Goal: Transaction & Acquisition: Book appointment/travel/reservation

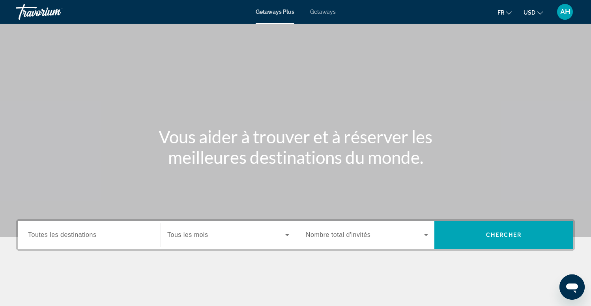
click at [78, 230] on div "Search widget" at bounding box center [89, 235] width 122 height 23
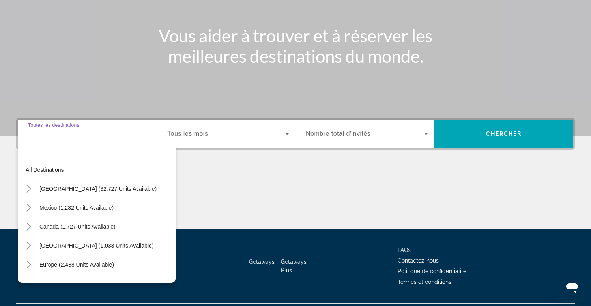
scroll to position [121, 0]
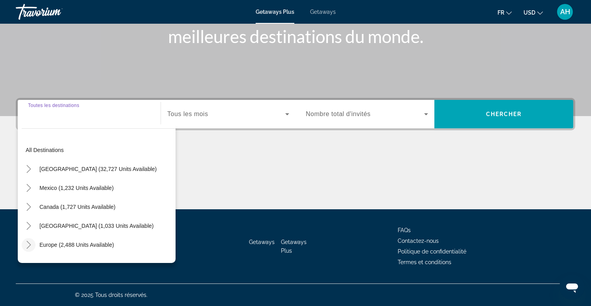
click at [29, 242] on icon "Toggle Europe (2,488 units available)" at bounding box center [29, 245] width 8 height 8
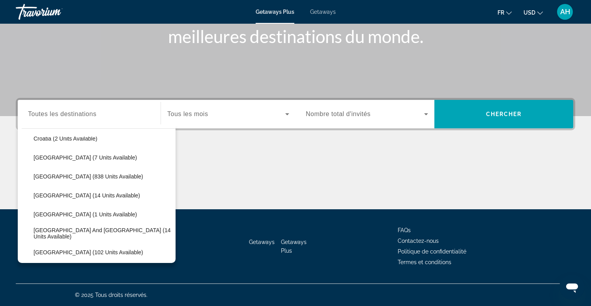
scroll to position [177, 0]
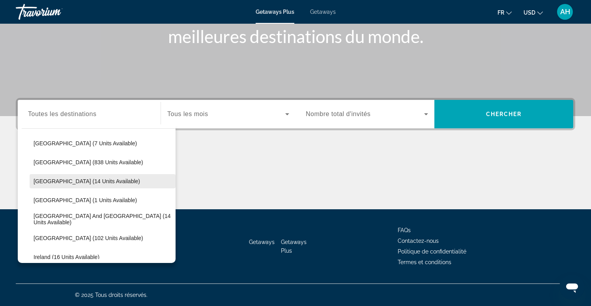
click at [81, 184] on span "France (14 units available)" at bounding box center [87, 181] width 107 height 6
type input "**********"
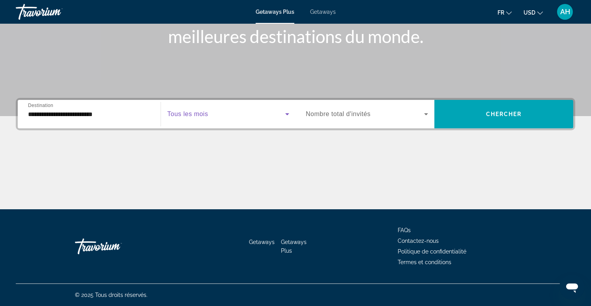
click at [221, 116] on span "Search widget" at bounding box center [226, 113] width 118 height 9
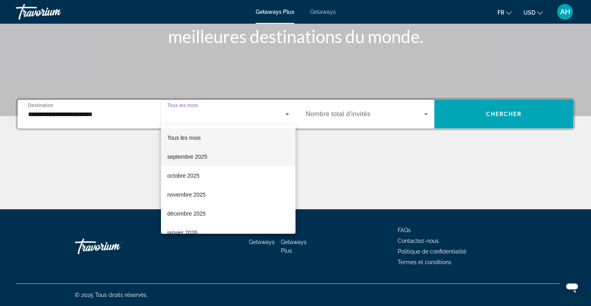
click at [199, 154] on span "septembre 2025" at bounding box center [187, 156] width 40 height 9
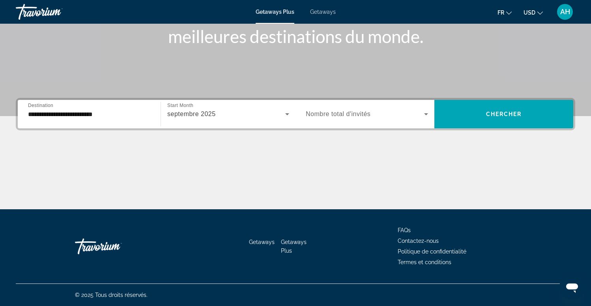
click at [369, 116] on span "Nombre total d'invités" at bounding box center [338, 114] width 65 height 7
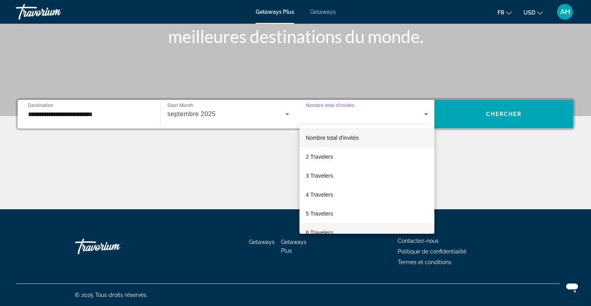
click at [325, 228] on span "6 Travelers" at bounding box center [319, 232] width 27 height 9
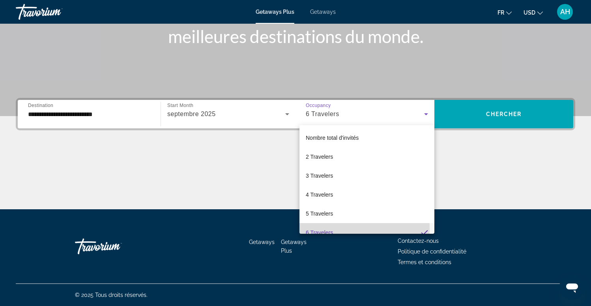
scroll to position [8, 0]
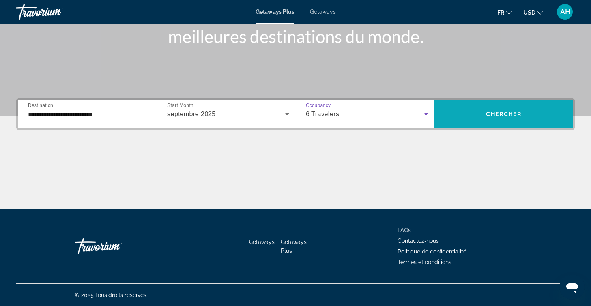
click at [514, 112] on span "Chercher" at bounding box center [504, 114] width 36 height 6
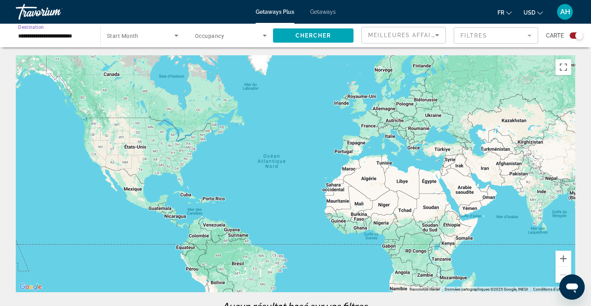
click at [49, 38] on input "**********" at bounding box center [54, 35] width 72 height 9
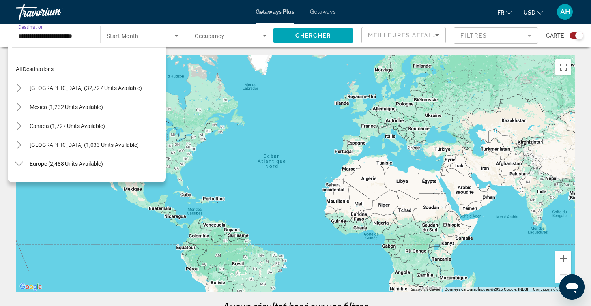
scroll to position [161, 0]
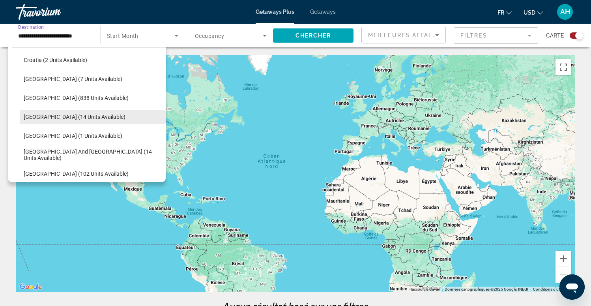
click at [61, 117] on span "[GEOGRAPHIC_DATA] (14 units available)" at bounding box center [75, 117] width 102 height 6
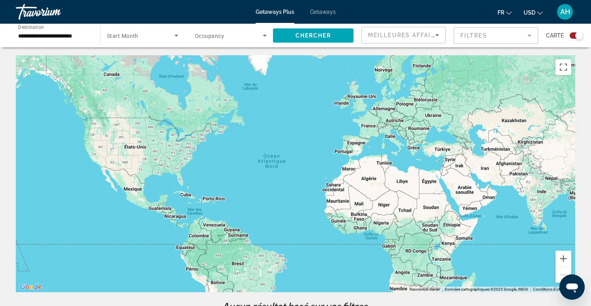
click at [569, 36] on div "Search widget" at bounding box center [573, 35] width 19 height 6
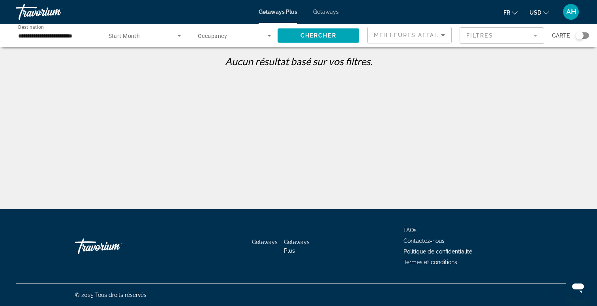
click at [239, 32] on span "Search widget" at bounding box center [232, 35] width 69 height 9
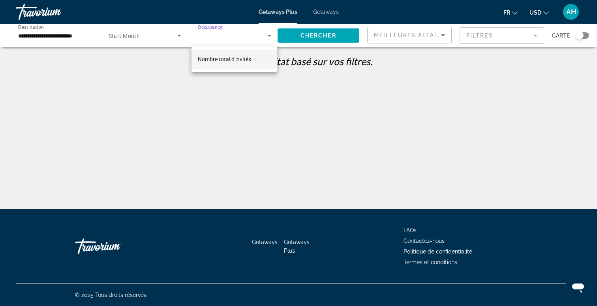
click at [227, 62] on span "Nombre total d'invités" at bounding box center [224, 58] width 53 height 9
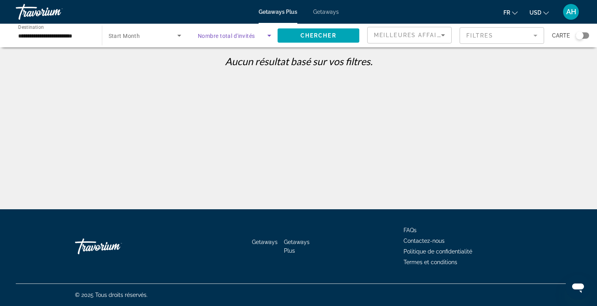
click at [150, 37] on span "Search widget" at bounding box center [143, 35] width 69 height 9
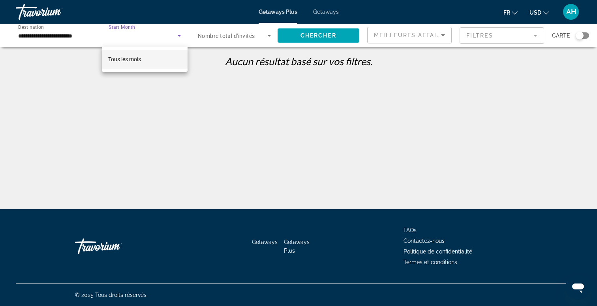
click at [150, 37] on div at bounding box center [298, 153] width 597 height 306
click at [250, 119] on div "**********" at bounding box center [298, 159] width 597 height 209
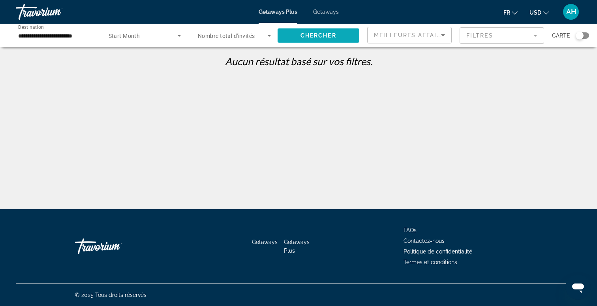
click at [314, 34] on span "Chercher" at bounding box center [318, 35] width 36 height 6
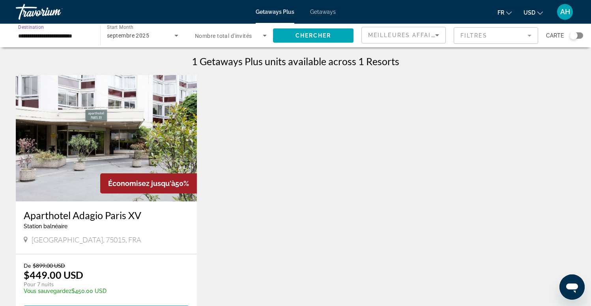
click at [58, 39] on input "**********" at bounding box center [54, 35] width 72 height 9
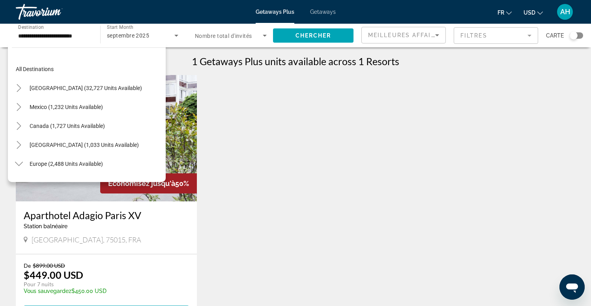
click at [355, 134] on div "Économisez jusqu'à 50% Aparthotel Adagio Paris XV Station balnéaire - Ceci est …" at bounding box center [296, 209] width 568 height 268
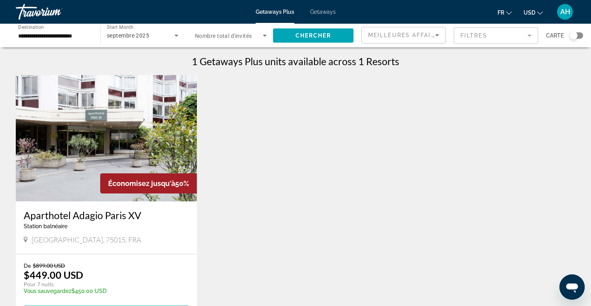
click at [148, 34] on span "septembre 2025" at bounding box center [128, 35] width 42 height 6
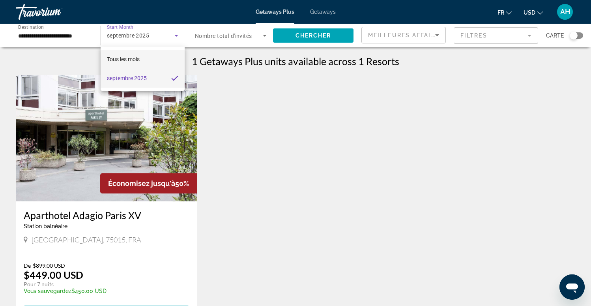
click at [148, 58] on mat-option "Tous les mois" at bounding box center [143, 59] width 84 height 19
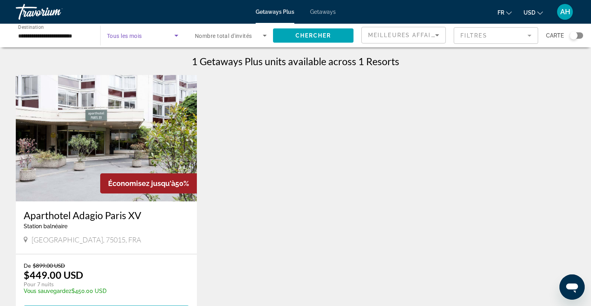
click at [256, 38] on span "Search widget" at bounding box center [229, 35] width 68 height 9
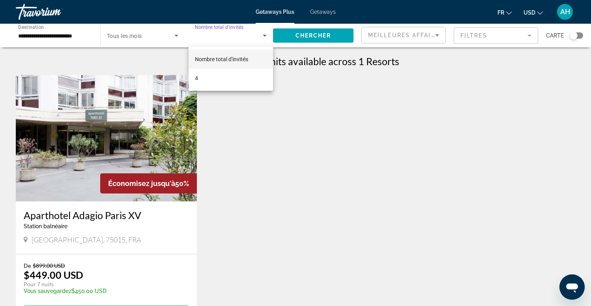
click at [327, 4] on div at bounding box center [295, 153] width 591 height 306
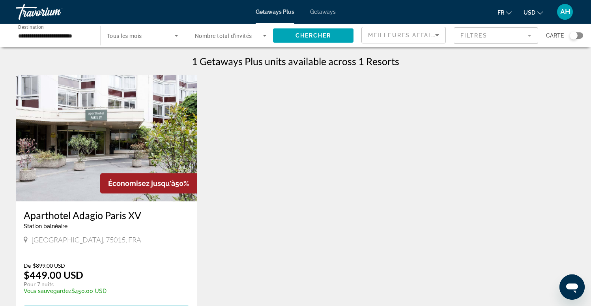
click at [323, 11] on span "Getaways" at bounding box center [323, 12] width 26 height 6
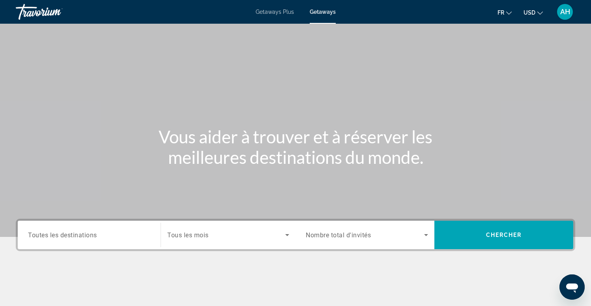
click at [123, 236] on input "Destination Toutes les destinations" at bounding box center [89, 235] width 122 height 9
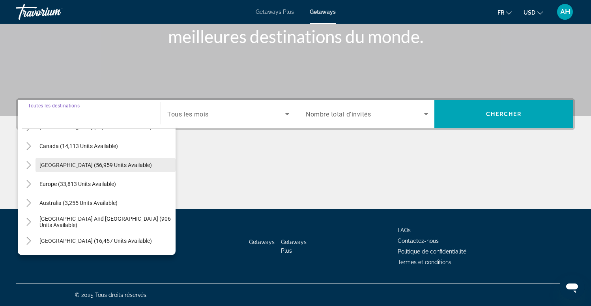
scroll to position [62, 0]
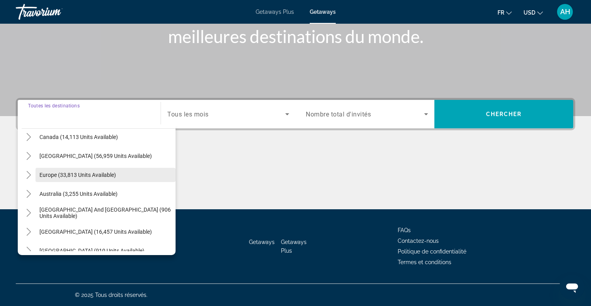
click at [42, 180] on span "Search widget" at bounding box center [106, 174] width 140 height 19
type input "**********"
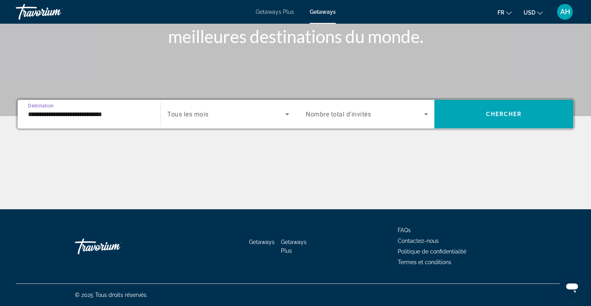
click at [31, 114] on input "**********" at bounding box center [89, 114] width 122 height 9
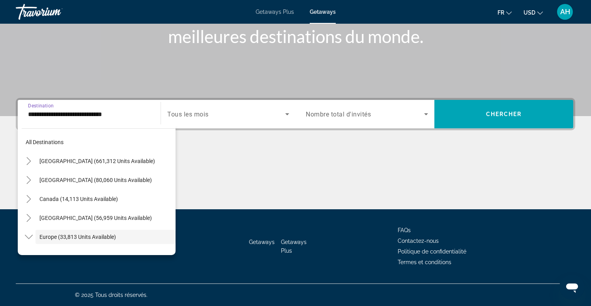
scroll to position [47, 0]
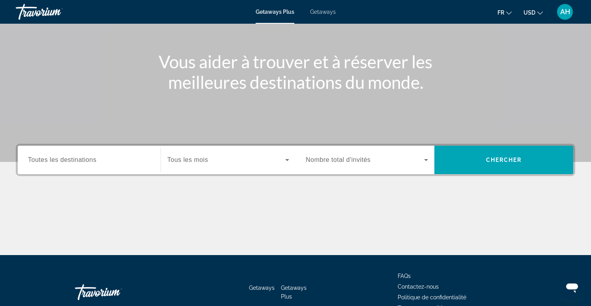
scroll to position [77, 0]
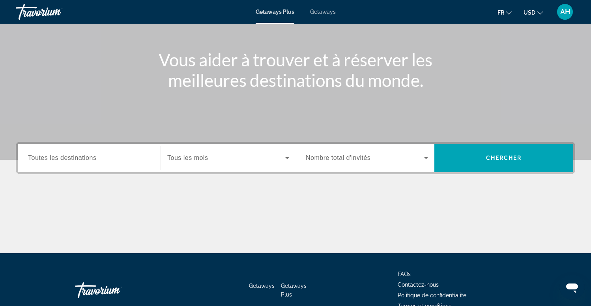
click at [323, 12] on span "Getaways" at bounding box center [323, 12] width 26 height 6
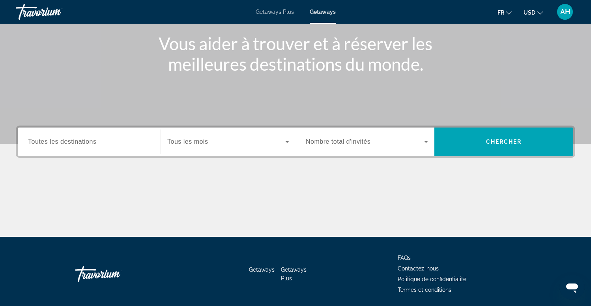
click at [99, 145] on input "Destination Toutes les destinations" at bounding box center [89, 141] width 122 height 9
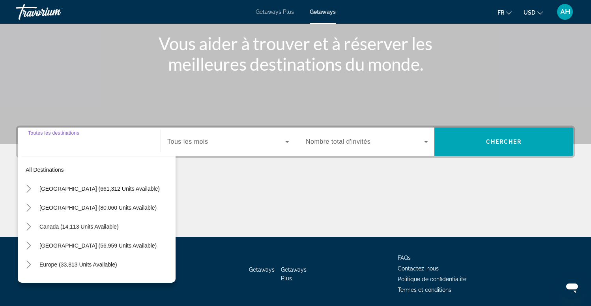
scroll to position [121, 0]
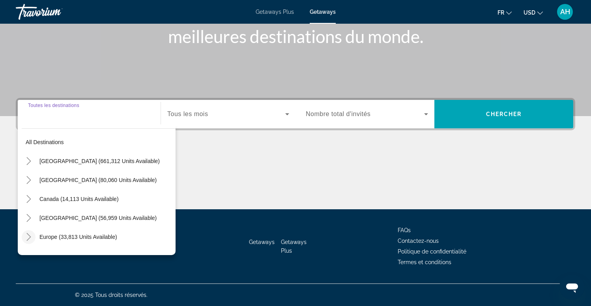
click at [28, 237] on icon "Toggle Europe (33,813 units available)" at bounding box center [29, 237] width 8 height 8
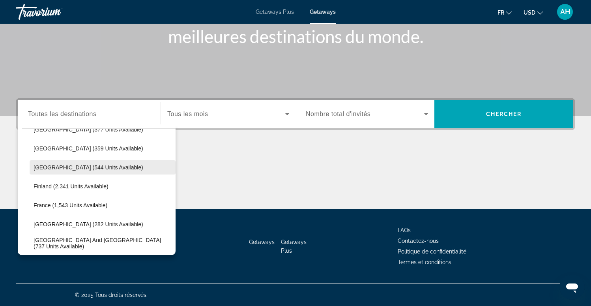
scroll to position [166, 0]
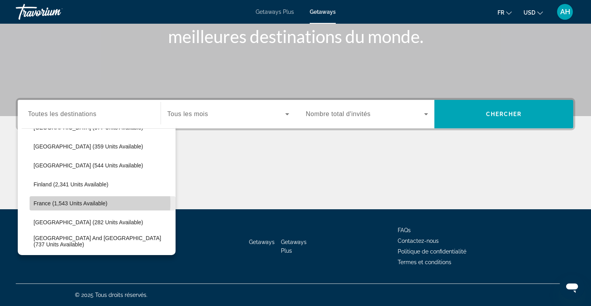
click at [83, 203] on span "France (1,543 units available)" at bounding box center [71, 203] width 74 height 6
type input "**********"
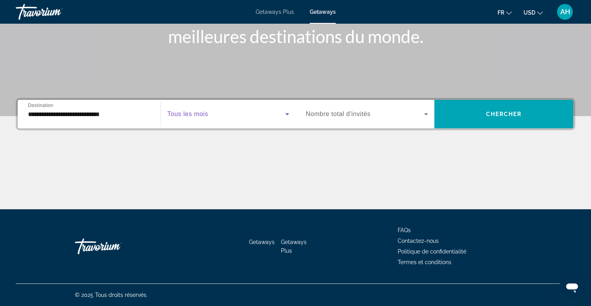
click at [239, 111] on span "Search widget" at bounding box center [226, 113] width 118 height 9
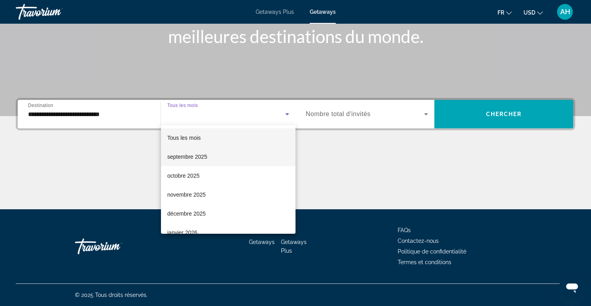
click at [205, 153] on span "septembre 2025" at bounding box center [187, 156] width 40 height 9
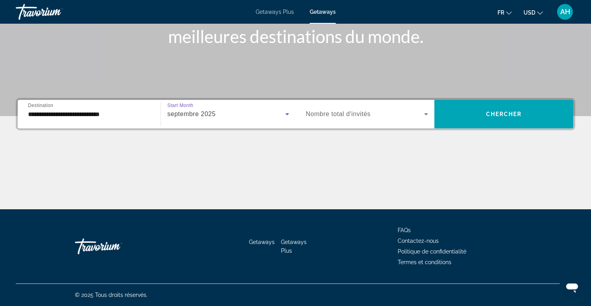
click at [360, 116] on span "Nombre total d'invités" at bounding box center [338, 114] width 65 height 7
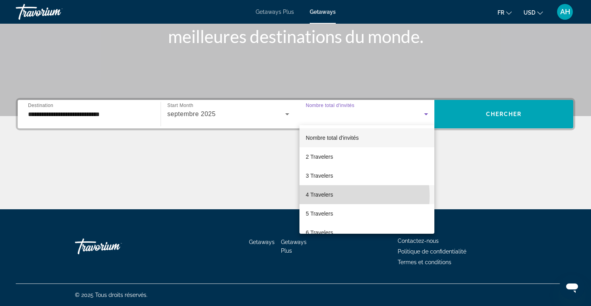
click at [330, 196] on span "4 Travelers" at bounding box center [319, 194] width 27 height 9
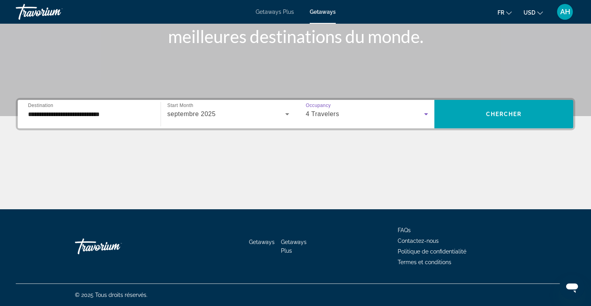
click at [379, 116] on div "4 Travelers" at bounding box center [365, 113] width 118 height 9
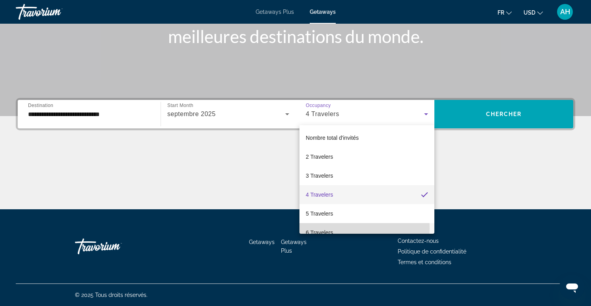
click at [317, 228] on span "6 Travelers" at bounding box center [319, 232] width 27 height 9
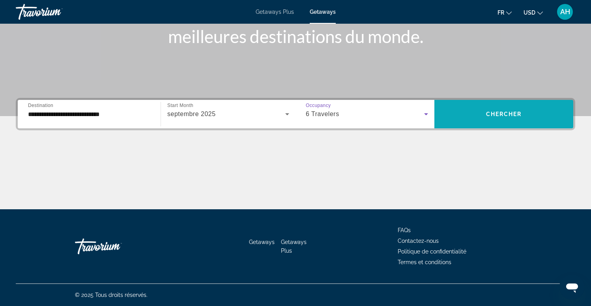
click at [503, 112] on span "Chercher" at bounding box center [504, 114] width 36 height 6
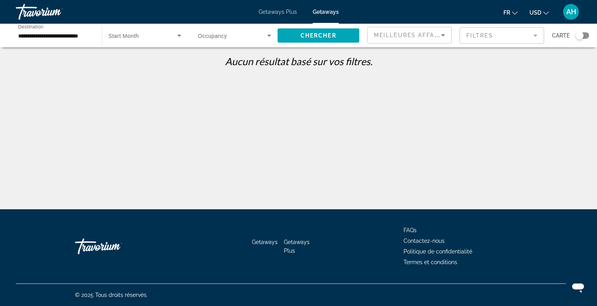
click at [240, 34] on span "Search widget" at bounding box center [232, 35] width 69 height 9
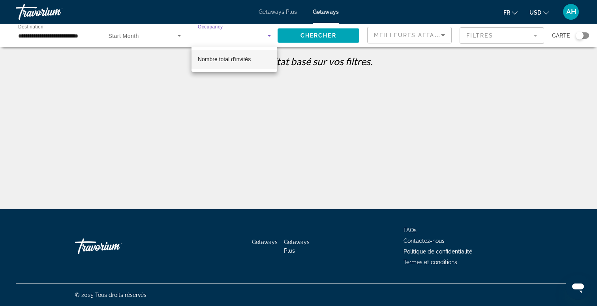
click at [235, 58] on span "Nombre total d'invités" at bounding box center [224, 59] width 53 height 6
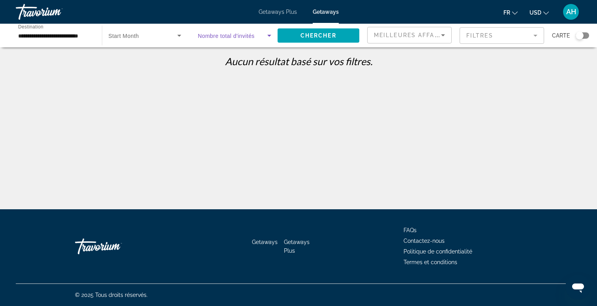
click at [150, 36] on span "Search widget" at bounding box center [143, 35] width 69 height 9
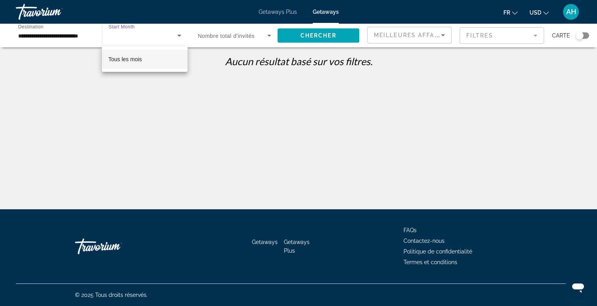
click at [141, 60] on span "Tous les mois" at bounding box center [125, 59] width 34 height 6
click at [432, 33] on span "Meilleures affaires" at bounding box center [412, 35] width 76 height 6
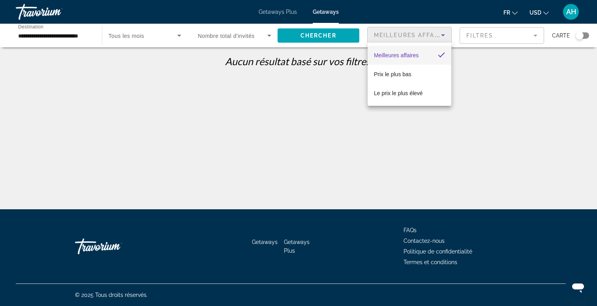
click at [432, 33] on div at bounding box center [298, 153] width 597 height 306
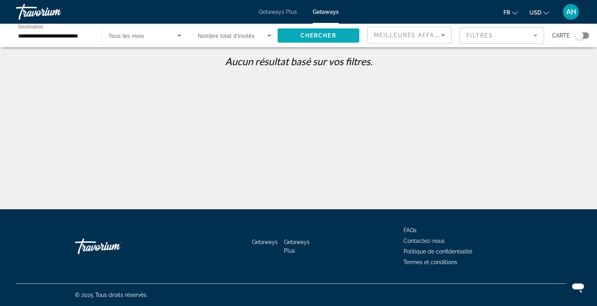
click at [302, 33] on span "Chercher" at bounding box center [318, 35] width 36 height 6
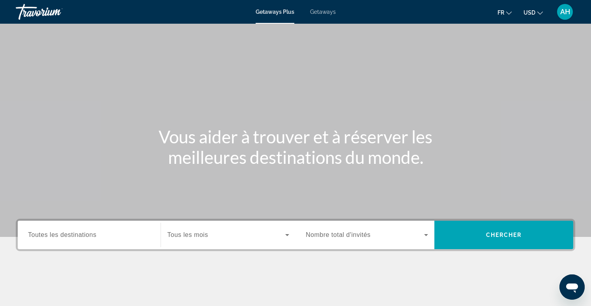
click at [328, 11] on span "Getaways" at bounding box center [323, 12] width 26 height 6
click at [52, 244] on div "Search widget" at bounding box center [89, 235] width 122 height 23
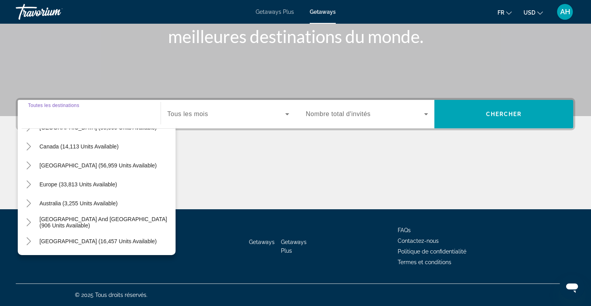
scroll to position [38, 0]
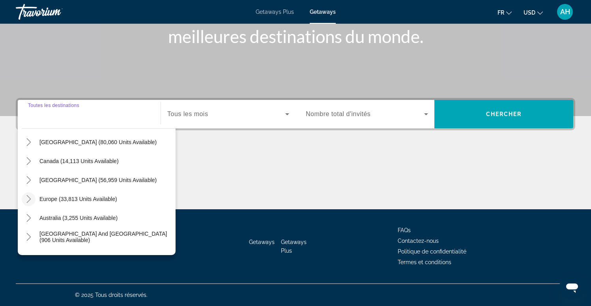
click at [27, 195] on icon "Toggle Europe (33,813 units available)" at bounding box center [29, 199] width 8 height 8
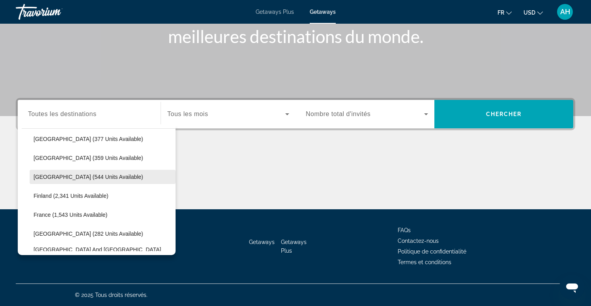
scroll to position [157, 0]
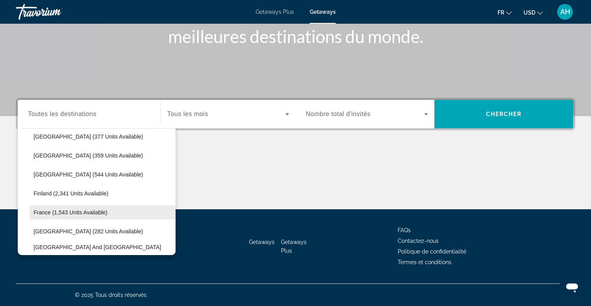
click at [74, 212] on span "Search widget" at bounding box center [103, 212] width 146 height 19
type input "**********"
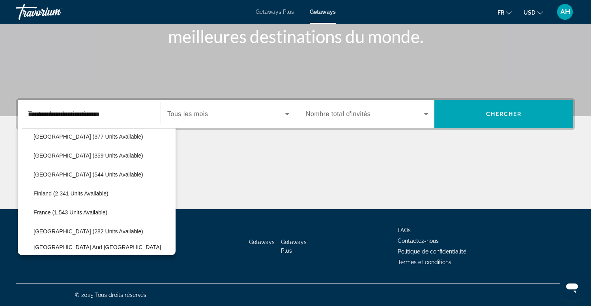
scroll to position [121, 0]
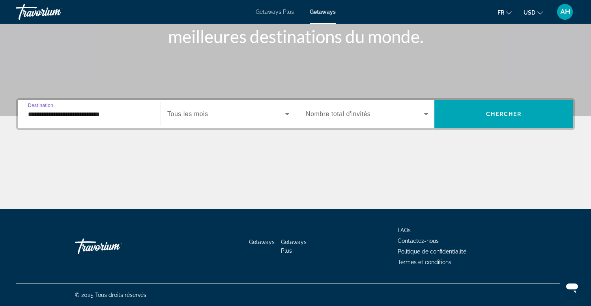
click at [345, 114] on span "Nombre total d'invités" at bounding box center [338, 114] width 65 height 7
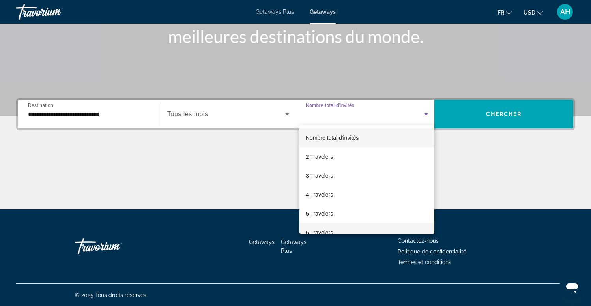
click at [313, 228] on span "6 Travelers" at bounding box center [319, 232] width 27 height 9
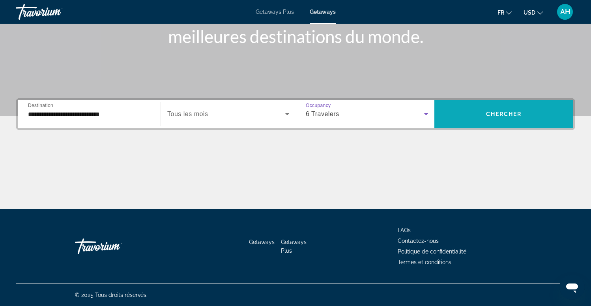
click at [491, 114] on span "Chercher" at bounding box center [504, 114] width 36 height 6
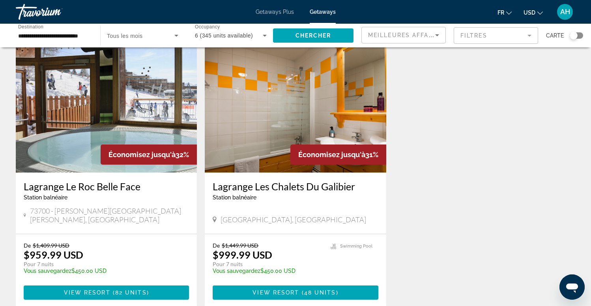
scroll to position [584, 0]
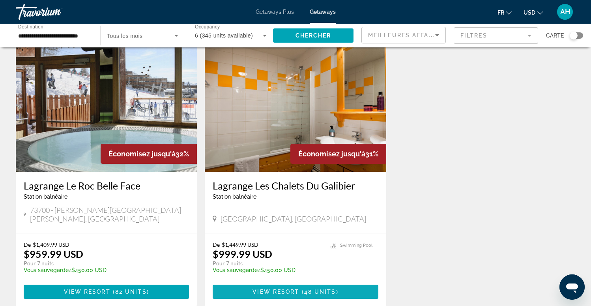
click at [272, 289] on span "View Resort" at bounding box center [276, 292] width 47 height 6
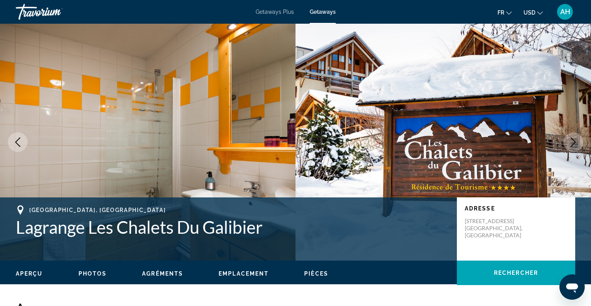
click at [17, 141] on icon "Previous image" at bounding box center [17, 141] width 5 height 9
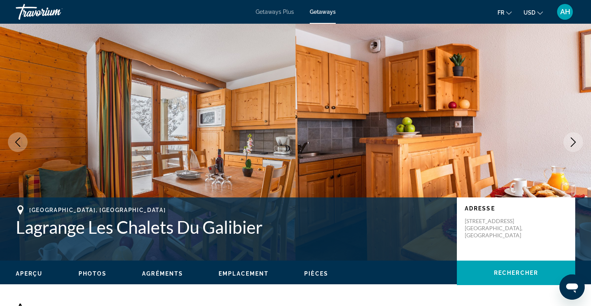
click at [17, 141] on icon "Previous image" at bounding box center [17, 141] width 5 height 9
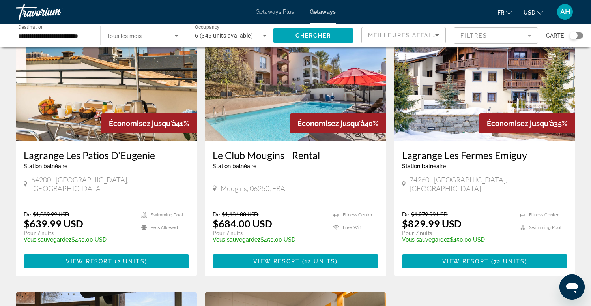
scroll to position [340, 0]
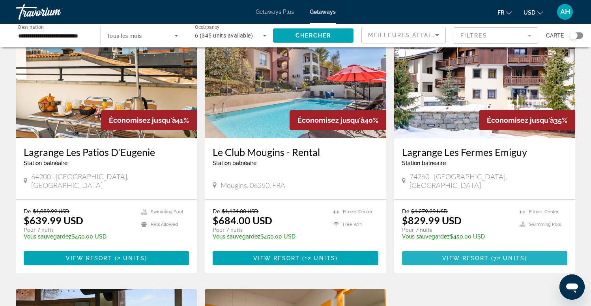
click at [499, 255] on span "72 units" at bounding box center [509, 258] width 31 height 6
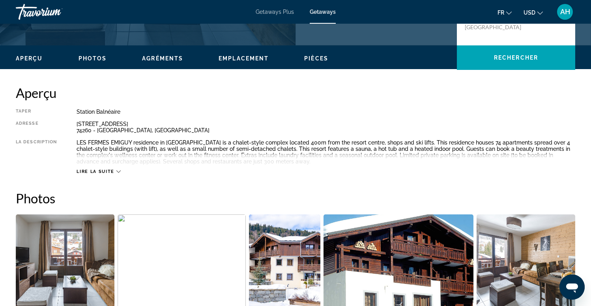
scroll to position [220, 0]
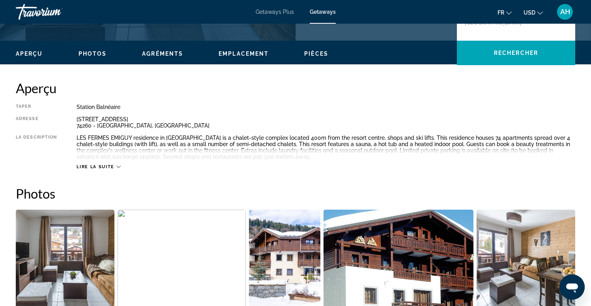
click at [105, 166] on span "Lire la suite" at bounding box center [96, 166] width 38 height 5
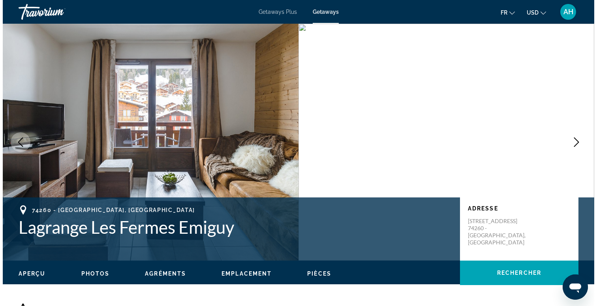
scroll to position [0, 0]
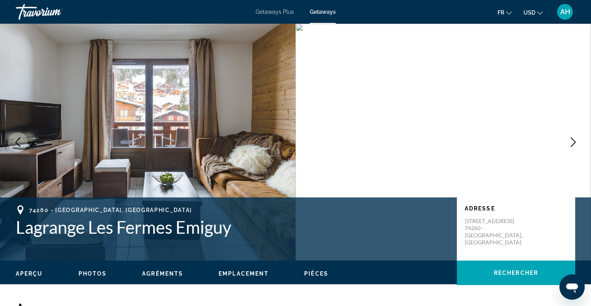
click at [533, 11] on span "USD" at bounding box center [530, 12] width 12 height 6
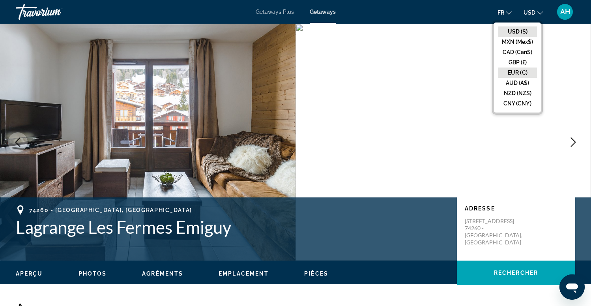
click at [518, 70] on button "EUR (€)" at bounding box center [517, 73] width 39 height 10
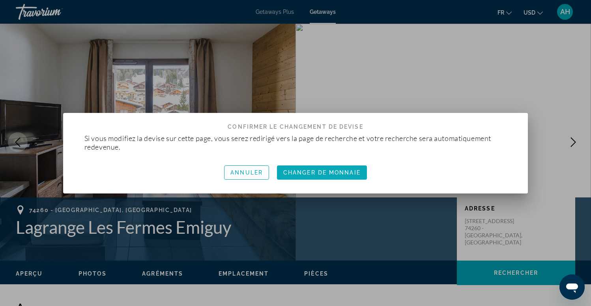
click at [310, 164] on span "button" at bounding box center [322, 172] width 90 height 19
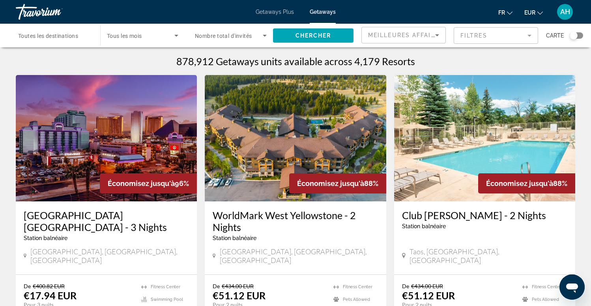
click at [78, 39] on span "Toutes les destinations" at bounding box center [48, 36] width 60 height 6
click at [78, 39] on input "Destination Toutes les destinations" at bounding box center [54, 35] width 72 height 9
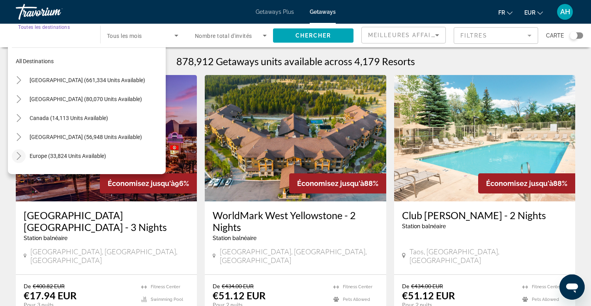
click at [18, 156] on icon "Toggle Europe (33,824 units available)" at bounding box center [19, 156] width 8 height 8
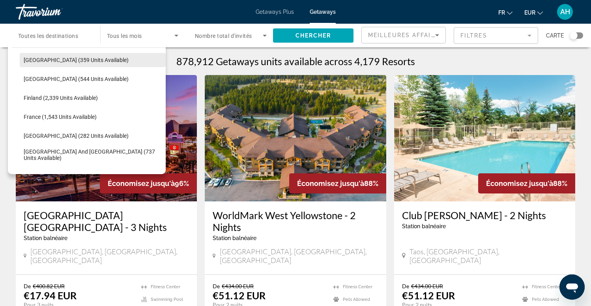
scroll to position [178, 0]
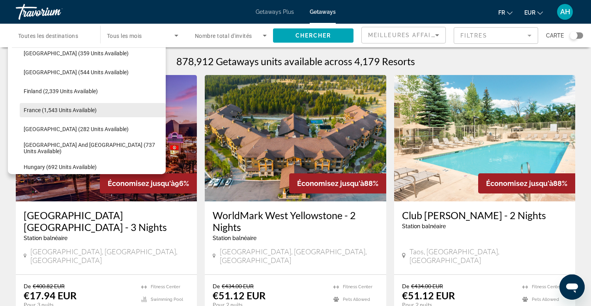
click at [71, 117] on span "Search widget" at bounding box center [93, 110] width 146 height 19
type input "**********"
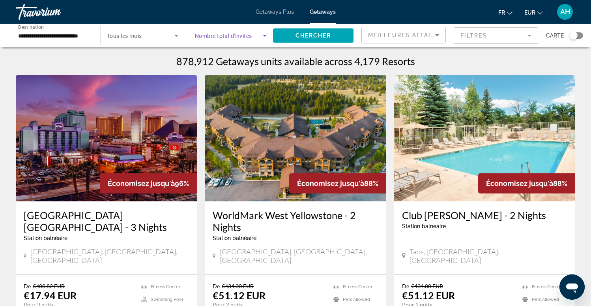
click at [257, 38] on span "Search widget" at bounding box center [229, 35] width 68 height 9
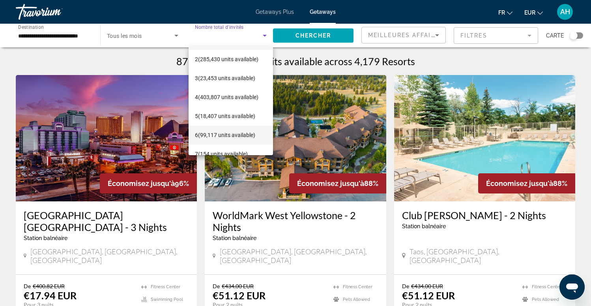
scroll to position [24, 0]
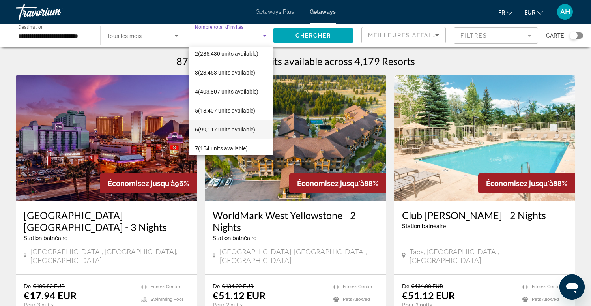
click at [231, 132] on span "6 (99,117 units available)" at bounding box center [225, 129] width 60 height 9
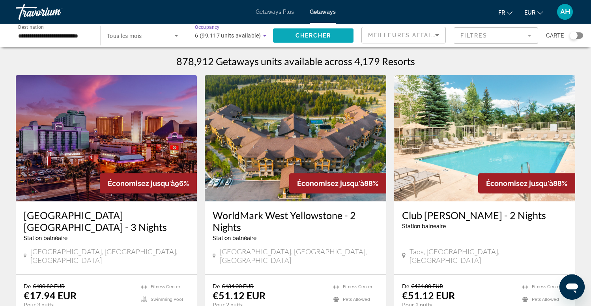
click at [325, 34] on span "Chercher" at bounding box center [314, 35] width 36 height 6
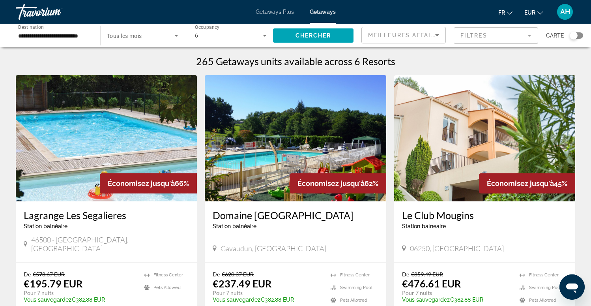
scroll to position [20, 0]
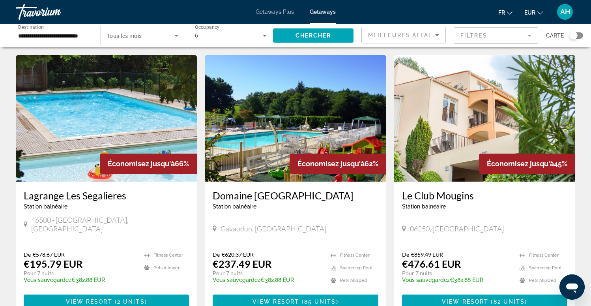
click at [577, 38] on div "Search widget" at bounding box center [574, 36] width 8 height 8
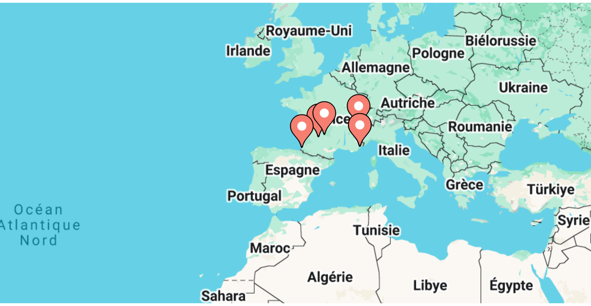
scroll to position [13, 0]
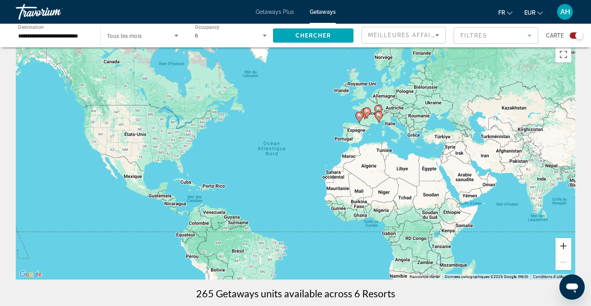
click at [563, 246] on button "Zoom avant" at bounding box center [564, 246] width 16 height 16
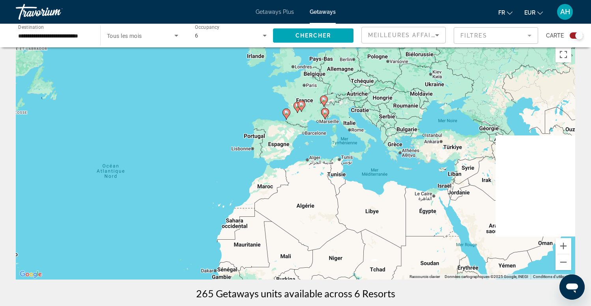
drag, startPoint x: 514, startPoint y: 126, endPoint x: 376, endPoint y: 161, distance: 142.2
click at [376, 161] on div "Pour activer le glissement avec le clavier, appuyez sur Alt+Entrée. Une fois ce…" at bounding box center [296, 161] width 560 height 237
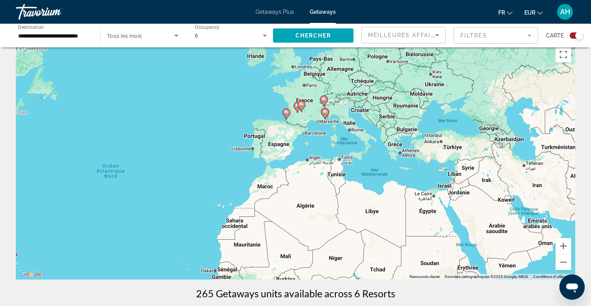
click at [327, 111] on image "Main content" at bounding box center [325, 112] width 5 height 5
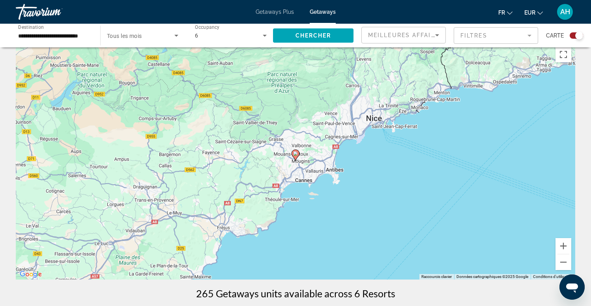
click at [297, 156] on icon "Main content" at bounding box center [295, 155] width 7 height 10
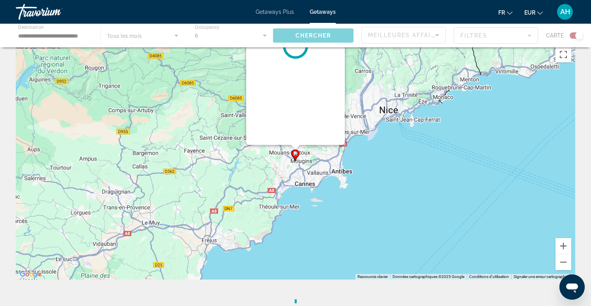
scroll to position [0, 0]
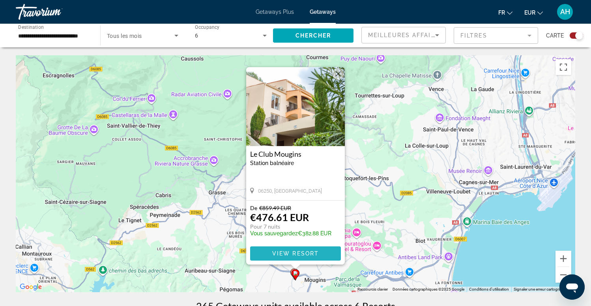
click at [289, 251] on span "View Resort" at bounding box center [295, 253] width 47 height 6
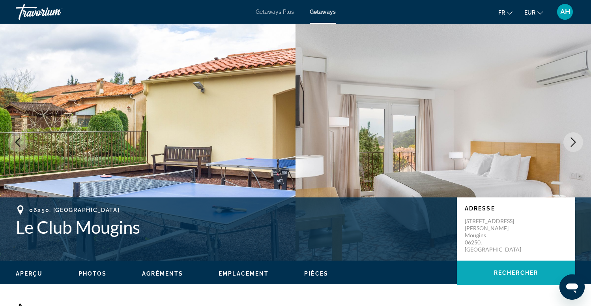
click at [512, 271] on span "Rechercher" at bounding box center [516, 273] width 44 height 6
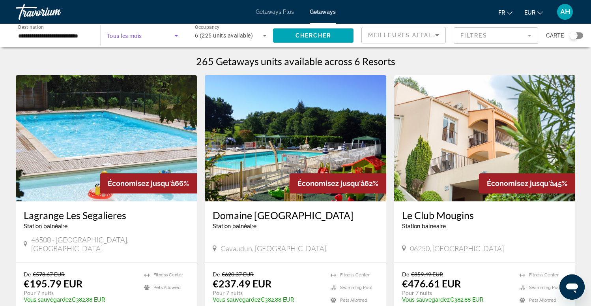
click at [149, 38] on span "Search widget" at bounding box center [141, 35] width 68 height 9
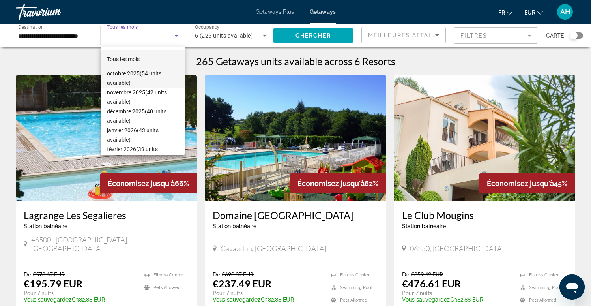
click at [131, 73] on span "octobre 2025 (54 units available)" at bounding box center [142, 78] width 71 height 19
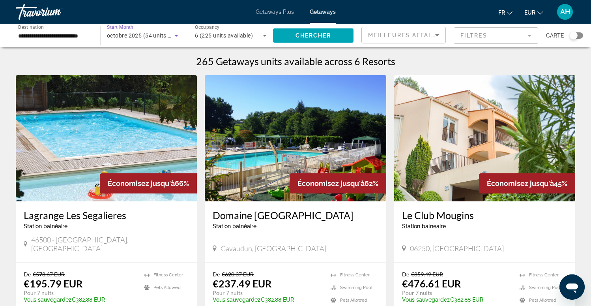
click at [272, 6] on div "Getaways Plus Getaways fr English Español Français Italiano Português русский E…" at bounding box center [295, 12] width 591 height 21
click at [274, 14] on span "Getaways Plus" at bounding box center [275, 12] width 38 height 6
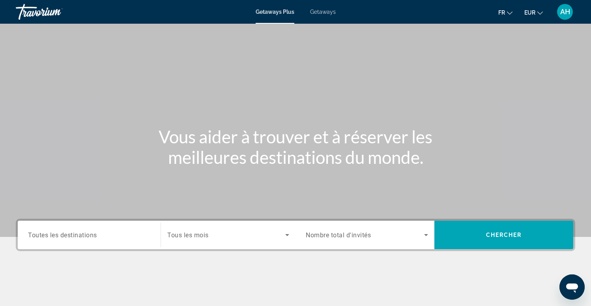
click at [103, 232] on input "Destination Toutes les destinations" at bounding box center [89, 235] width 122 height 9
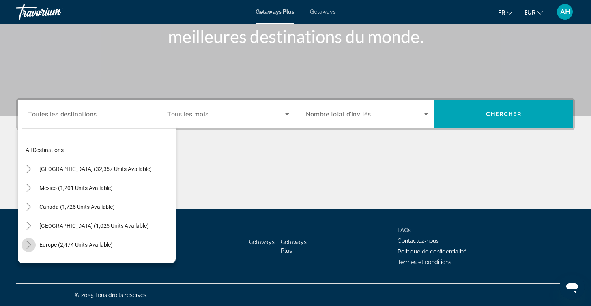
click at [28, 246] on icon "Toggle Europe (2,474 units available)" at bounding box center [29, 245] width 8 height 8
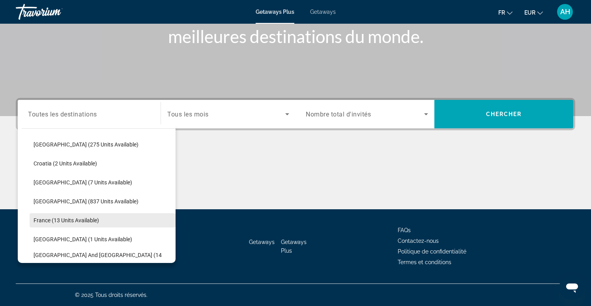
scroll to position [143, 0]
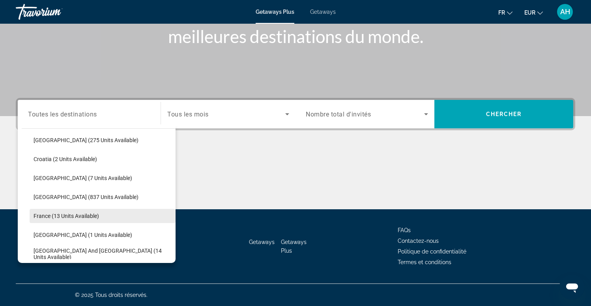
click at [91, 215] on span "France (13 units available)" at bounding box center [67, 216] width 66 height 6
type input "**********"
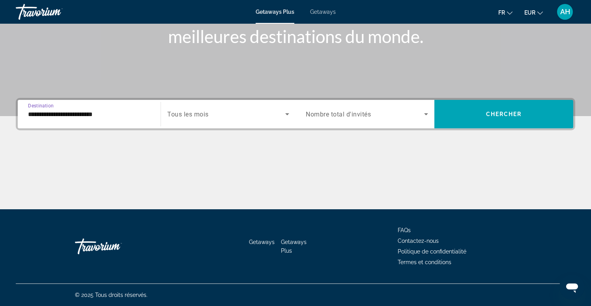
click at [374, 118] on span "Search widget" at bounding box center [365, 113] width 118 height 9
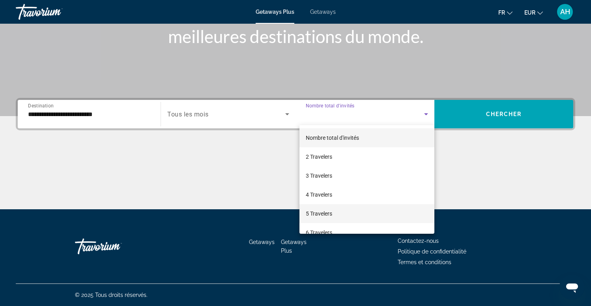
click at [325, 214] on span "5 Travelers" at bounding box center [319, 213] width 26 height 9
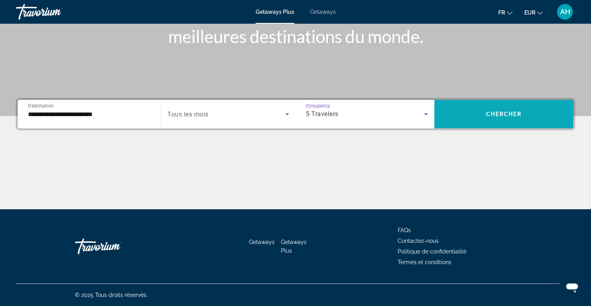
click at [497, 112] on span "Chercher" at bounding box center [504, 114] width 36 height 6
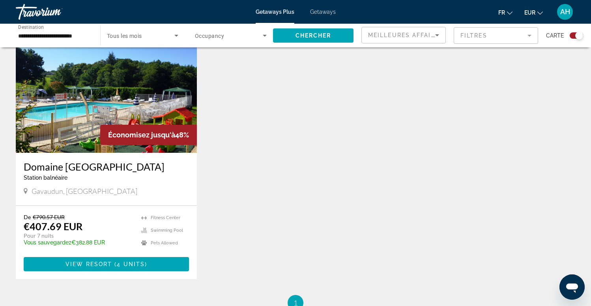
scroll to position [294, 0]
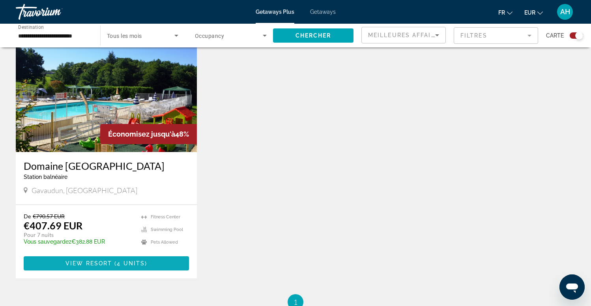
click at [87, 261] on span "View Resort" at bounding box center [89, 263] width 47 height 6
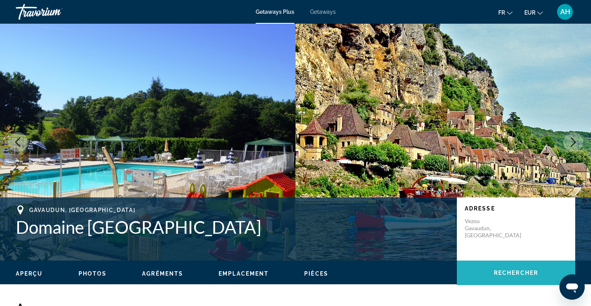
click at [505, 278] on span "Main content" at bounding box center [516, 272] width 118 height 19
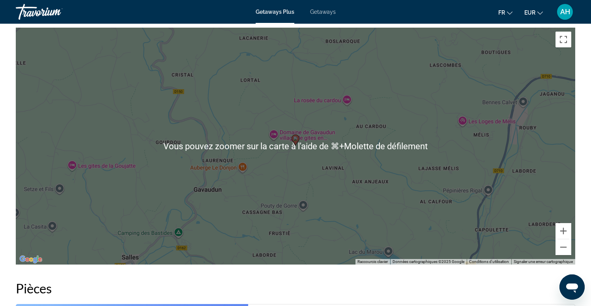
scroll to position [1138, 0]
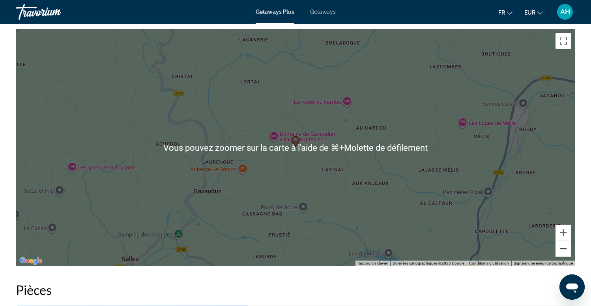
click at [563, 251] on button "Zoom arrière" at bounding box center [564, 249] width 16 height 16
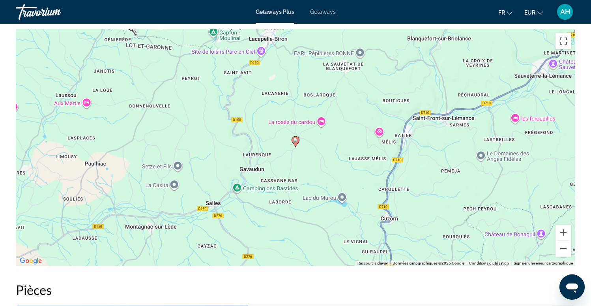
click at [563, 251] on button "Zoom arrière" at bounding box center [564, 249] width 16 height 16
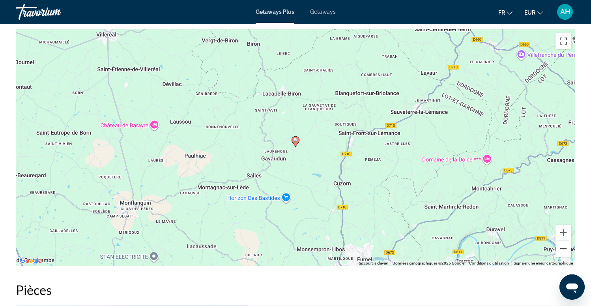
click at [563, 251] on button "Zoom arrière" at bounding box center [564, 249] width 16 height 16
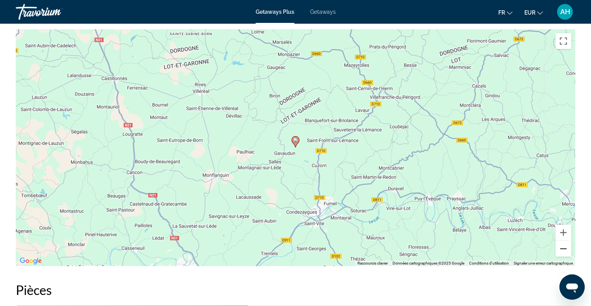
click at [563, 251] on button "Zoom arrière" at bounding box center [564, 249] width 16 height 16
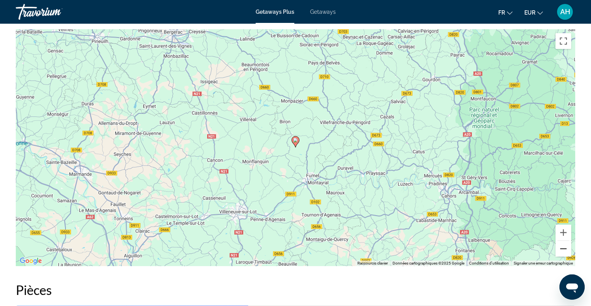
click at [563, 251] on button "Zoom arrière" at bounding box center [564, 249] width 16 height 16
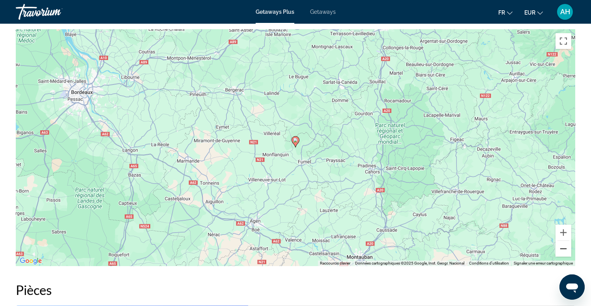
click at [563, 251] on button "Zoom arrière" at bounding box center [564, 249] width 16 height 16
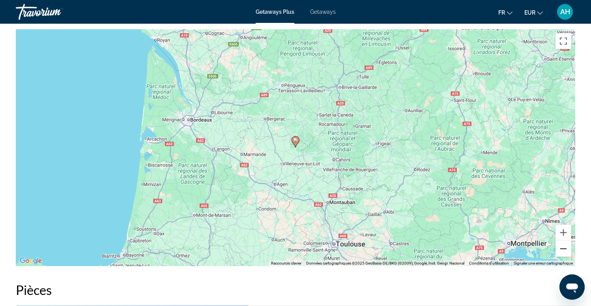
click at [563, 251] on button "Zoom arrière" at bounding box center [564, 249] width 16 height 16
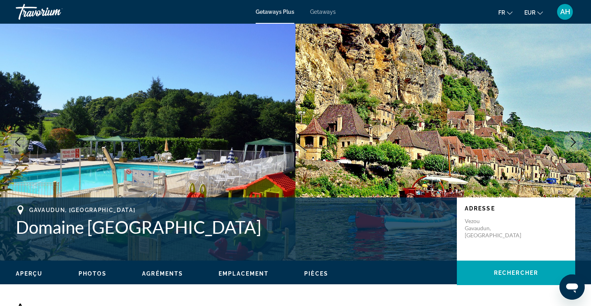
scroll to position [0, 0]
click at [323, 12] on span "Getaways" at bounding box center [323, 12] width 26 height 6
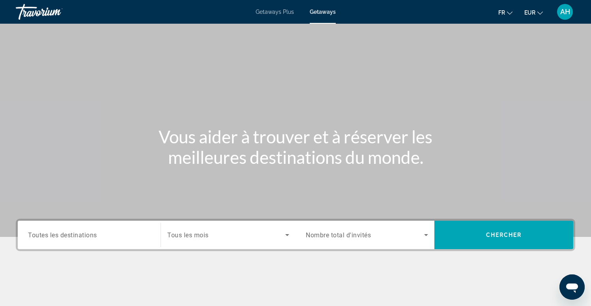
click at [103, 241] on div "Search widget" at bounding box center [89, 235] width 122 height 23
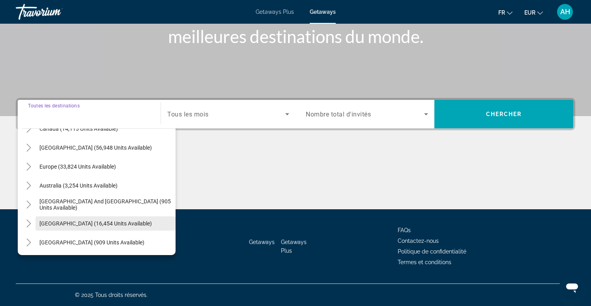
scroll to position [67, 0]
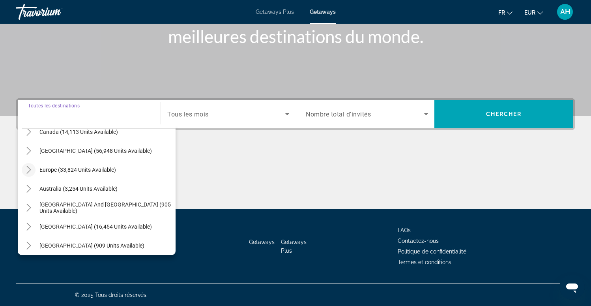
click at [30, 169] on icon "Toggle Europe (33,824 units available)" at bounding box center [29, 170] width 8 height 8
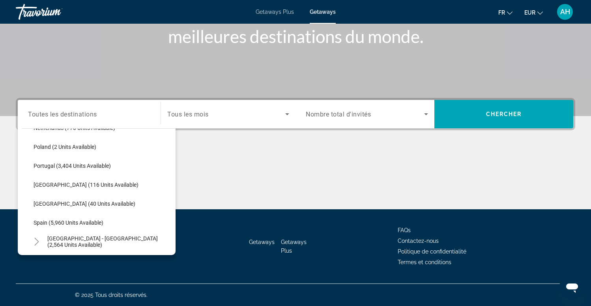
scroll to position [359, 0]
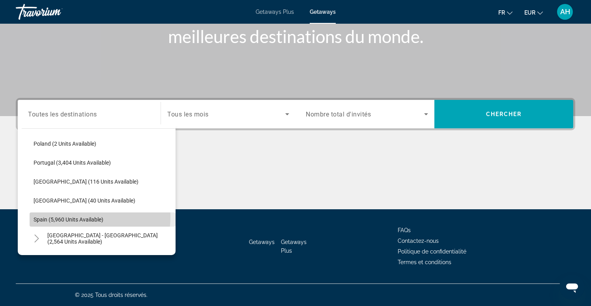
click at [74, 217] on span "Spain (5,960 units available)" at bounding box center [69, 219] width 70 height 6
type input "**********"
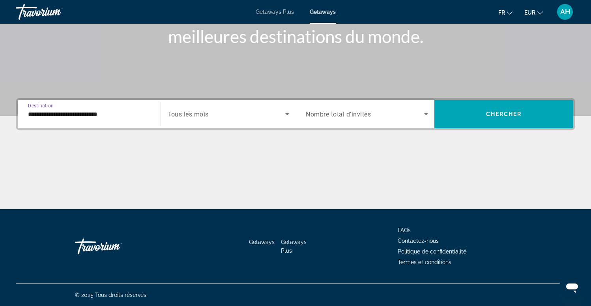
click at [381, 107] on div "Search widget" at bounding box center [367, 114] width 122 height 22
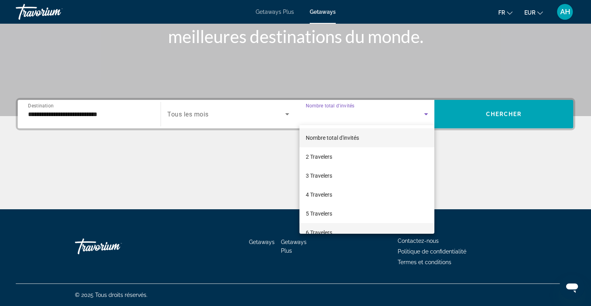
click at [323, 230] on span "6 Travelers" at bounding box center [319, 232] width 26 height 9
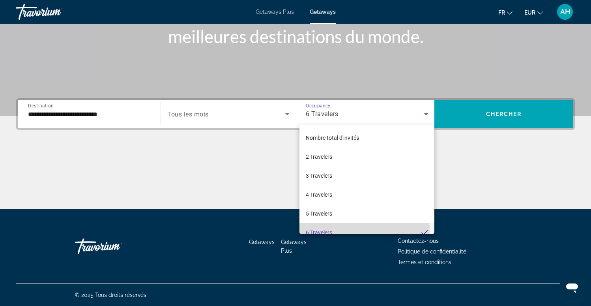
scroll to position [0, 0]
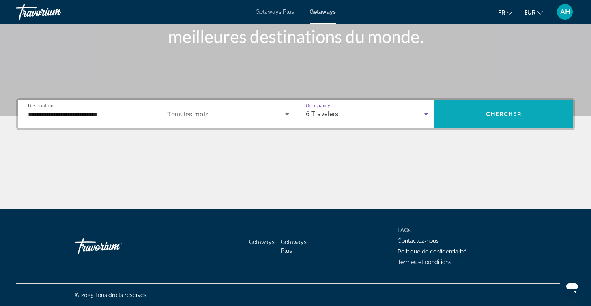
click at [505, 116] on span "Chercher" at bounding box center [504, 114] width 36 height 6
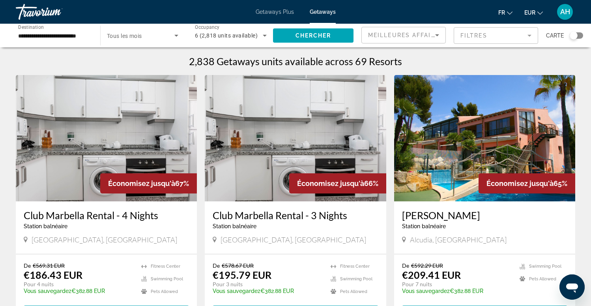
click at [582, 39] on div "Carte" at bounding box center [564, 35] width 37 height 17
click at [580, 36] on div "Search widget" at bounding box center [576, 35] width 13 height 6
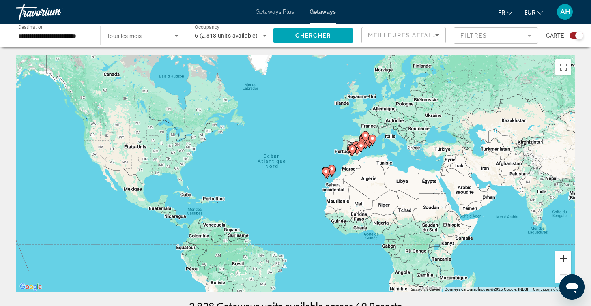
click at [565, 257] on button "Zoom avant" at bounding box center [564, 259] width 16 height 16
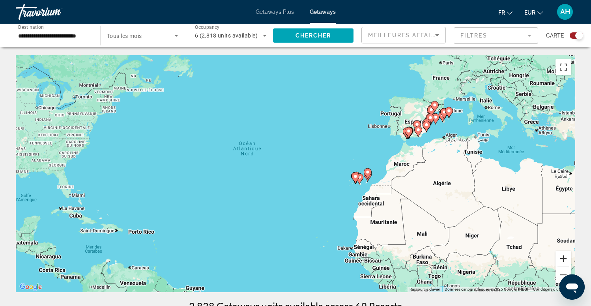
click at [565, 257] on button "Zoom avant" at bounding box center [564, 259] width 16 height 16
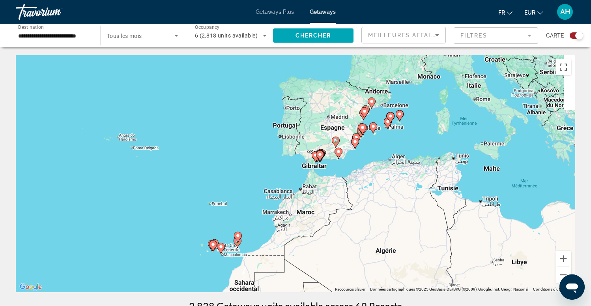
drag, startPoint x: 531, startPoint y: 141, endPoint x: 328, endPoint y: 199, distance: 211.5
click at [328, 199] on div "Pour activer le glissement avec le clavier, appuyez sur Alt+Entrée. Une fois ce…" at bounding box center [296, 173] width 560 height 237
click at [564, 257] on button "Zoom avant" at bounding box center [564, 259] width 16 height 16
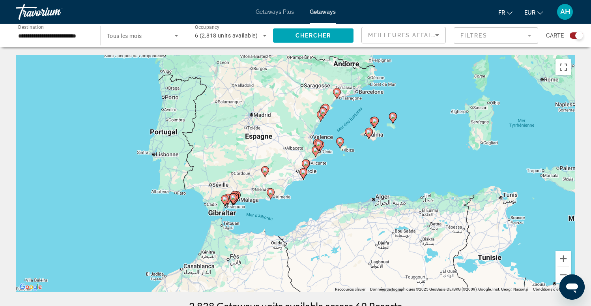
drag, startPoint x: 505, startPoint y: 111, endPoint x: 393, endPoint y: 165, distance: 125.2
click at [393, 165] on div "Pour activer le glissement avec le clavier, appuyez sur Alt+Entrée. Une fois ce…" at bounding box center [296, 173] width 560 height 237
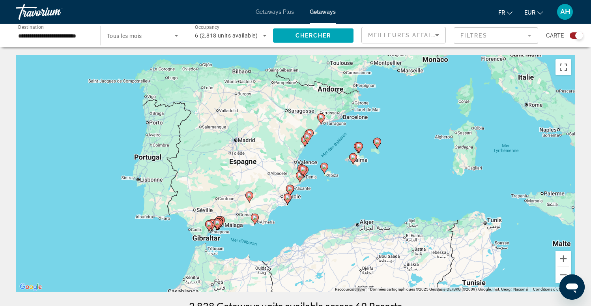
drag, startPoint x: 409, startPoint y: 127, endPoint x: 393, endPoint y: 154, distance: 31.1
click at [393, 154] on div "Pour activer le glissement avec le clavier, appuyez sur Alt+Entrée. Une fois ce…" at bounding box center [296, 173] width 560 height 237
click at [564, 259] on button "Zoom avant" at bounding box center [564, 259] width 16 height 16
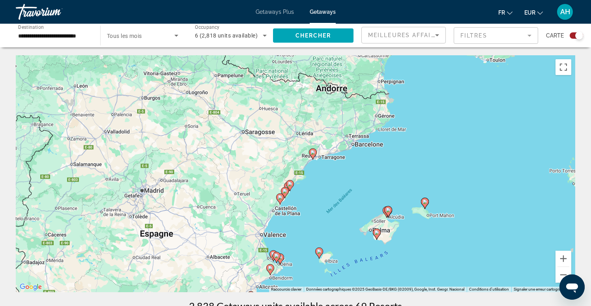
drag, startPoint x: 427, startPoint y: 91, endPoint x: 393, endPoint y: 175, distance: 90.8
click at [393, 175] on div "Pour activer le glissement avec le clavier, appuyez sur Alt+Entrée. Une fois ce…" at bounding box center [296, 173] width 560 height 237
click at [565, 258] on button "Zoom avant" at bounding box center [564, 259] width 16 height 16
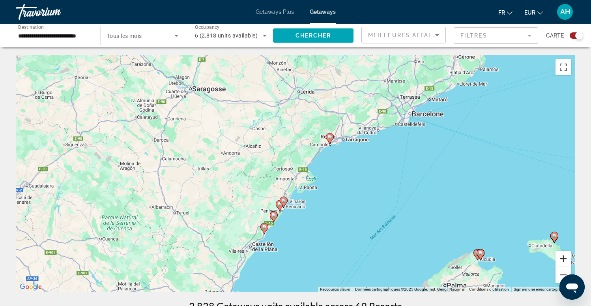
click at [565, 258] on button "Zoom avant" at bounding box center [564, 259] width 16 height 16
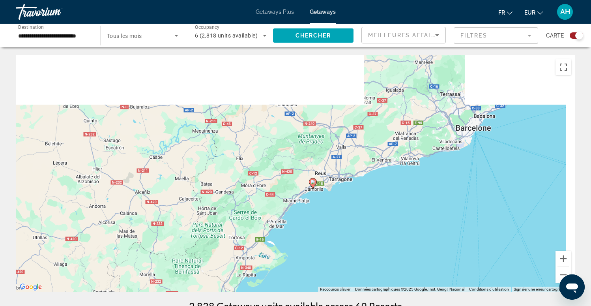
drag, startPoint x: 465, startPoint y: 131, endPoint x: 412, endPoint y: 207, distance: 92.4
click at [412, 207] on div "Pour activer le glissement avec le clavier, appuyez sur Alt+Entrée. Une fois ce…" at bounding box center [296, 173] width 560 height 237
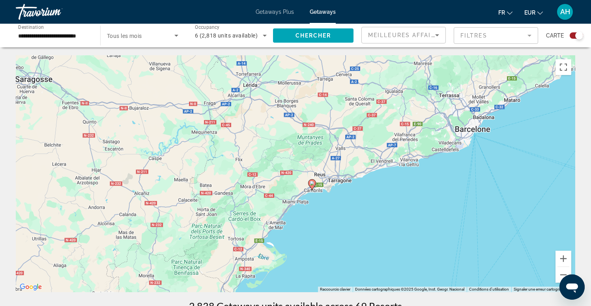
click at [315, 184] on icon "Main content" at bounding box center [312, 185] width 7 height 10
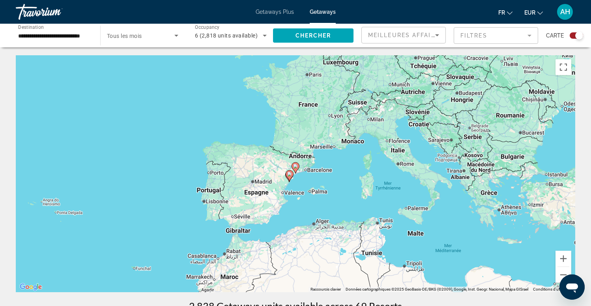
click at [295, 170] on icon "Main content" at bounding box center [295, 168] width 7 height 10
type input "**********"
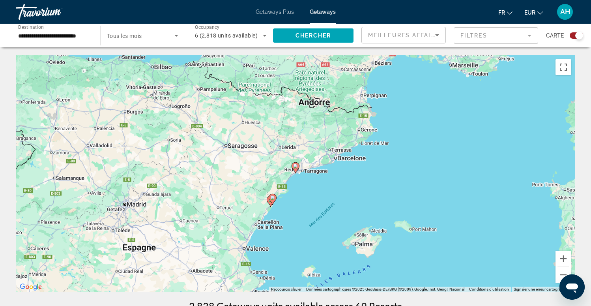
click at [295, 170] on icon "Main content" at bounding box center [295, 168] width 7 height 10
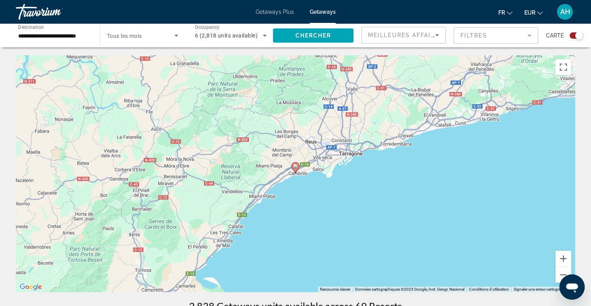
click at [295, 169] on icon "Main content" at bounding box center [295, 168] width 7 height 10
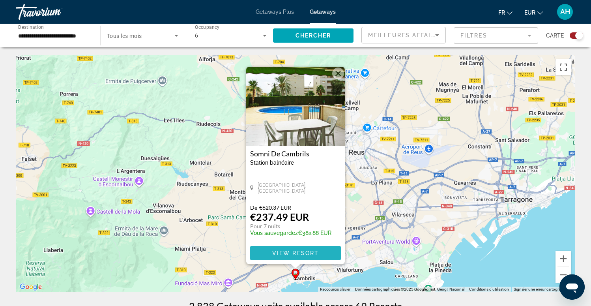
click at [293, 253] on span "View Resort" at bounding box center [295, 253] width 47 height 6
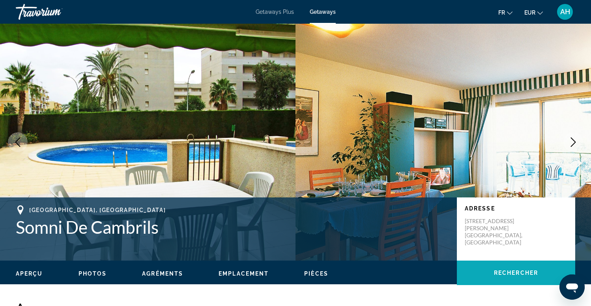
click at [496, 271] on span "Rechercher" at bounding box center [516, 273] width 44 height 6
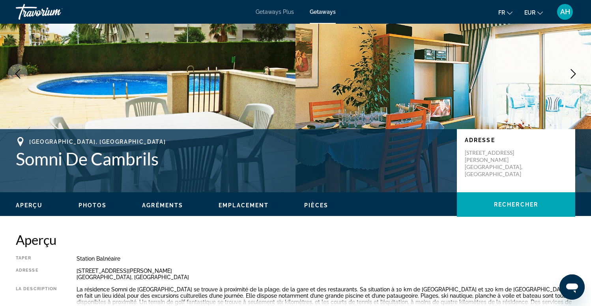
scroll to position [66, 0]
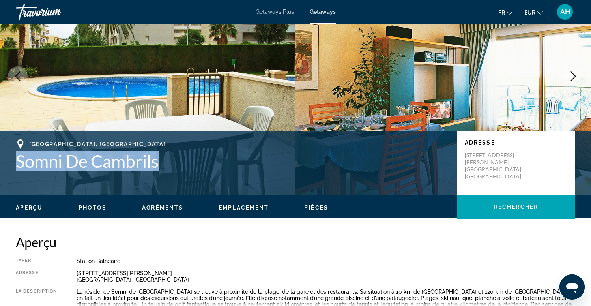
drag, startPoint x: 159, startPoint y: 160, endPoint x: 15, endPoint y: 165, distance: 144.2
click at [15, 165] on div "TARRAGONA, Spain Somni De Cambrils Adresse Avenida Riera de L'Alforja 8, LocalC…" at bounding box center [295, 162] width 591 height 47
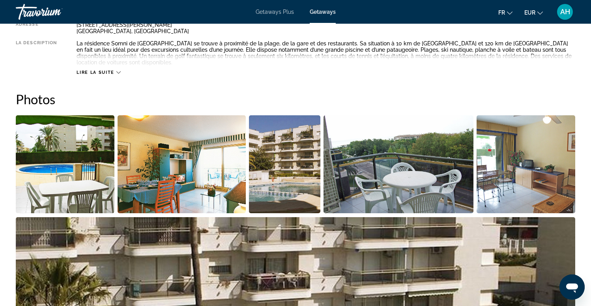
scroll to position [303, 0]
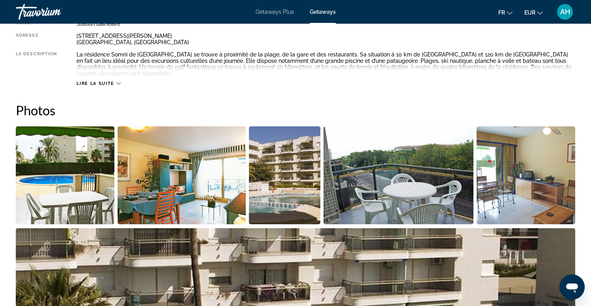
click at [81, 161] on img "Open full-screen image slider" at bounding box center [65, 175] width 99 height 98
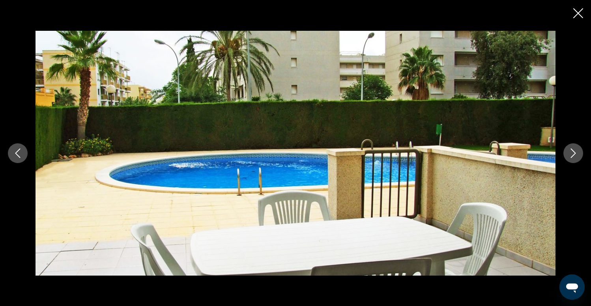
click at [575, 155] on icon "Next image" at bounding box center [573, 152] width 9 height 9
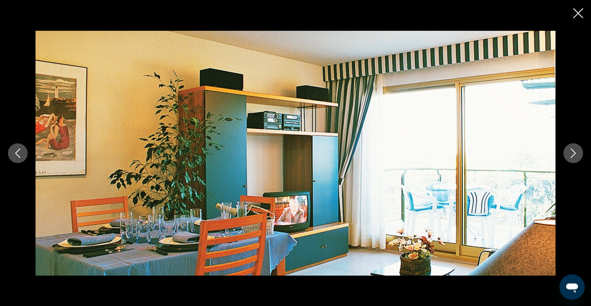
click at [575, 155] on icon "Next image" at bounding box center [573, 152] width 9 height 9
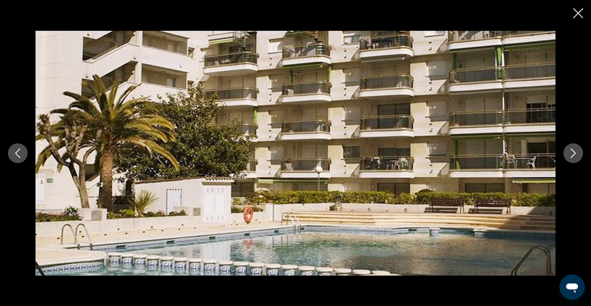
click at [575, 155] on icon "Next image" at bounding box center [573, 152] width 9 height 9
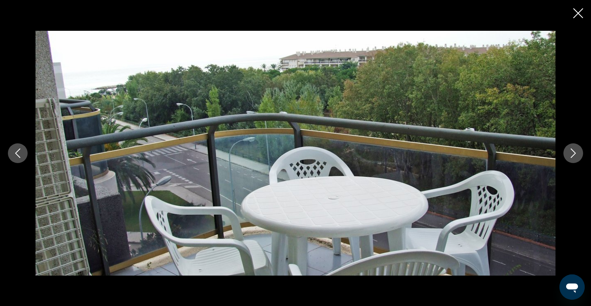
click at [575, 155] on icon "Next image" at bounding box center [573, 152] width 9 height 9
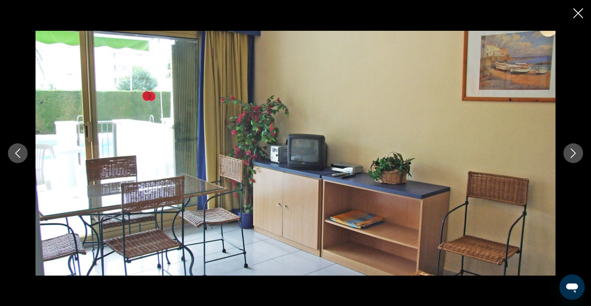
click at [575, 14] on icon "Close slideshow" at bounding box center [579, 13] width 10 height 10
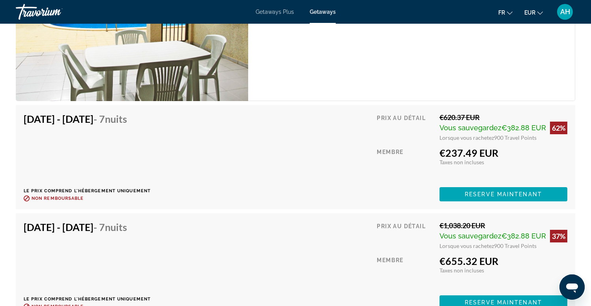
scroll to position [1554, 0]
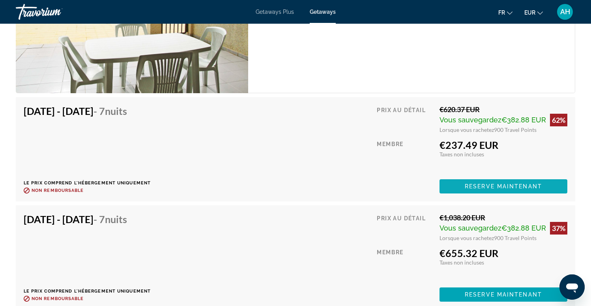
click at [494, 186] on span "Reserve maintenant" at bounding box center [503, 186] width 77 height 6
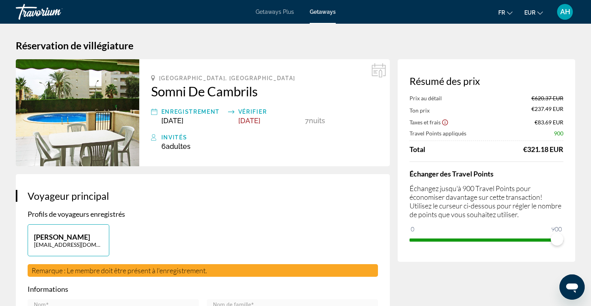
click at [445, 124] on icon "Show Taxes and Fees disclaimer" at bounding box center [446, 123] width 6 height 6
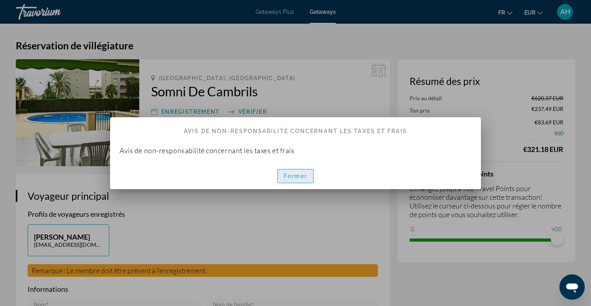
click at [298, 176] on span "Fermer" at bounding box center [296, 176] width 24 height 6
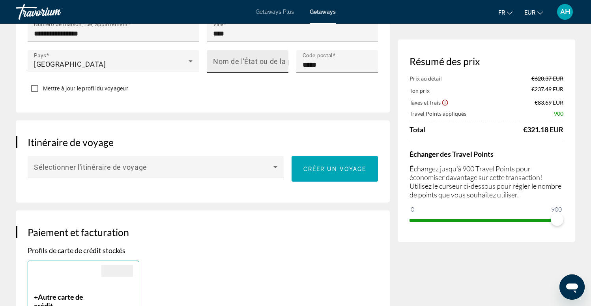
scroll to position [364, 0]
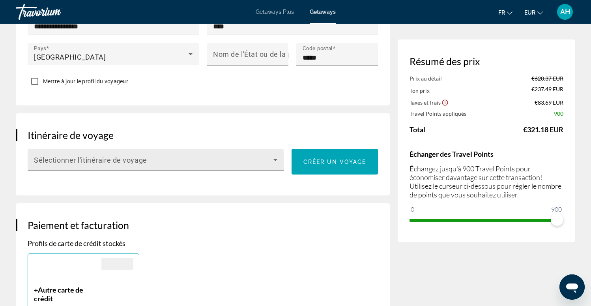
click at [231, 152] on div "Sélectionner l'itinéraire de voyage" at bounding box center [156, 160] width 244 height 22
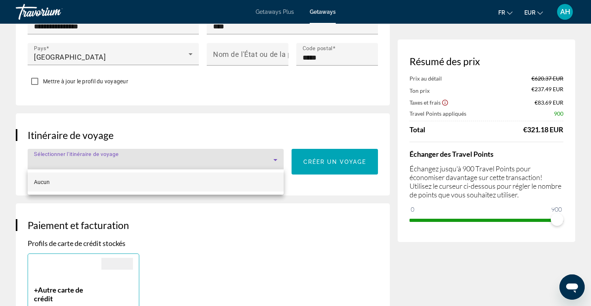
click at [221, 179] on mat-option "Aucun" at bounding box center [156, 182] width 256 height 19
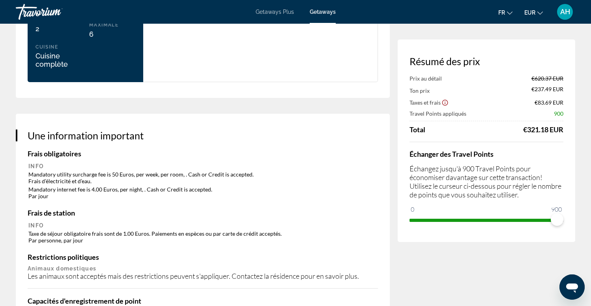
scroll to position [1086, 0]
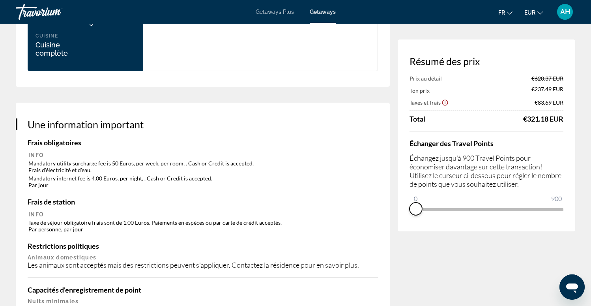
drag, startPoint x: 557, startPoint y: 220, endPoint x: 406, endPoint y: 228, distance: 150.7
click at [406, 228] on div "Résumé des prix Prix au détail €620.37 EUR Ton prix €237.49 EUR Taxes et frais …" at bounding box center [487, 135] width 178 height 192
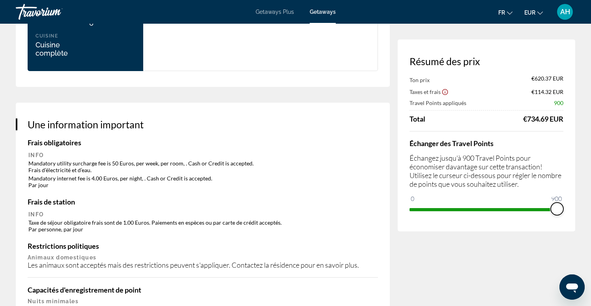
drag, startPoint x: 416, startPoint y: 200, endPoint x: 593, endPoint y: 204, distance: 177.3
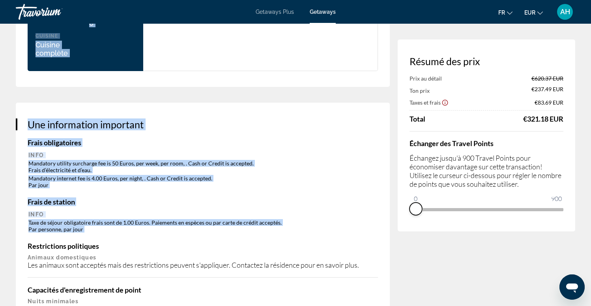
drag, startPoint x: 557, startPoint y: 222, endPoint x: 326, endPoint y: 225, distance: 231.4
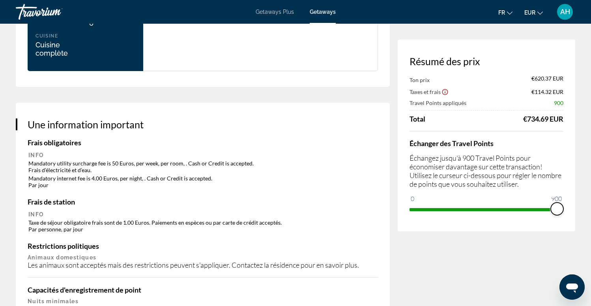
drag, startPoint x: 417, startPoint y: 199, endPoint x: 576, endPoint y: 190, distance: 159.4
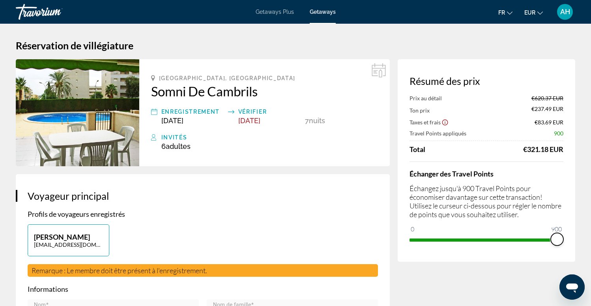
scroll to position [0, 0]
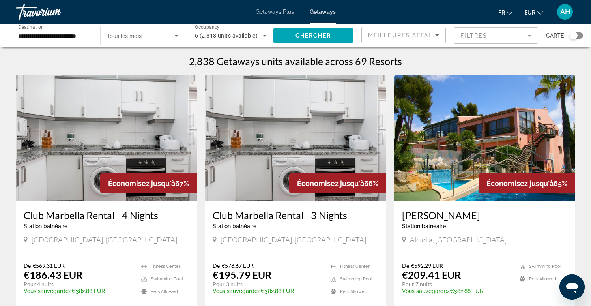
click at [252, 37] on span "6 (2,818 units available)" at bounding box center [226, 35] width 63 height 6
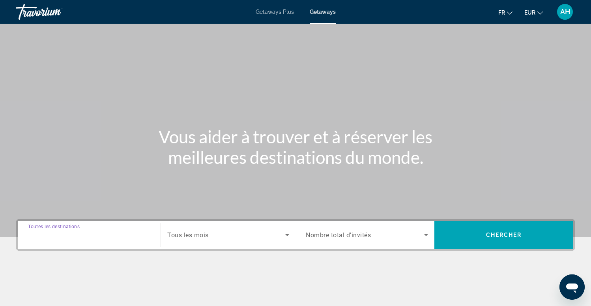
click at [120, 235] on input "Destination Toutes les destinations" at bounding box center [89, 235] width 122 height 9
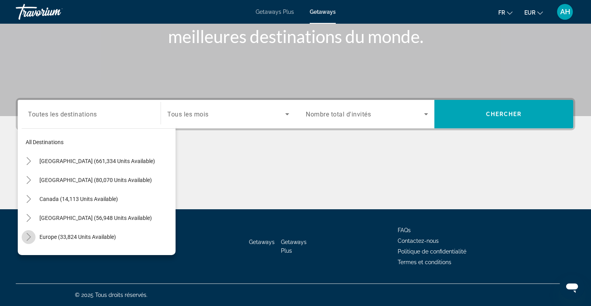
click at [29, 237] on icon "Toggle Europe (33,824 units available)" at bounding box center [29, 237] width 8 height 8
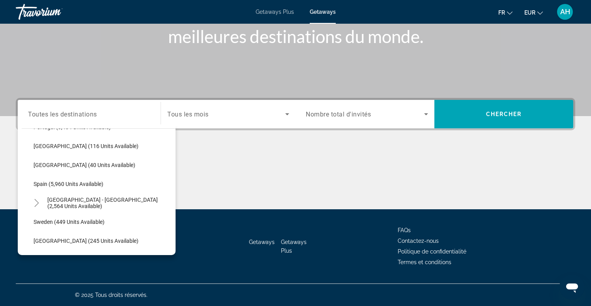
scroll to position [393, 0]
click at [80, 204] on span "[GEOGRAPHIC_DATA] - [GEOGRAPHIC_DATA] (2,564 units available)" at bounding box center [109, 203] width 124 height 13
type input "**********"
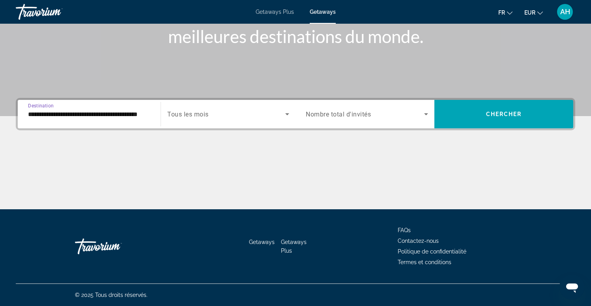
click at [338, 114] on span "Nombre total d'invités" at bounding box center [338, 115] width 65 height 8
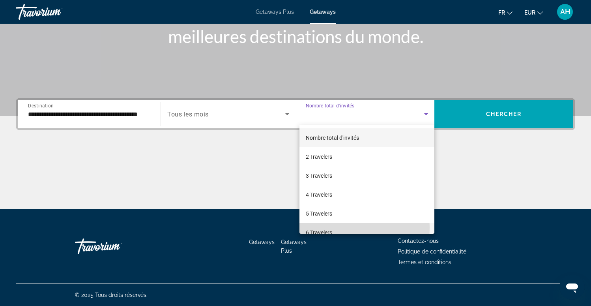
click at [319, 228] on span "6 Travelers" at bounding box center [319, 232] width 26 height 9
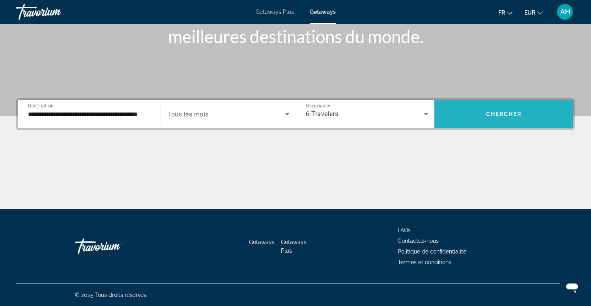
click at [504, 112] on span "Chercher" at bounding box center [504, 114] width 36 height 6
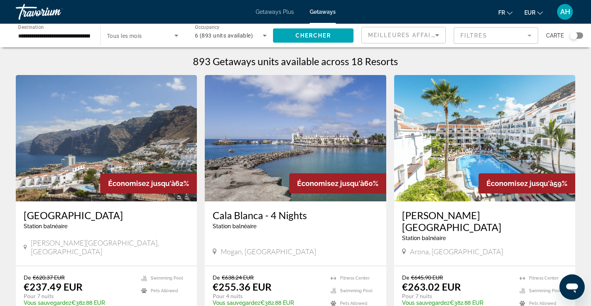
click at [416, 39] on div "Meilleures affaires" at bounding box center [403, 38] width 71 height 22
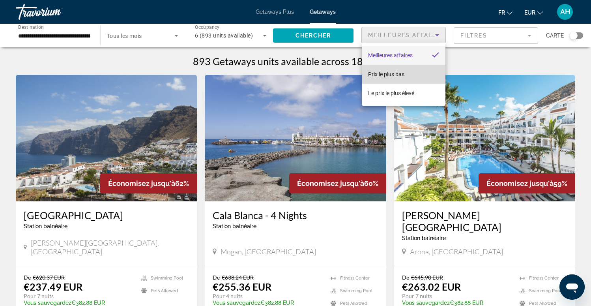
click at [405, 73] on span "Prix ​​le plus bas" at bounding box center [386, 74] width 36 height 6
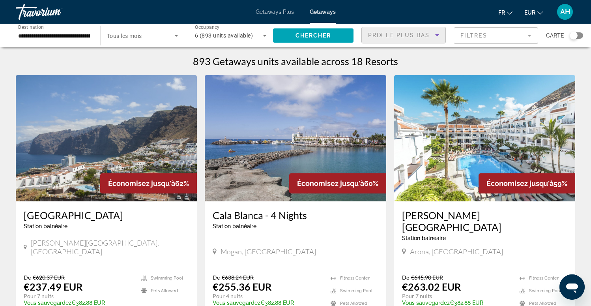
click at [577, 36] on div "Search widget" at bounding box center [574, 36] width 8 height 8
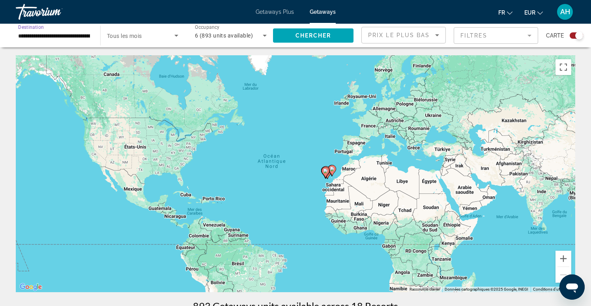
click at [65, 36] on input "**********" at bounding box center [54, 35] width 72 height 9
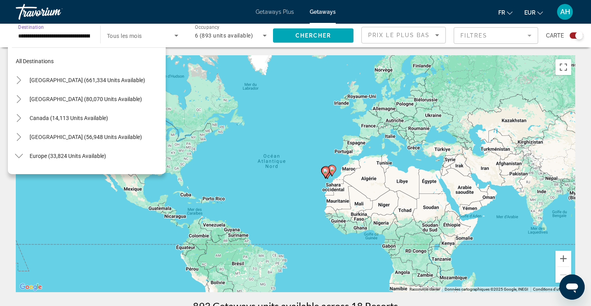
scroll to position [407, 0]
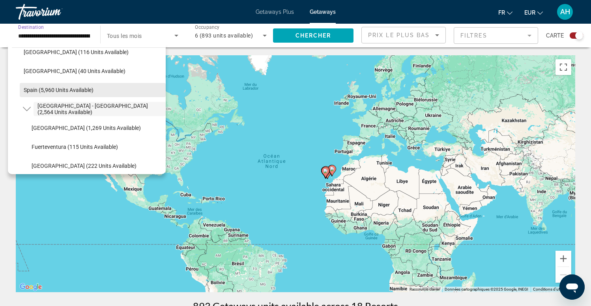
click at [60, 90] on span "Spain (5,960 units available)" at bounding box center [59, 90] width 70 height 6
type input "**********"
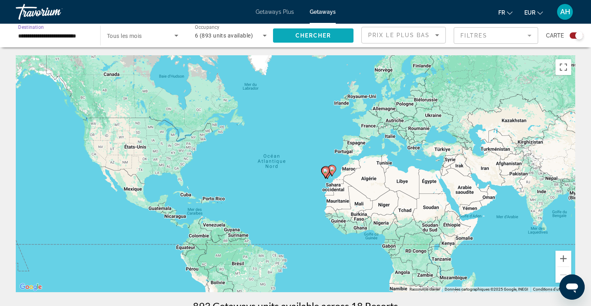
click at [327, 38] on span "Chercher" at bounding box center [314, 35] width 36 height 6
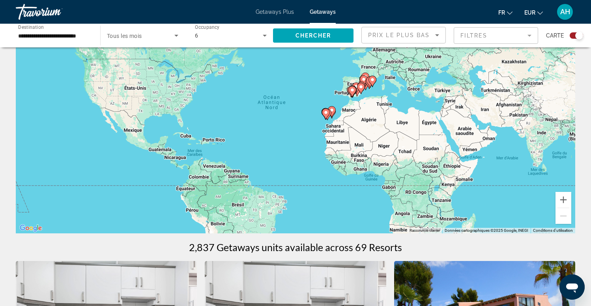
scroll to position [58, 0]
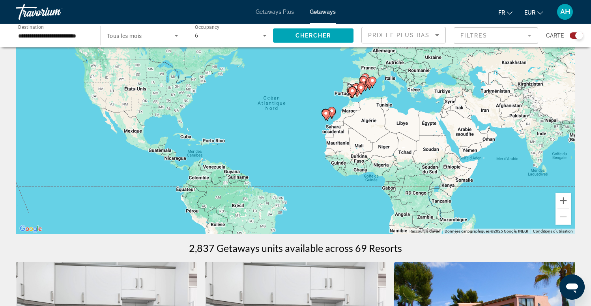
click at [379, 76] on div "Pour activer le glissement avec le clavier, appuyez sur Alt+Entrée. Une fois ce…" at bounding box center [296, 115] width 560 height 237
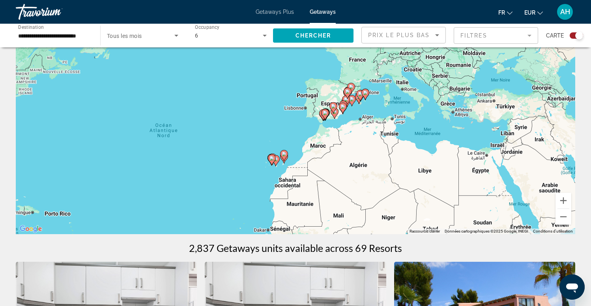
click at [368, 78] on div "Pour activer le glissement avec le clavier, appuyez sur Alt+Entrée. Une fois ce…" at bounding box center [296, 115] width 560 height 237
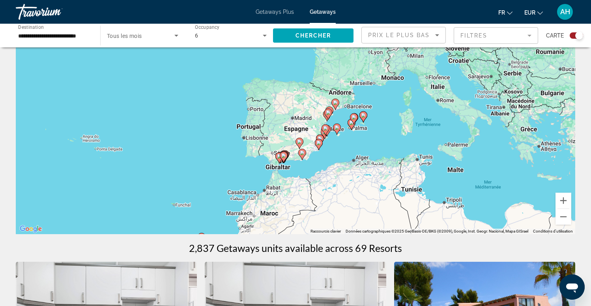
click at [355, 91] on div "Pour activer le glissement avec le clavier, appuyez sur Alt+Entrée. Une fois ce…" at bounding box center [296, 115] width 560 height 237
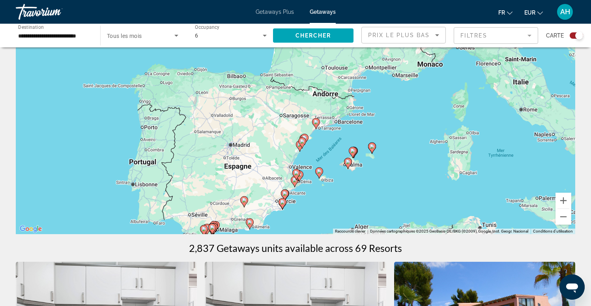
click at [355, 91] on div "Pour activer le glissement avec le clavier, appuyez sur Alt+Entrée. Une fois ce…" at bounding box center [296, 115] width 560 height 237
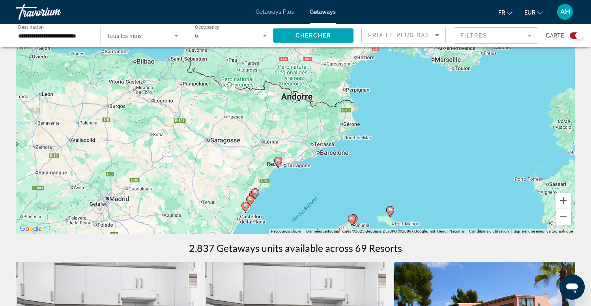
click at [321, 141] on div "Pour activer le glissement avec le clavier, appuyez sur Alt+Entrée. Une fois ce…" at bounding box center [296, 115] width 560 height 237
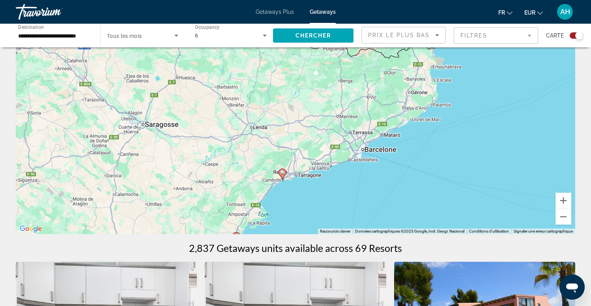
drag, startPoint x: 229, startPoint y: 155, endPoint x: 278, endPoint y: 140, distance: 52.0
click at [278, 140] on div "Pour activer le glissement avec le clavier, appuyez sur Alt+Entrée. Une fois ce…" at bounding box center [296, 115] width 560 height 237
click at [304, 165] on div "Pour activer le glissement avec le clavier, appuyez sur Alt+Entrée. Une fois ce…" at bounding box center [296, 115] width 560 height 237
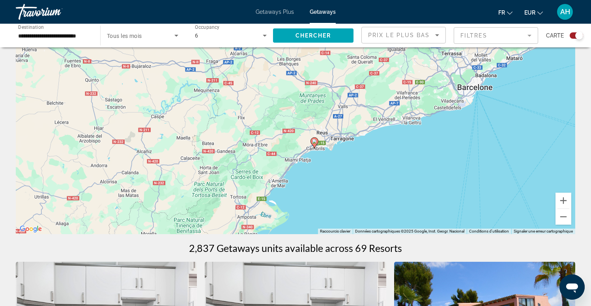
drag, startPoint x: 274, startPoint y: 172, endPoint x: 325, endPoint y: 124, distance: 70.1
click at [325, 124] on div "Pour activer le glissement avec le clavier, appuyez sur Alt+Entrée. Une fois ce…" at bounding box center [296, 115] width 560 height 237
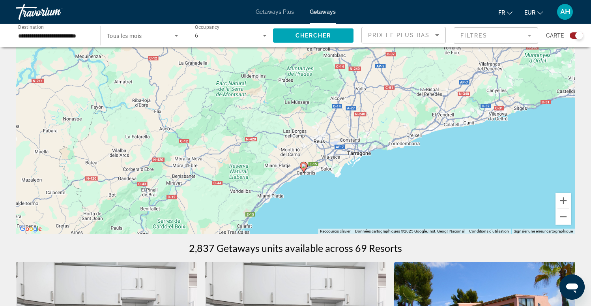
click at [305, 167] on image "Main content" at bounding box center [304, 165] width 5 height 5
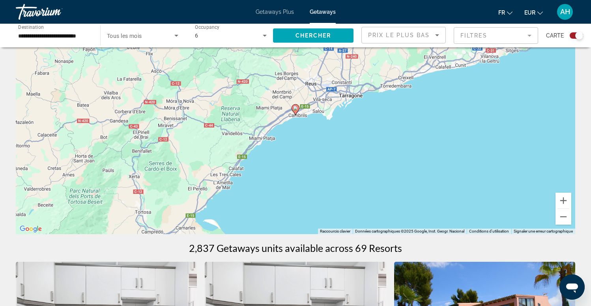
click at [296, 107] on image "Main content" at bounding box center [295, 108] width 5 height 5
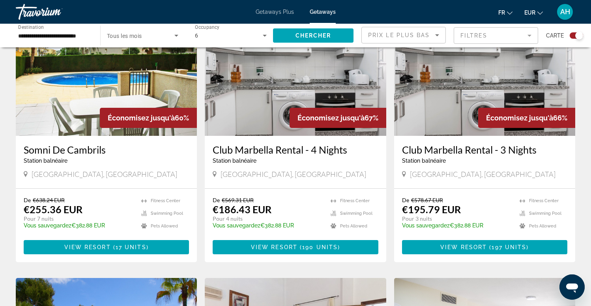
scroll to position [311, 0]
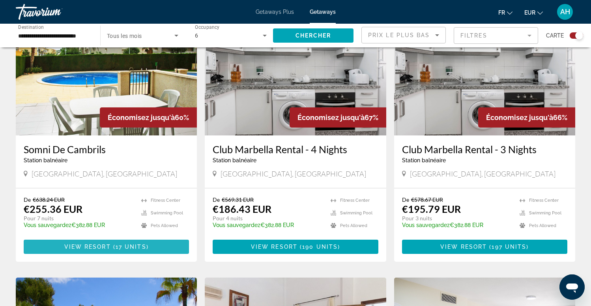
click at [86, 246] on span "View Resort" at bounding box center [87, 247] width 47 height 6
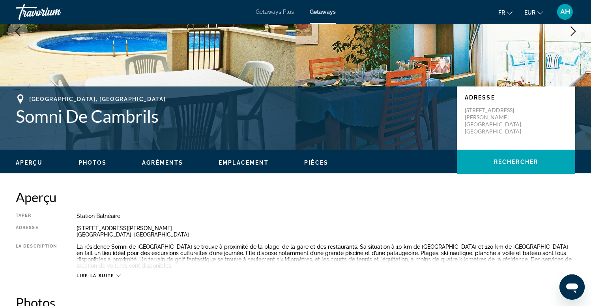
scroll to position [109, 0]
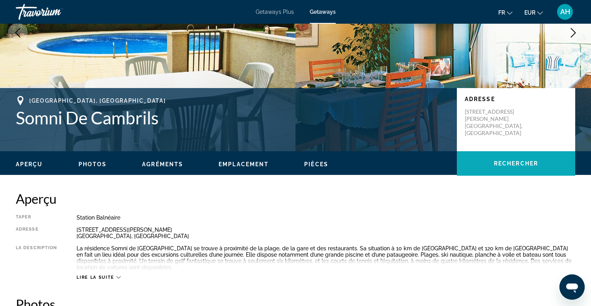
click at [520, 163] on span "Rechercher" at bounding box center [516, 163] width 44 height 6
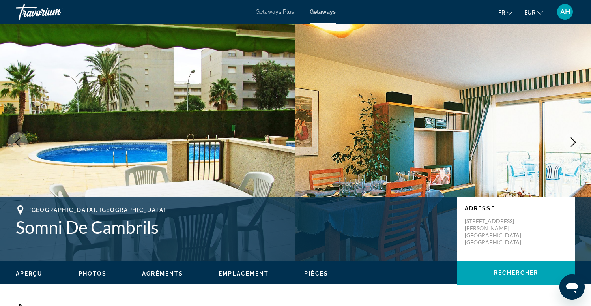
scroll to position [0, 0]
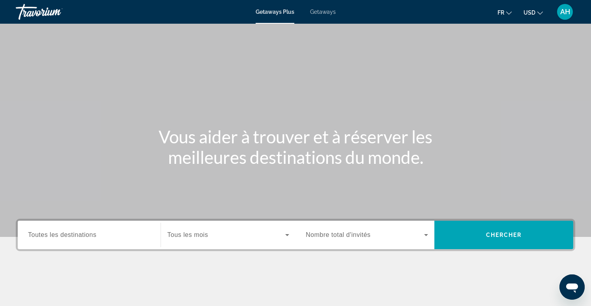
click at [90, 234] on span "Toutes les destinations" at bounding box center [62, 234] width 68 height 7
click at [90, 234] on input "Destination Toutes les destinations" at bounding box center [89, 235] width 122 height 9
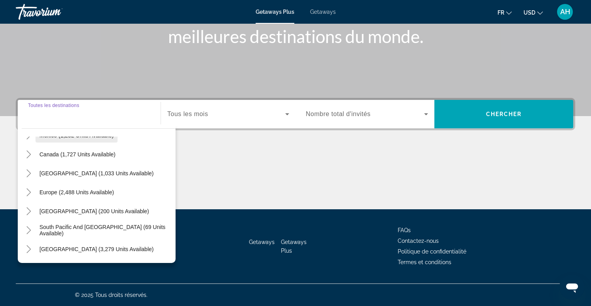
scroll to position [54, 0]
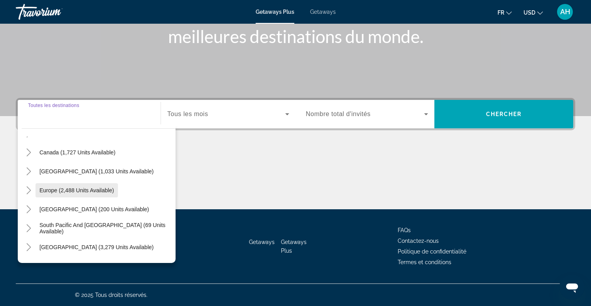
click at [51, 191] on span "Europe (2,488 units available)" at bounding box center [76, 190] width 75 height 6
type input "**********"
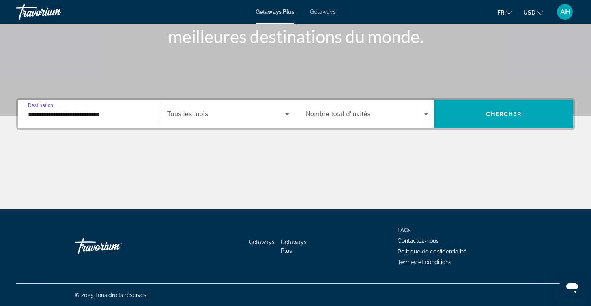
click at [369, 119] on div "Search widget" at bounding box center [367, 114] width 122 height 22
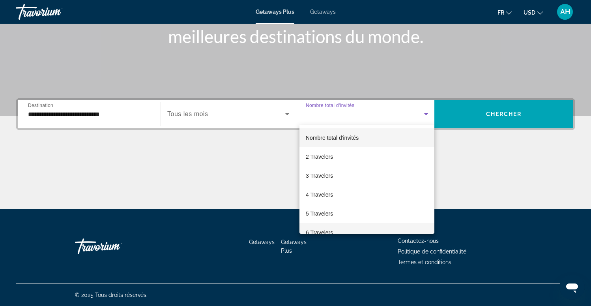
click at [323, 228] on span "6 Travelers" at bounding box center [319, 232] width 27 height 9
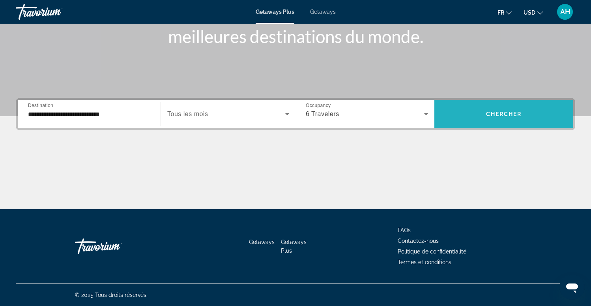
click at [507, 112] on span "Chercher" at bounding box center [504, 114] width 36 height 6
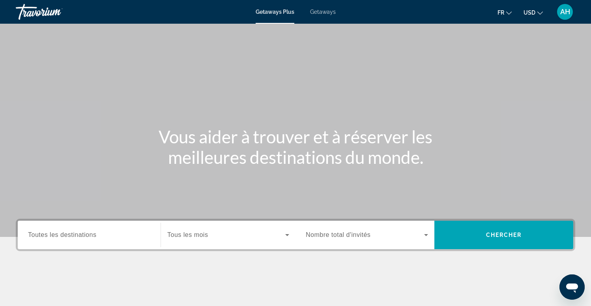
click at [85, 233] on span "Toutes les destinations" at bounding box center [62, 234] width 68 height 7
click at [85, 233] on input "Destination Toutes les destinations" at bounding box center [89, 235] width 122 height 9
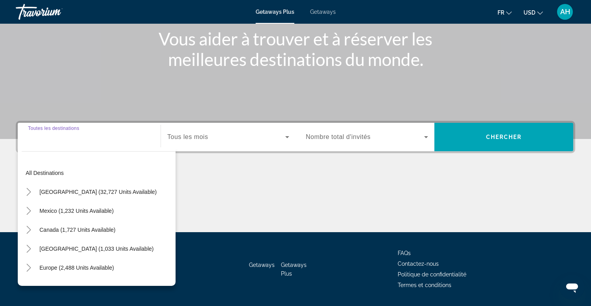
scroll to position [121, 0]
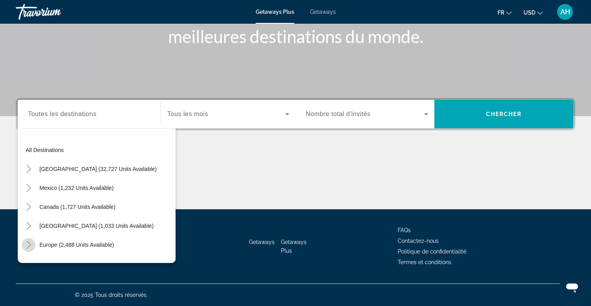
click at [30, 245] on icon "Toggle Europe (2,488 units available)" at bounding box center [29, 245] width 8 height 8
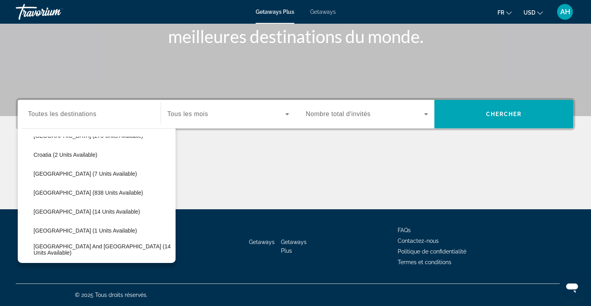
scroll to position [152, 0]
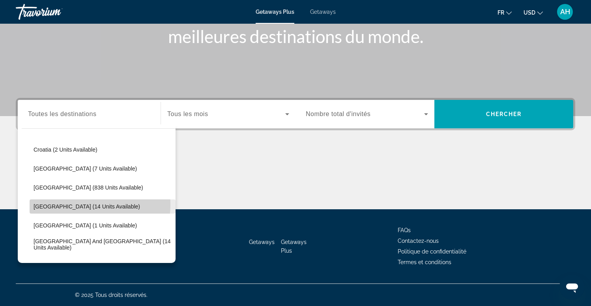
click at [77, 204] on span "[GEOGRAPHIC_DATA] (14 units available)" at bounding box center [87, 206] width 107 height 6
type input "**********"
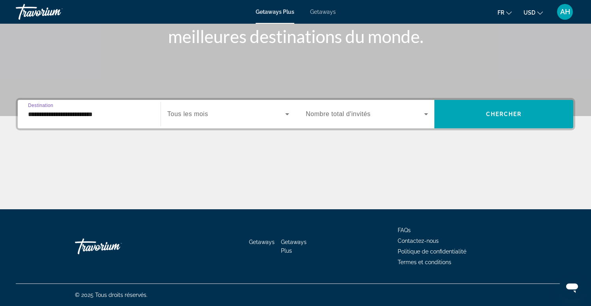
click at [378, 113] on span "Search widget" at bounding box center [365, 113] width 118 height 9
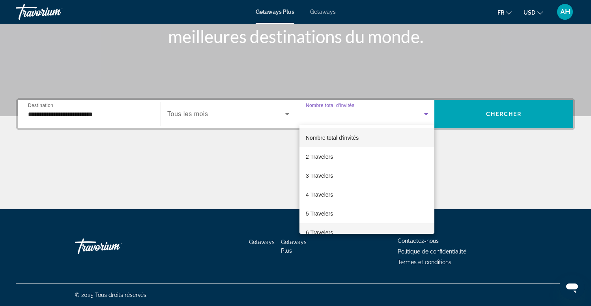
click at [321, 227] on mat-option "6 Travelers" at bounding box center [367, 232] width 135 height 19
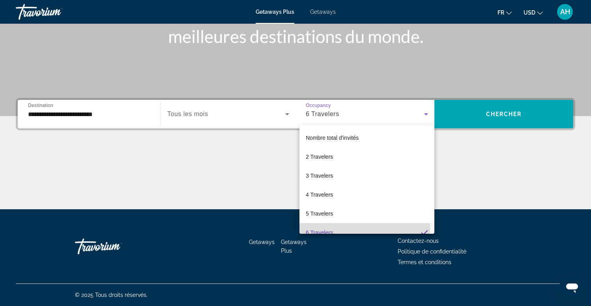
scroll to position [0, 0]
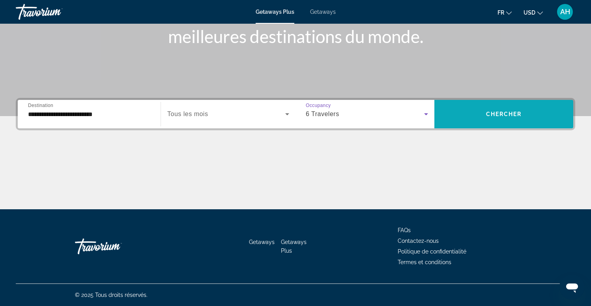
click at [507, 115] on span "Chercher" at bounding box center [504, 114] width 36 height 6
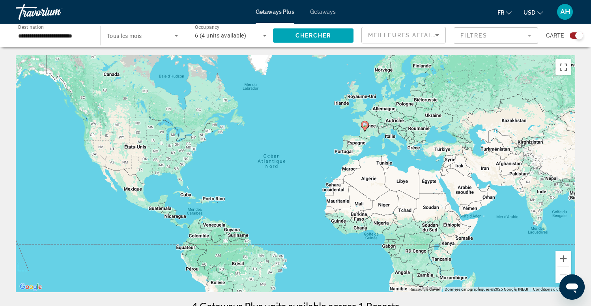
click at [62, 36] on input "**********" at bounding box center [54, 35] width 72 height 9
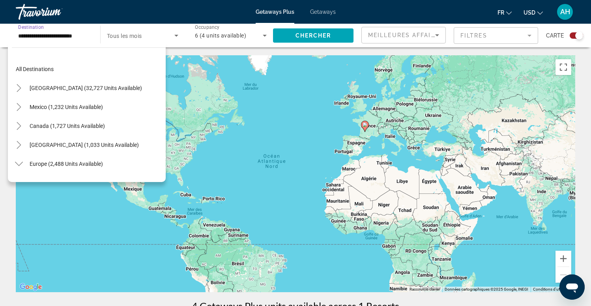
scroll to position [161, 0]
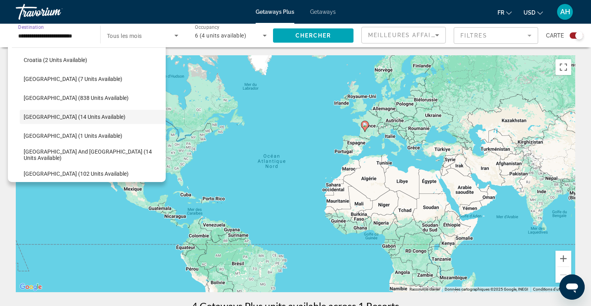
click at [62, 36] on input "**********" at bounding box center [54, 35] width 72 height 9
click at [347, 144] on div "Pour activer le glissement avec le clavier, appuyez sur Alt+Entrée. Une fois ce…" at bounding box center [296, 173] width 560 height 237
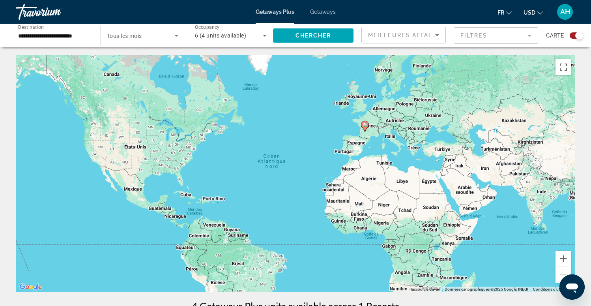
click at [371, 136] on div "Pour activer le glissement avec le clavier, appuyez sur Alt+Entrée. Une fois ce…" at bounding box center [296, 173] width 560 height 237
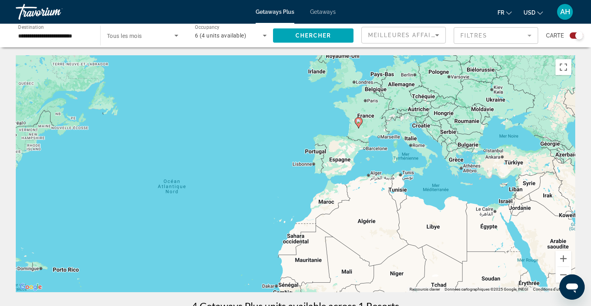
click at [359, 121] on image "Main content" at bounding box center [359, 121] width 5 height 5
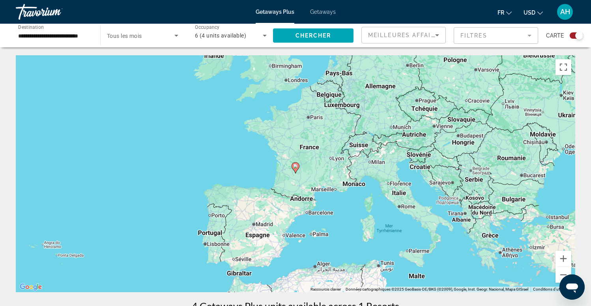
click at [297, 168] on image "Main content" at bounding box center [295, 166] width 5 height 5
type input "**********"
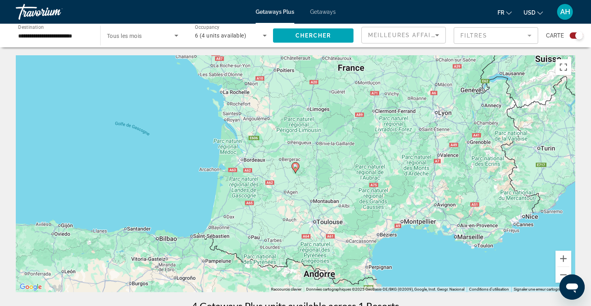
click at [297, 168] on image "Main content" at bounding box center [295, 166] width 5 height 5
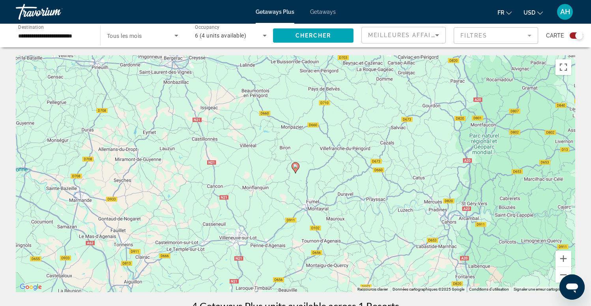
click at [297, 168] on image "Main content" at bounding box center [295, 166] width 5 height 5
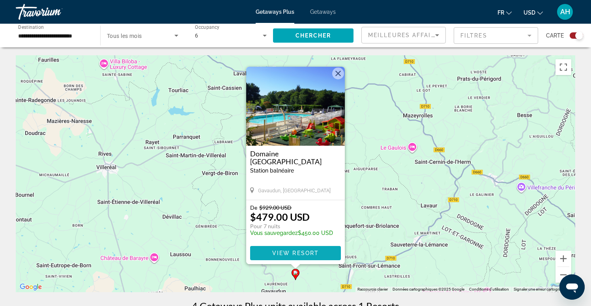
click at [286, 252] on span "View Resort" at bounding box center [295, 253] width 47 height 6
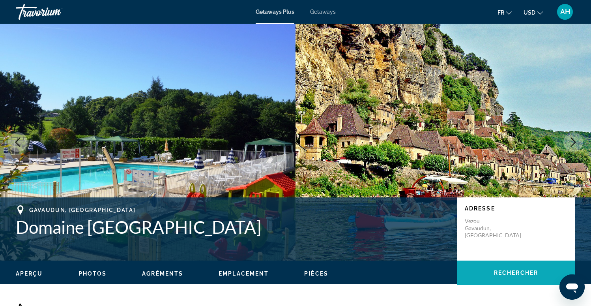
click at [515, 276] on span "Rechercher" at bounding box center [516, 273] width 44 height 6
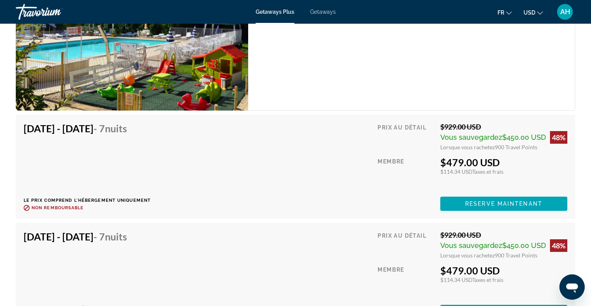
scroll to position [1510, 0]
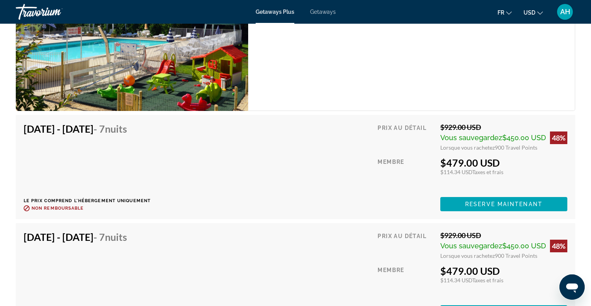
click at [537, 14] on button "USD USD ($) MXN (Mex$) CAD (Can$) GBP (£) EUR (€) AUD (A$) NZD (NZ$) CNY (CN¥)" at bounding box center [533, 12] width 19 height 11
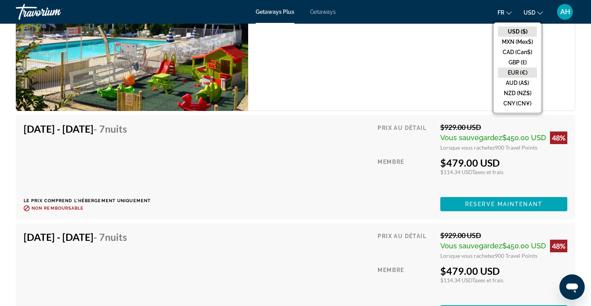
click at [523, 69] on button "EUR (€)" at bounding box center [517, 73] width 39 height 10
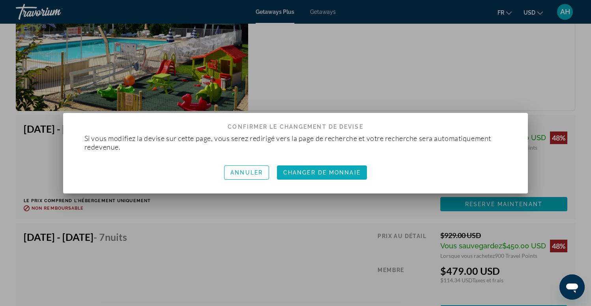
click at [332, 170] on span "Changer de monnaie" at bounding box center [321, 172] width 77 height 6
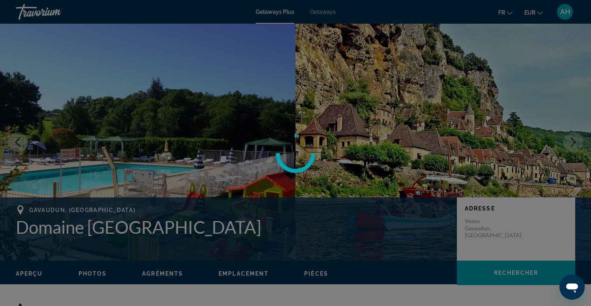
scroll to position [1510, 0]
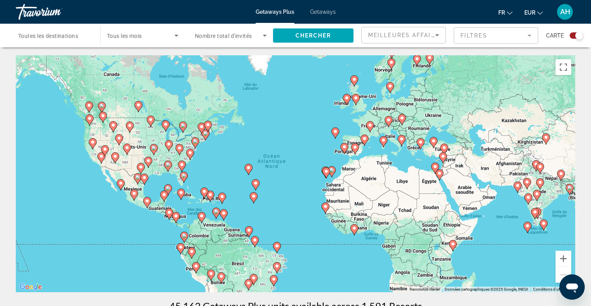
click at [396, 147] on div "Pour activer le glissement avec le clavier, appuyez sur Alt+Entrée. Une fois ce…" at bounding box center [296, 173] width 560 height 237
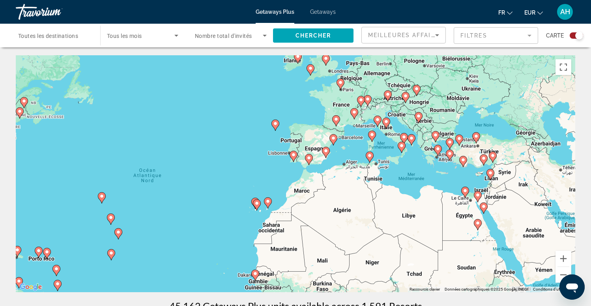
click at [387, 139] on div "Pour activer le glissement avec le clavier, appuyez sur Alt+Entrée. Une fois ce…" at bounding box center [296, 173] width 560 height 237
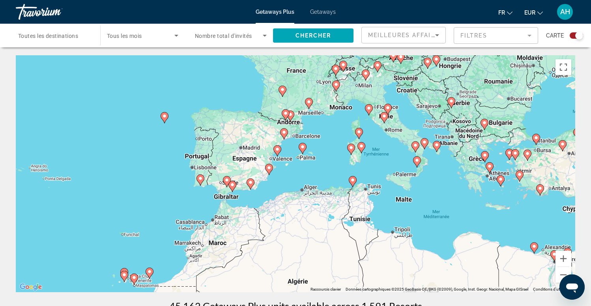
click at [359, 111] on div "Pour activer le glissement avec le clavier, appuyez sur Alt+Entrée. Une fois ce…" at bounding box center [296, 173] width 560 height 237
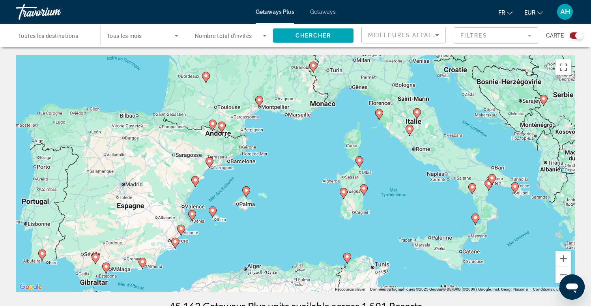
click at [320, 69] on div "Pour activer le glissement avec le clavier, appuyez sur Alt+Entrée. Une fois ce…" at bounding box center [296, 173] width 560 height 237
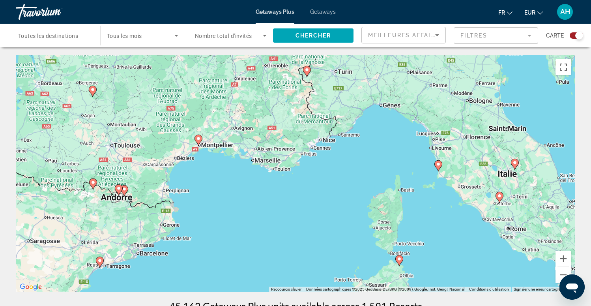
click at [318, 77] on div "Pour activer le glissement avec le clavier, appuyez sur Alt+Entrée. Une fois ce…" at bounding box center [296, 173] width 560 height 237
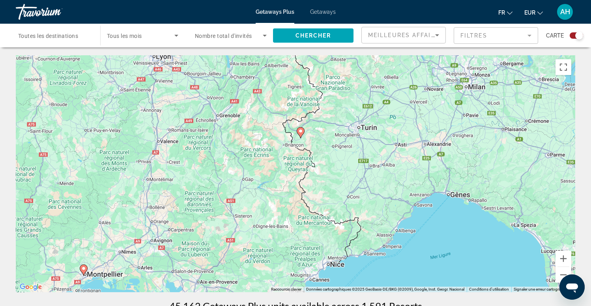
drag, startPoint x: 364, startPoint y: 141, endPoint x: 369, endPoint y: 204, distance: 63.0
click at [369, 204] on div "Pour activer le glissement avec le clavier, appuyez sur Alt+Entrée. Une fois ce…" at bounding box center [296, 173] width 560 height 237
click at [300, 134] on icon "Main content" at bounding box center [300, 133] width 7 height 10
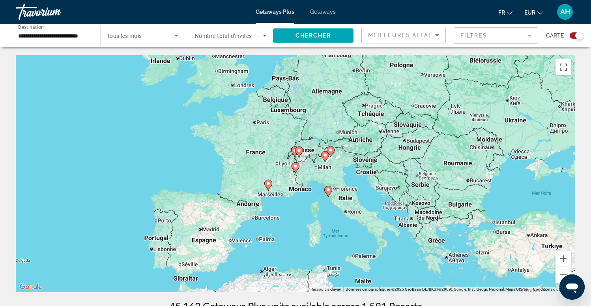
click at [297, 165] on image "Main content" at bounding box center [295, 166] width 5 height 5
type input "**********"
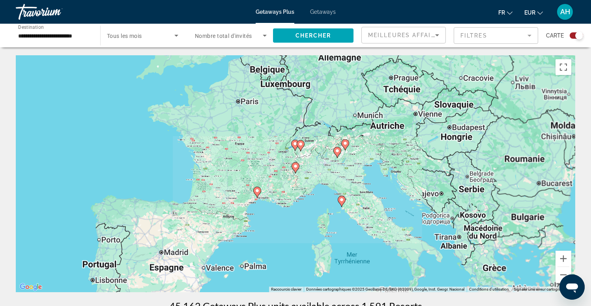
click at [297, 165] on image "Main content" at bounding box center [295, 166] width 5 height 5
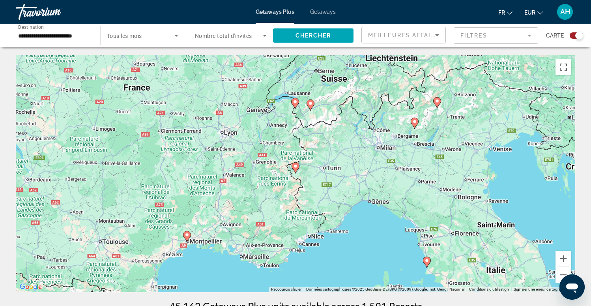
click at [297, 165] on image "Main content" at bounding box center [295, 166] width 5 height 5
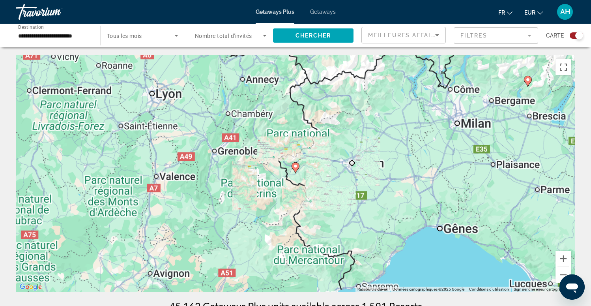
click at [297, 165] on image "Main content" at bounding box center [295, 166] width 5 height 5
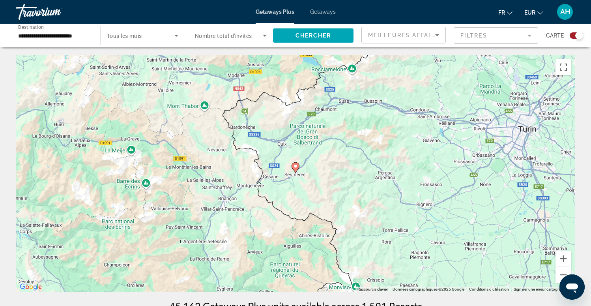
click at [296, 168] on image "Main content" at bounding box center [295, 166] width 5 height 5
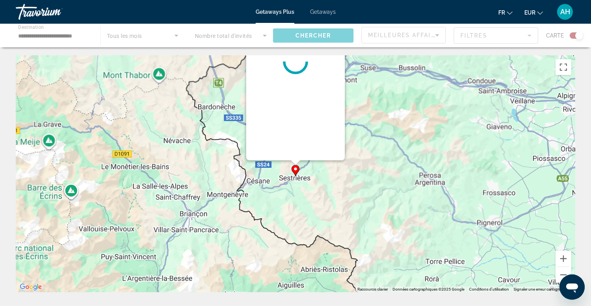
click at [296, 174] on div "Pour activer le glissement avec le clavier, appuyez sur Alt+Entrée. Une fois ce…" at bounding box center [576, 174] width 560 height 0
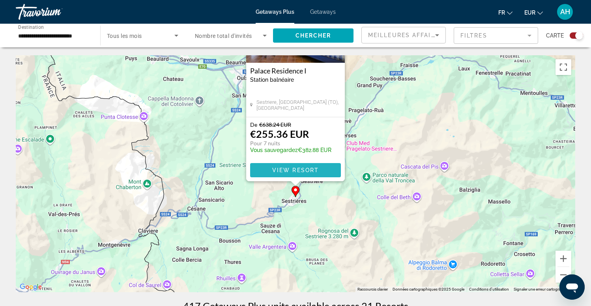
click at [290, 169] on span "View Resort" at bounding box center [295, 170] width 47 height 6
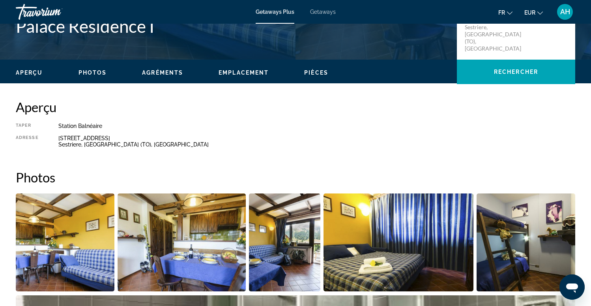
scroll to position [205, 0]
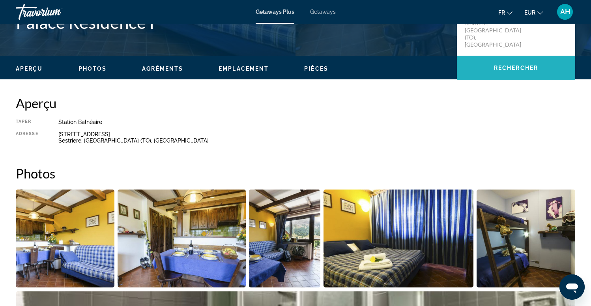
click at [498, 69] on span "Rechercher" at bounding box center [516, 68] width 44 height 6
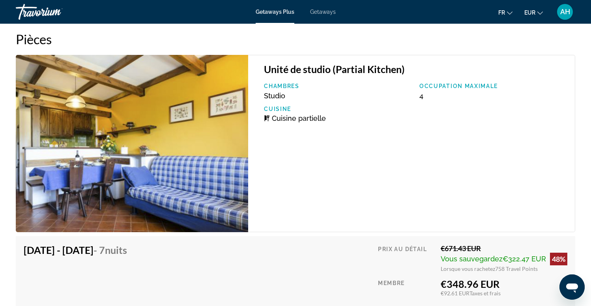
scroll to position [1368, 0]
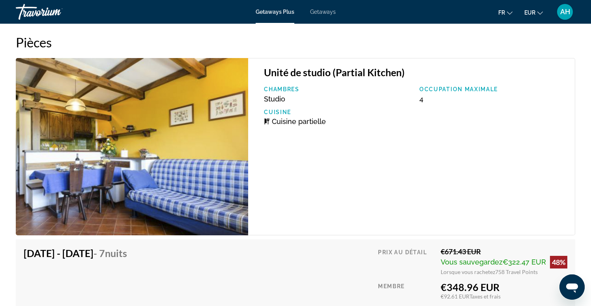
click at [436, 99] on div "Occupation maximale 4" at bounding box center [494, 94] width 156 height 17
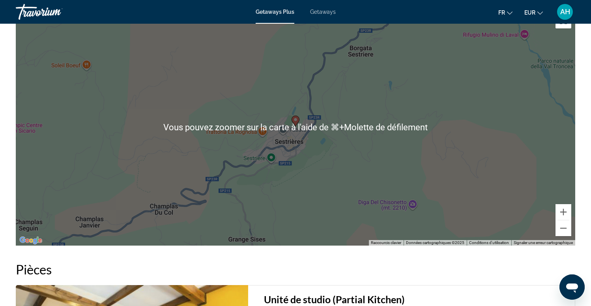
scroll to position [1142, 0]
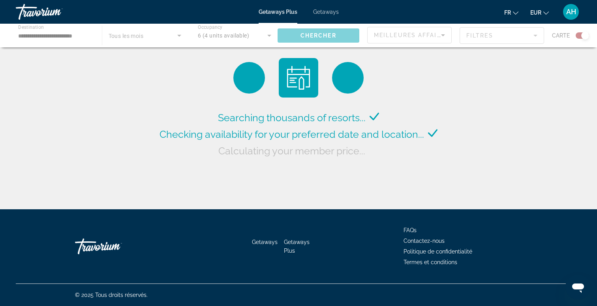
click at [201, 36] on div "Main content" at bounding box center [298, 36] width 597 height 24
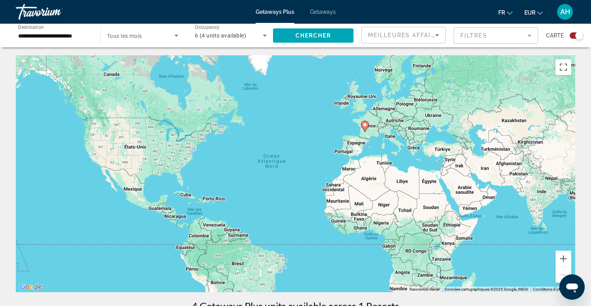
click at [201, 36] on span "6 (4 units available)" at bounding box center [220, 35] width 51 height 6
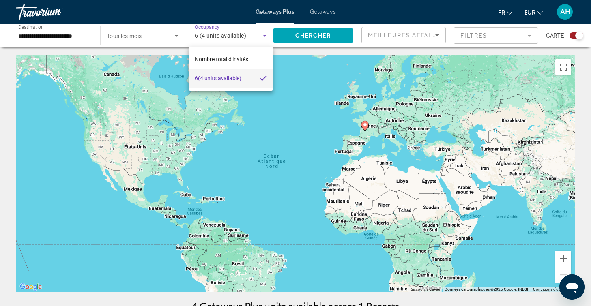
click at [299, 127] on div at bounding box center [295, 153] width 591 height 306
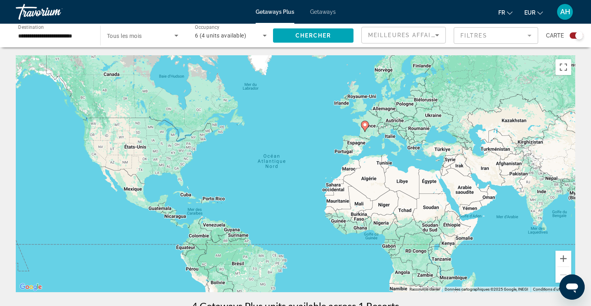
click at [59, 31] on input "**********" at bounding box center [54, 35] width 72 height 9
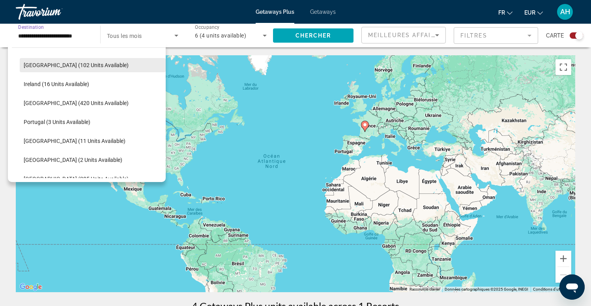
scroll to position [274, 0]
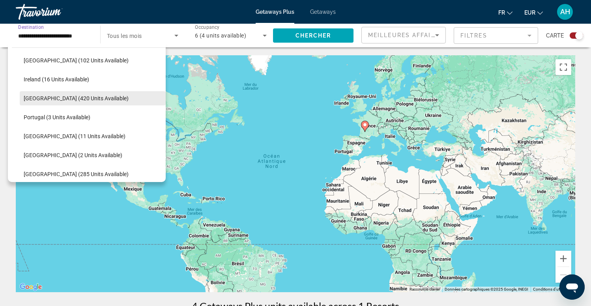
click at [39, 97] on span "[GEOGRAPHIC_DATA] (420 units available)" at bounding box center [76, 98] width 105 height 6
type input "**********"
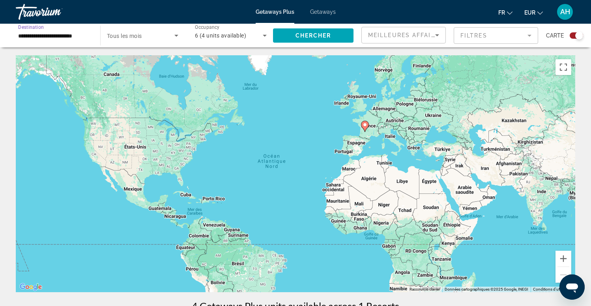
click at [263, 36] on icon "Search widget" at bounding box center [264, 35] width 9 height 9
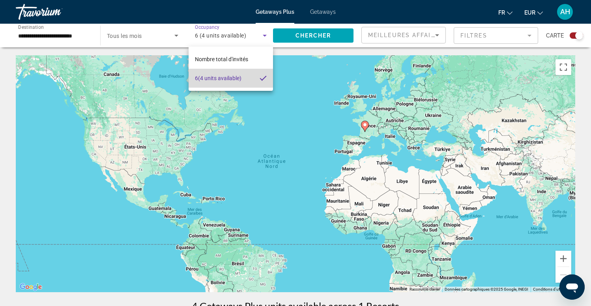
click at [203, 77] on span "6 (4 units available)" at bounding box center [218, 77] width 47 height 9
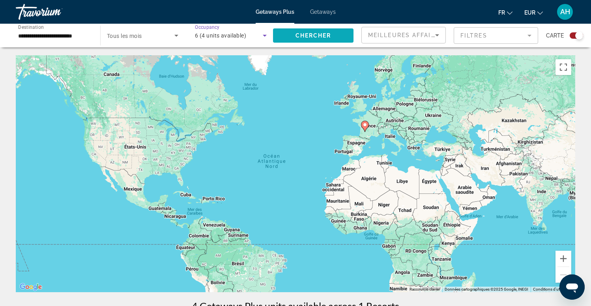
click at [330, 35] on span "Chercher" at bounding box center [314, 35] width 36 height 6
click at [374, 128] on div "Pour activer le glissement avec le clavier, appuyez sur Alt+Entrée. Une fois ce…" at bounding box center [296, 173] width 560 height 237
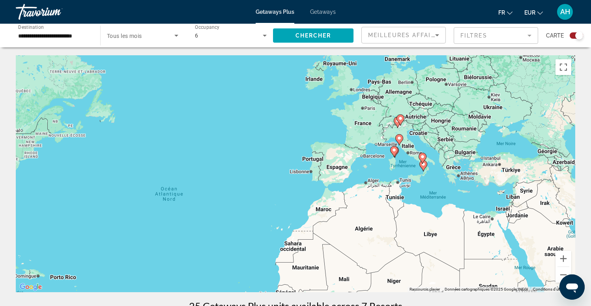
click at [390, 135] on div "Pour activer le glissement avec le clavier, appuyez sur Alt+Entrée. Une fois ce…" at bounding box center [296, 173] width 560 height 237
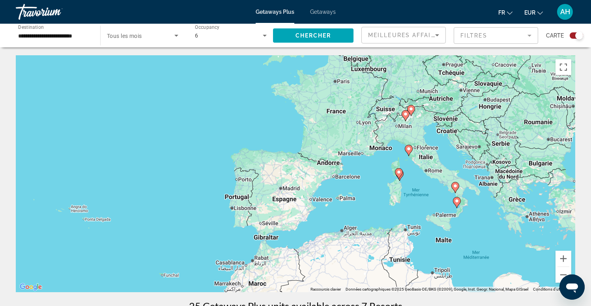
click at [425, 139] on div "Pour activer le glissement avec le clavier, appuyez sur Alt+Entrée. Une fois ce…" at bounding box center [296, 173] width 560 height 237
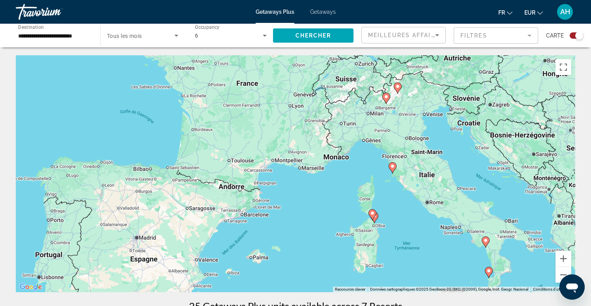
click at [407, 120] on div "Pour activer le glissement avec le clavier, appuyez sur Alt+Entrée. Une fois ce…" at bounding box center [296, 173] width 560 height 237
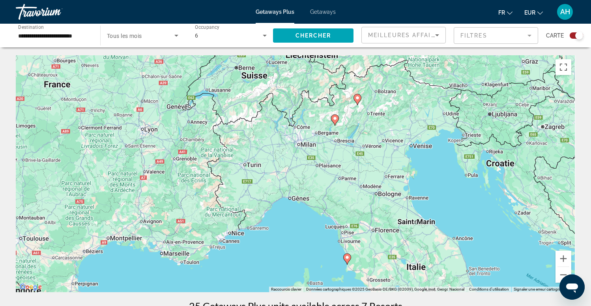
drag, startPoint x: 372, startPoint y: 101, endPoint x: 339, endPoint y: 138, distance: 49.5
click at [339, 138] on div "Pour activer le glissement avec le clavier, appuyez sur Alt+Entrée. Une fois ce…" at bounding box center [296, 173] width 560 height 237
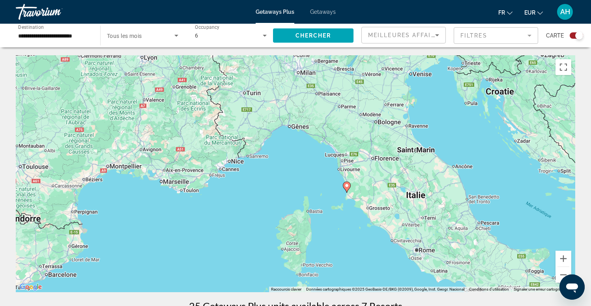
drag, startPoint x: 379, startPoint y: 239, endPoint x: 379, endPoint y: 166, distance: 73.0
click at [379, 166] on div "Pour activer le glissement avec le clavier, appuyez sur Alt+Entrée. Une fois ce…" at bounding box center [296, 173] width 560 height 237
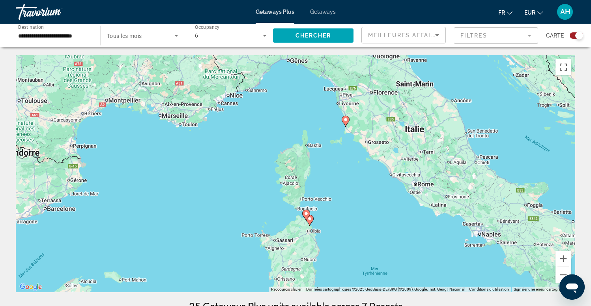
drag, startPoint x: 318, startPoint y: 222, endPoint x: 317, endPoint y: 156, distance: 66.7
click at [317, 156] on div "Pour activer le glissement avec le clavier, appuyez sur Alt+Entrée. Une fois ce…" at bounding box center [296, 173] width 560 height 237
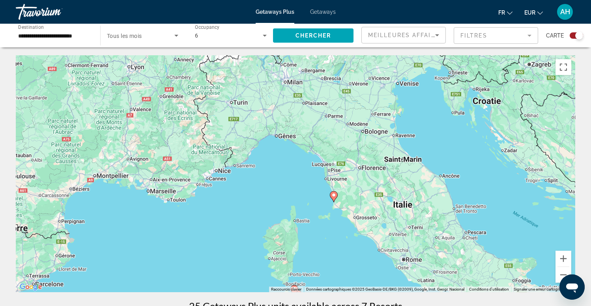
drag, startPoint x: 338, startPoint y: 166, endPoint x: 326, endPoint y: 242, distance: 77.1
click at [326, 242] on div "Pour activer le glissement avec le clavier, appuyez sur Alt+Entrée. Une fois ce…" at bounding box center [296, 173] width 560 height 237
click at [333, 197] on icon "Main content" at bounding box center [333, 196] width 7 height 10
click at [333, 197] on gmp-advanced-marker "Main content" at bounding box center [334, 197] width 8 height 12
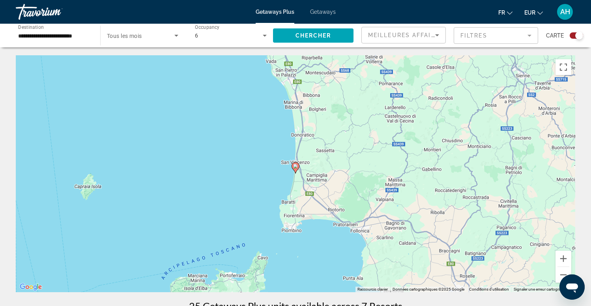
click at [297, 167] on image "Main content" at bounding box center [295, 166] width 5 height 5
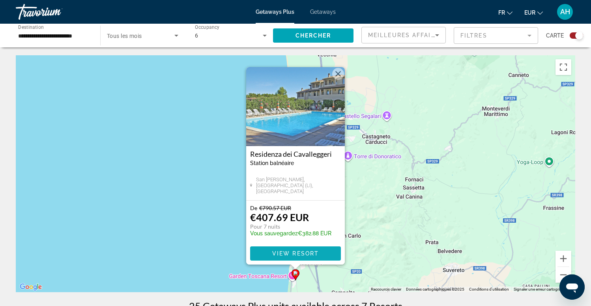
click at [293, 252] on span "View Resort" at bounding box center [295, 253] width 47 height 6
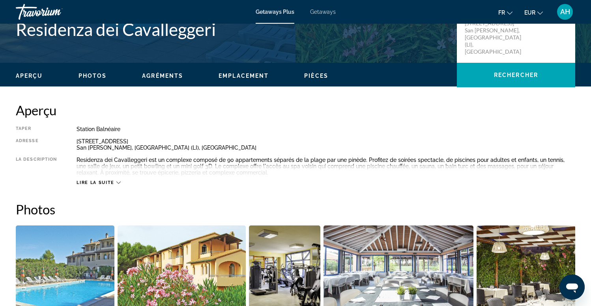
scroll to position [199, 0]
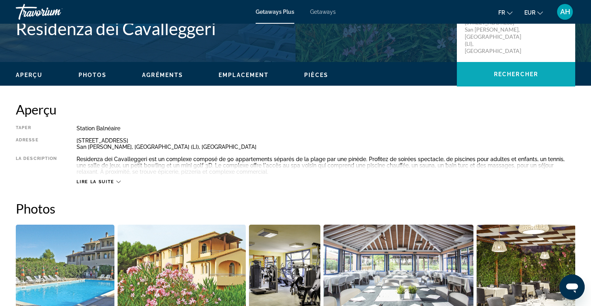
click at [503, 71] on span "Main content" at bounding box center [516, 74] width 118 height 19
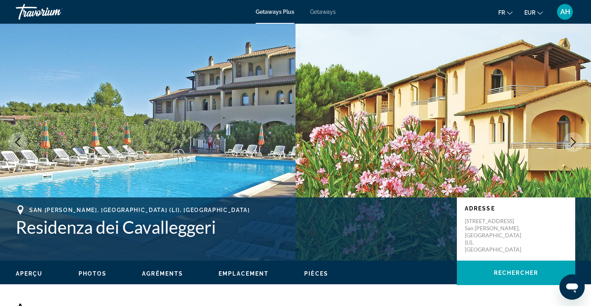
scroll to position [0, 0]
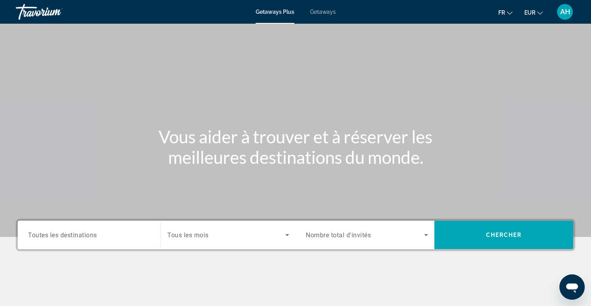
click at [63, 234] on span "Toutes les destinations" at bounding box center [62, 235] width 69 height 8
click at [63, 234] on input "Destination Toutes les destinations" at bounding box center [89, 235] width 122 height 9
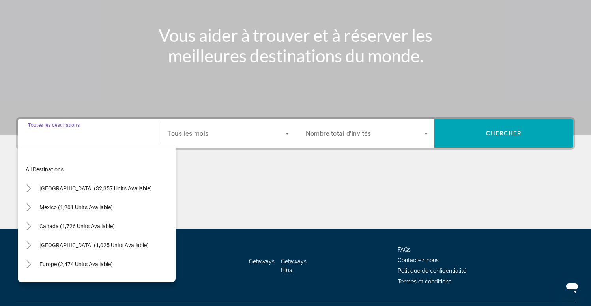
scroll to position [121, 0]
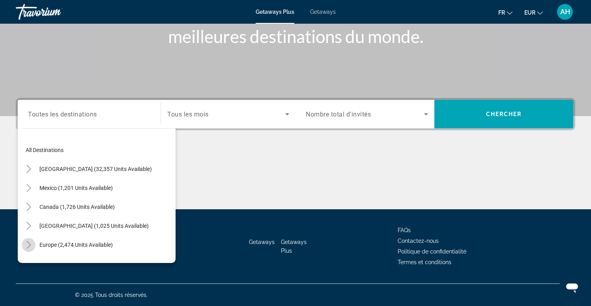
click at [30, 245] on icon "Toggle Europe (2,474 units available)" at bounding box center [28, 245] width 4 height 8
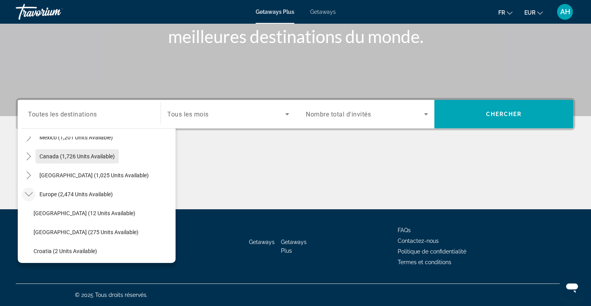
scroll to position [53, 0]
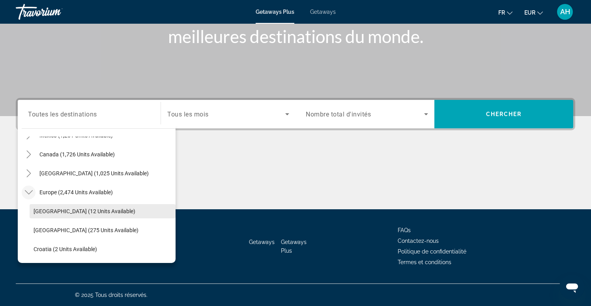
click at [93, 211] on span "[GEOGRAPHIC_DATA] (12 units available)" at bounding box center [85, 211] width 102 height 6
type input "**********"
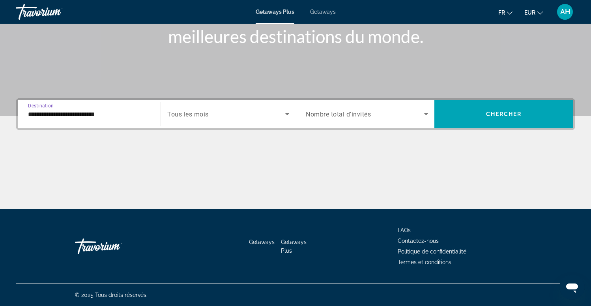
click at [321, 112] on span "Nombre total d'invités" at bounding box center [338, 115] width 65 height 8
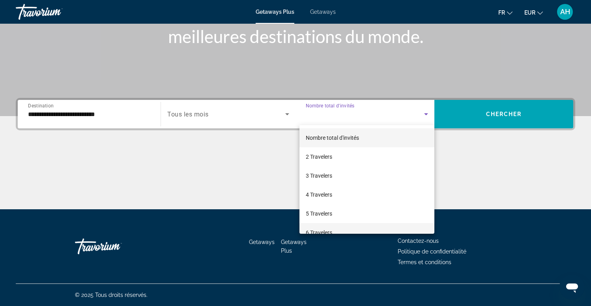
click at [322, 229] on span "6 Travelers" at bounding box center [319, 232] width 26 height 9
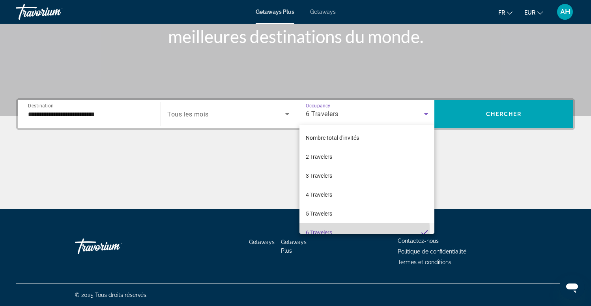
scroll to position [8, 0]
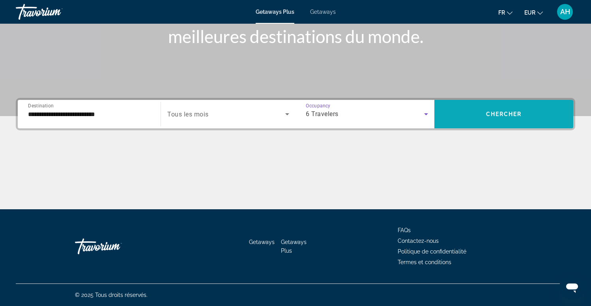
click at [511, 115] on span "Chercher" at bounding box center [504, 114] width 36 height 6
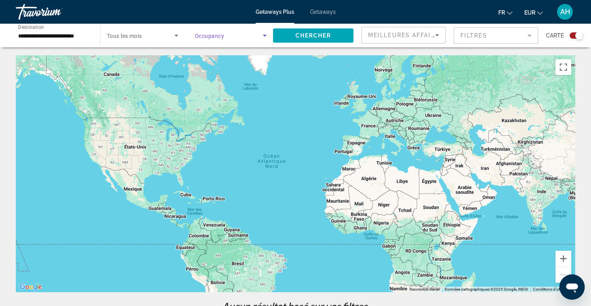
click at [225, 38] on span "Search widget" at bounding box center [229, 35] width 68 height 9
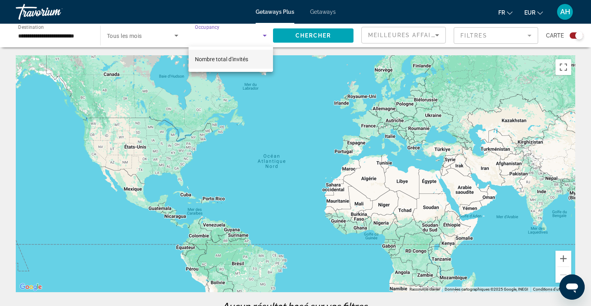
click at [225, 38] on div at bounding box center [295, 153] width 591 height 306
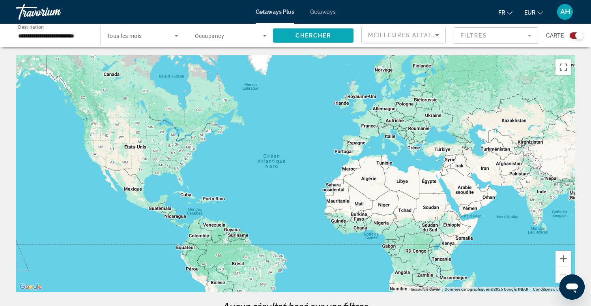
click at [298, 33] on span "Chercher" at bounding box center [314, 35] width 36 height 6
click at [60, 37] on input "**********" at bounding box center [54, 35] width 72 height 9
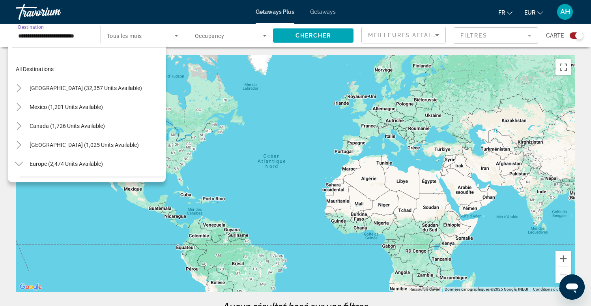
scroll to position [66, 0]
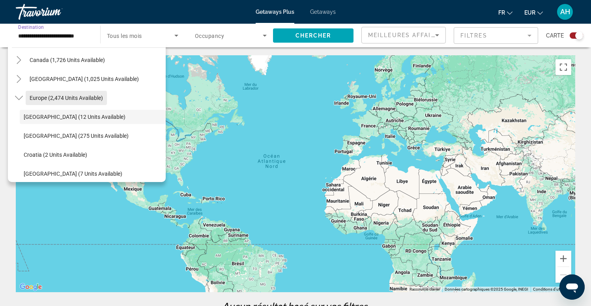
click at [39, 98] on span "Europe (2,474 units available)" at bounding box center [66, 98] width 73 height 6
type input "**********"
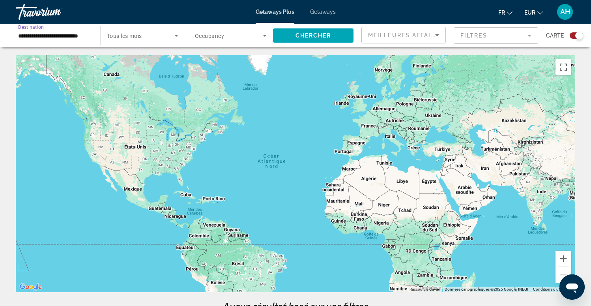
click at [228, 41] on div "Search widget" at bounding box center [231, 35] width 72 height 22
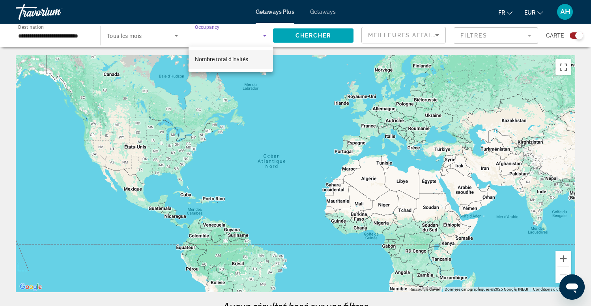
click at [263, 128] on div at bounding box center [295, 153] width 591 height 306
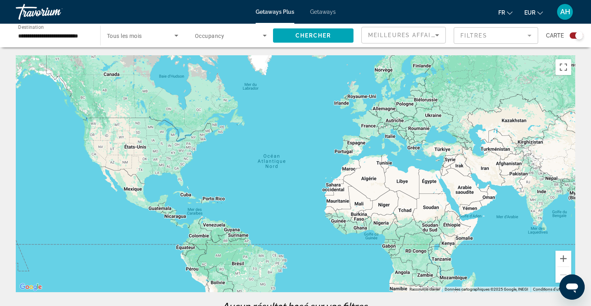
click at [321, 13] on span "Getaways" at bounding box center [323, 12] width 26 height 6
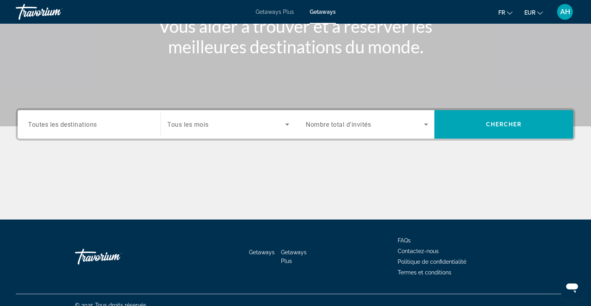
scroll to position [114, 0]
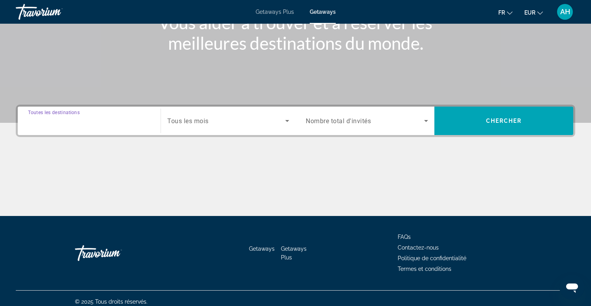
click at [102, 117] on input "Destination Toutes les destinations" at bounding box center [89, 120] width 122 height 9
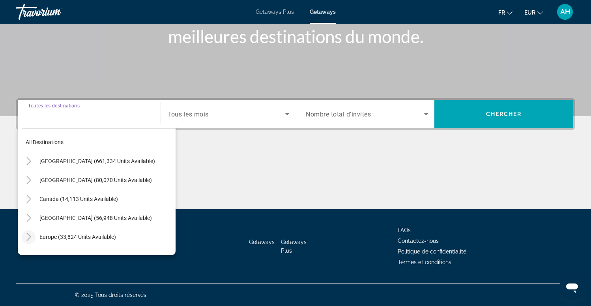
click at [30, 239] on icon "Toggle Europe (33,824 units available)" at bounding box center [29, 237] width 8 height 8
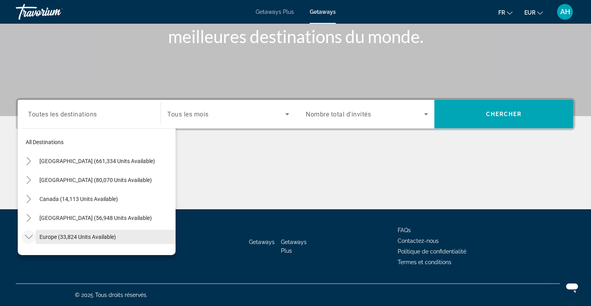
click at [72, 240] on span "Search widget" at bounding box center [106, 236] width 140 height 19
type input "**********"
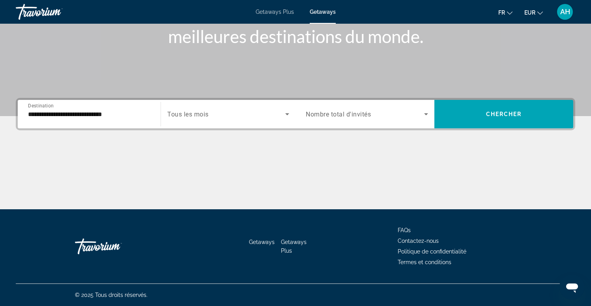
click at [340, 107] on div "Search widget" at bounding box center [367, 114] width 122 height 22
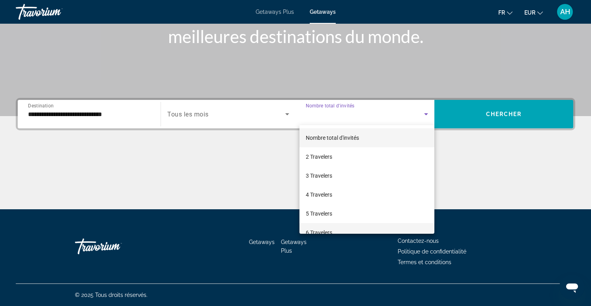
click at [320, 229] on span "6 Travelers" at bounding box center [319, 232] width 26 height 9
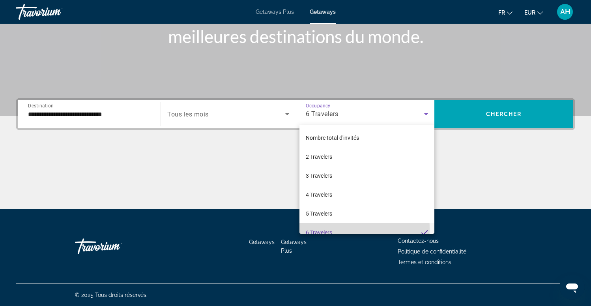
scroll to position [8, 0]
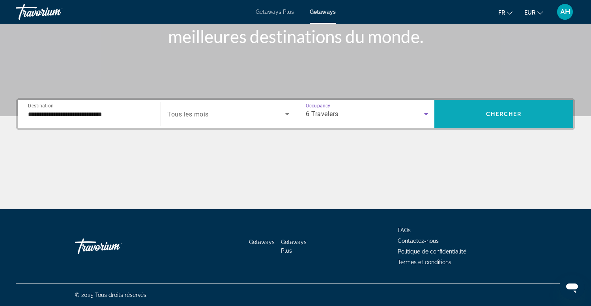
click at [499, 117] on span "Chercher" at bounding box center [504, 114] width 36 height 6
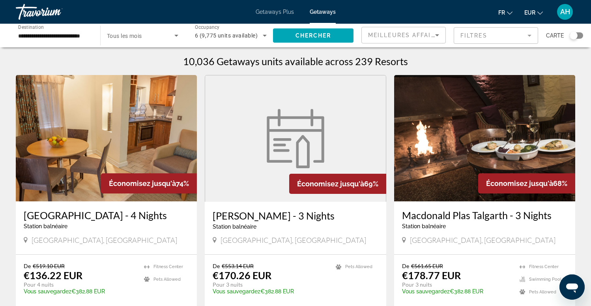
click at [577, 34] on div "Search widget" at bounding box center [574, 36] width 8 height 8
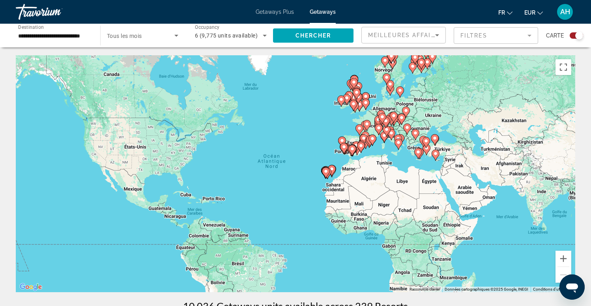
click at [384, 146] on div "Pour activer le glissement avec le clavier, appuyez sur Alt+Entrée. Une fois ce…" at bounding box center [296, 173] width 560 height 237
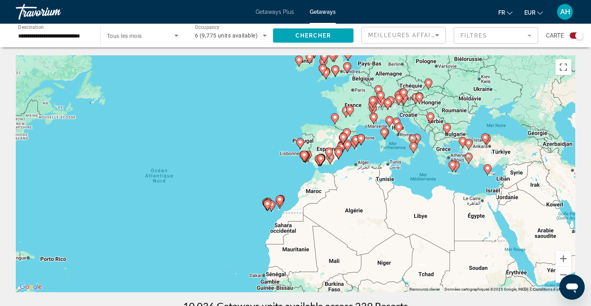
click at [359, 120] on div "Pour activer le glissement avec le clavier, appuyez sur Alt+Entrée. Une fois ce…" at bounding box center [296, 173] width 560 height 237
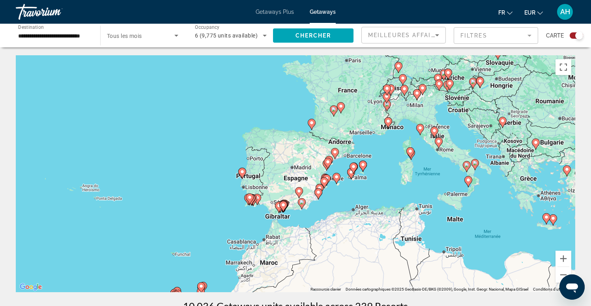
click at [374, 116] on div "Pour activer le glissement avec le clavier, appuyez sur Alt+Entrée. Une fois ce…" at bounding box center [296, 173] width 560 height 237
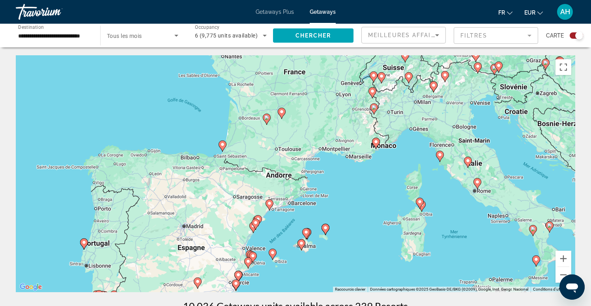
drag, startPoint x: 384, startPoint y: 107, endPoint x: 356, endPoint y: 114, distance: 28.5
click at [356, 114] on div "Pour activer le glissement avec le clavier, appuyez sur Alt+Entrée. Une fois ce…" at bounding box center [296, 173] width 560 height 237
click at [369, 93] on gmp-advanced-marker "Main content" at bounding box center [373, 93] width 8 height 12
click at [369, 93] on div "Pour activer le glissement avec le clavier, appuyez sur Alt+Entrée. Une fois ce…" at bounding box center [296, 173] width 560 height 237
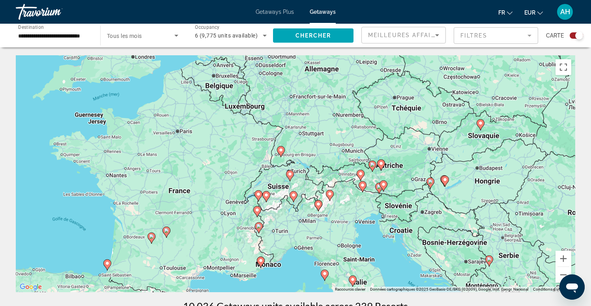
click at [270, 212] on div "Pour activer le glissement avec le clavier, appuyez sur Alt+Entrée. Une fois ce…" at bounding box center [296, 173] width 560 height 237
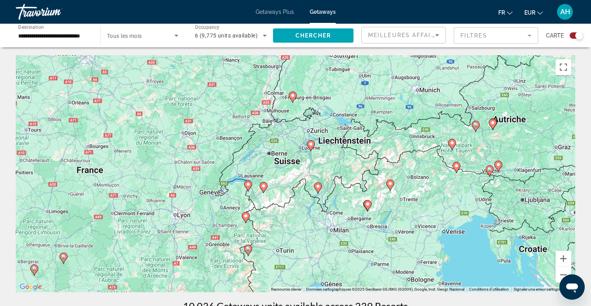
click at [227, 200] on div "Pour activer le glissement avec le clavier, appuyez sur Alt+Entrée. Une fois ce…" at bounding box center [296, 173] width 560 height 237
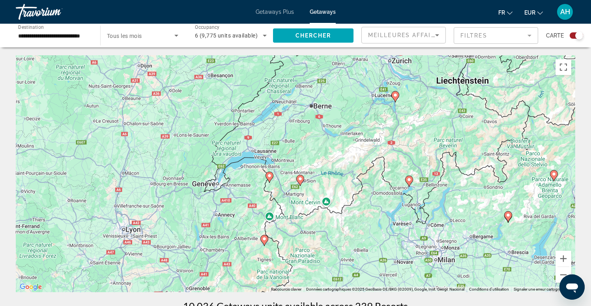
click at [265, 195] on div "Pour activer le glissement avec le clavier, appuyez sur Alt+Entrée. Une fois ce…" at bounding box center [296, 173] width 560 height 237
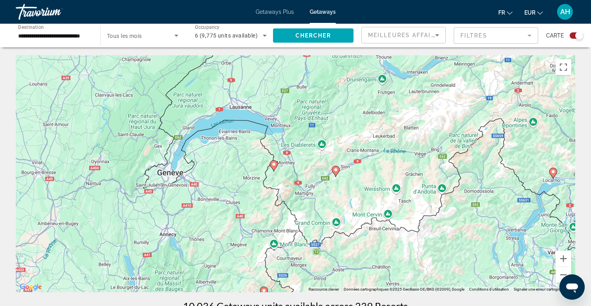
click at [280, 181] on div "Pour activer le glissement avec le clavier, appuyez sur Alt+Entrée. Une fois ce…" at bounding box center [296, 173] width 560 height 237
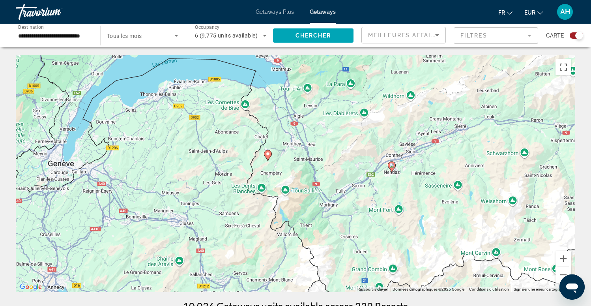
click at [272, 171] on div "Pour activer le glissement avec le clavier, appuyez sur Alt+Entrée. Une fois ce…" at bounding box center [296, 173] width 560 height 237
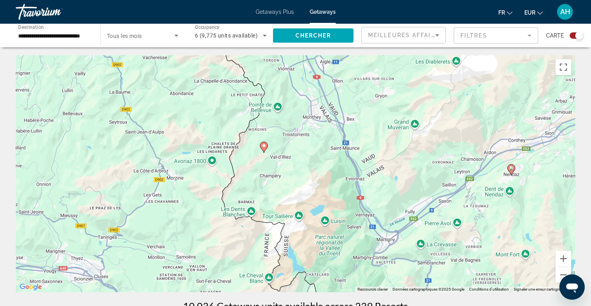
click at [267, 160] on div "Pour activer le glissement avec le clavier, appuyez sur Alt+Entrée. Une fois ce…" at bounding box center [296, 173] width 560 height 237
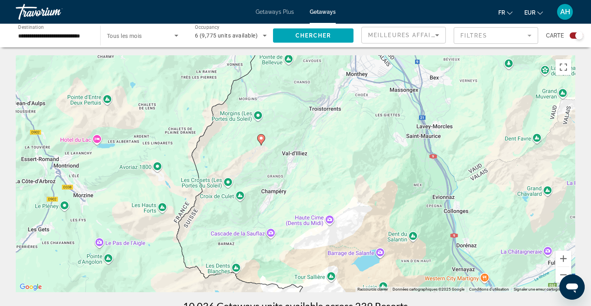
click at [261, 140] on image "Main content" at bounding box center [261, 138] width 5 height 5
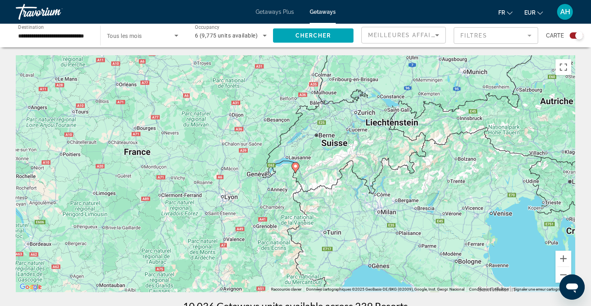
click at [296, 168] on image "Main content" at bounding box center [295, 166] width 5 height 5
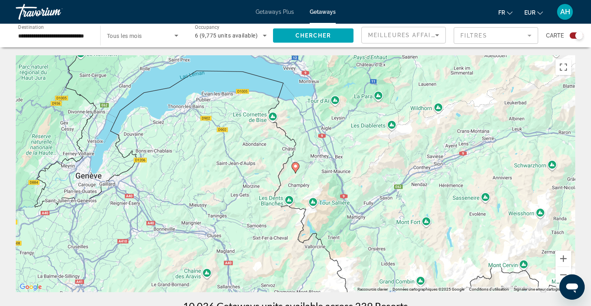
click at [296, 168] on image "Main content" at bounding box center [295, 166] width 5 height 5
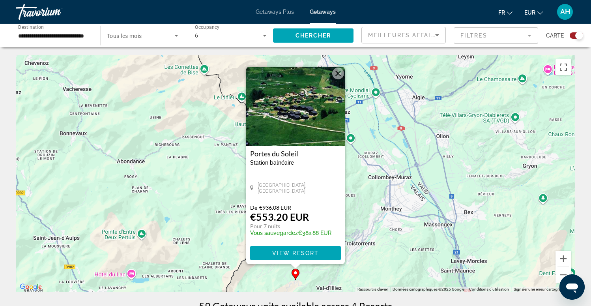
click at [339, 73] on button "Fermer" at bounding box center [338, 74] width 12 height 12
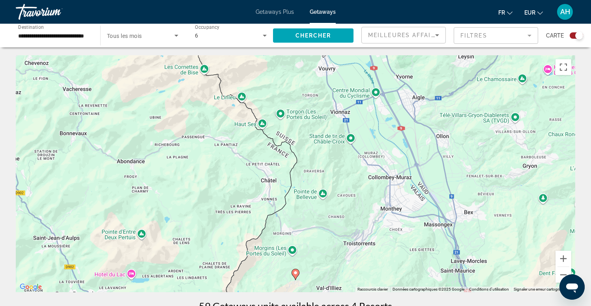
click at [434, 35] on icon "Sort by" at bounding box center [437, 34] width 9 height 9
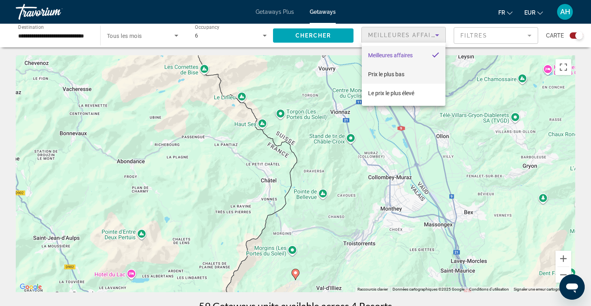
click at [395, 75] on span "Prix ​​le plus bas" at bounding box center [386, 74] width 36 height 6
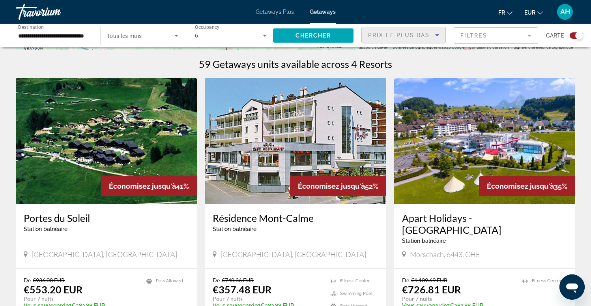
scroll to position [242, 0]
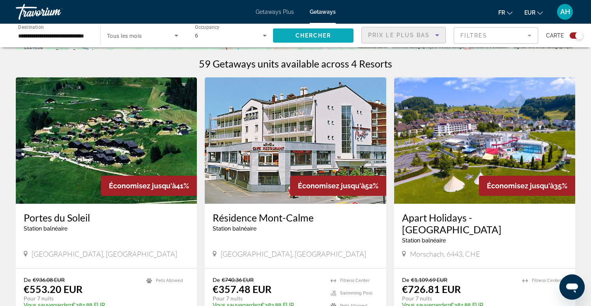
click at [338, 39] on span "Search widget" at bounding box center [313, 35] width 81 height 19
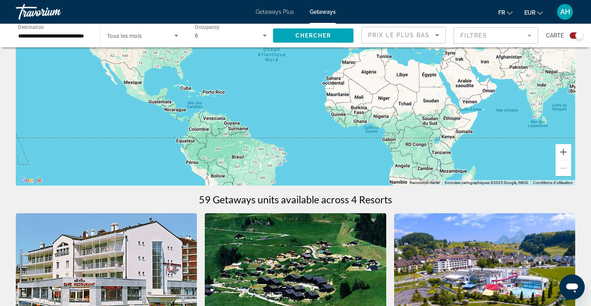
scroll to position [108, 0]
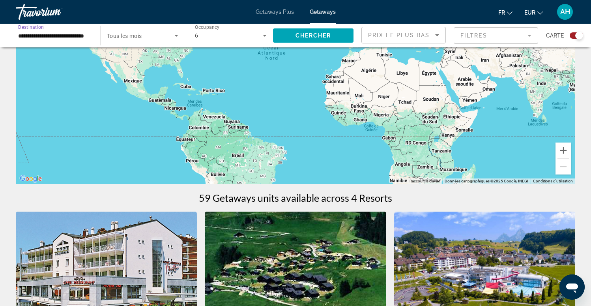
click at [78, 34] on input "**********" at bounding box center [54, 35] width 72 height 9
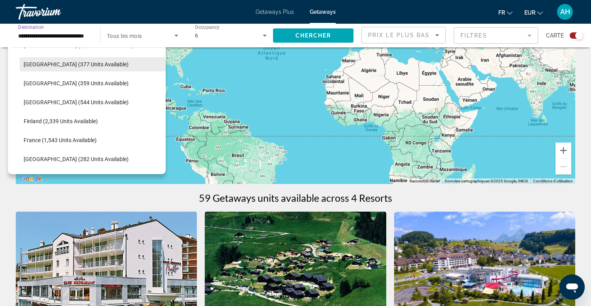
scroll to position [56, 0]
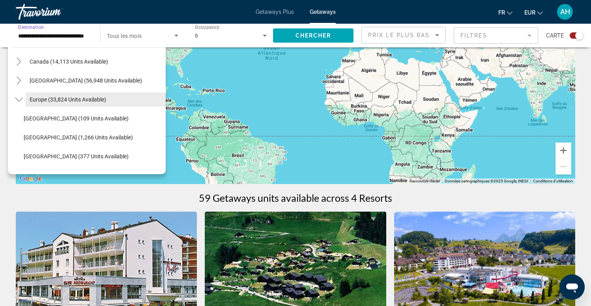
click at [54, 98] on span "Europe (33,824 units available)" at bounding box center [68, 99] width 77 height 6
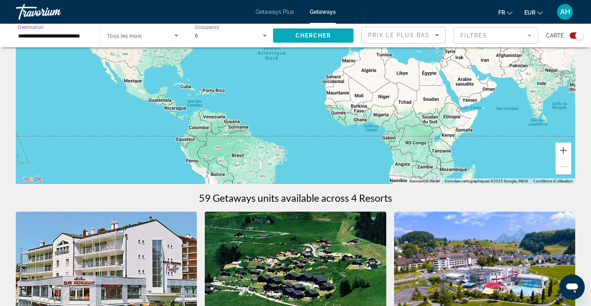
click at [318, 36] on span "Chercher" at bounding box center [314, 35] width 36 height 6
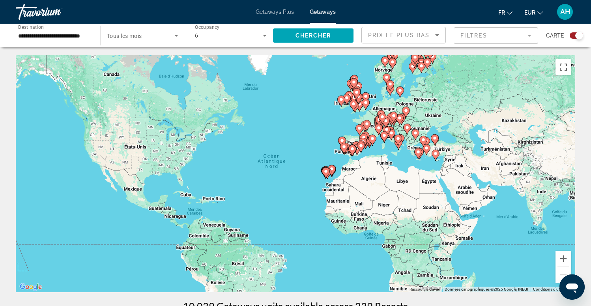
click at [371, 157] on div "Pour activer le glissement avec le clavier, appuyez sur Alt+Entrée. Une fois ce…" at bounding box center [296, 173] width 560 height 237
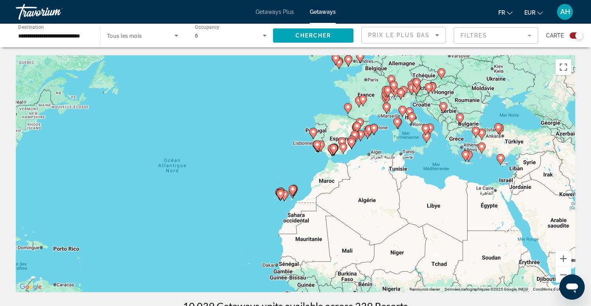
click at [335, 122] on div "Pour activer le glissement avec le clavier, appuyez sur Alt+Entrée. Une fois ce…" at bounding box center [296, 173] width 560 height 237
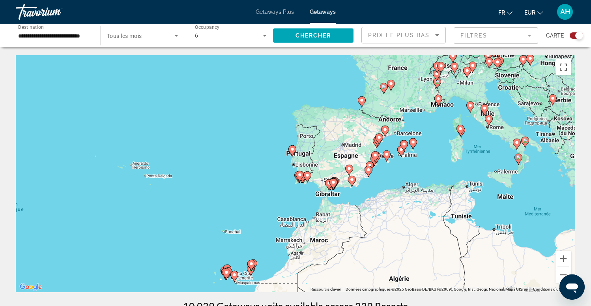
click at [384, 113] on div "Pour activer le glissement avec le clavier, appuyez sur Alt+Entrée. Une fois ce…" at bounding box center [296, 173] width 560 height 237
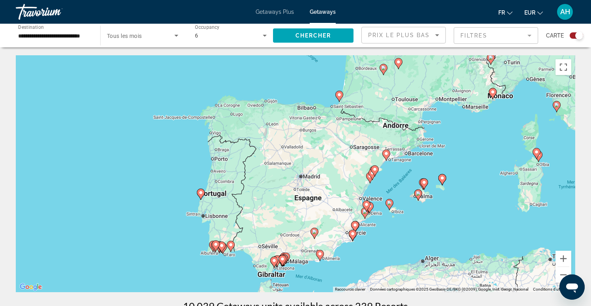
click at [415, 140] on div "Pour activer le glissement avec le clavier, appuyez sur Alt+Entrée. Une fois ce…" at bounding box center [296, 173] width 560 height 237
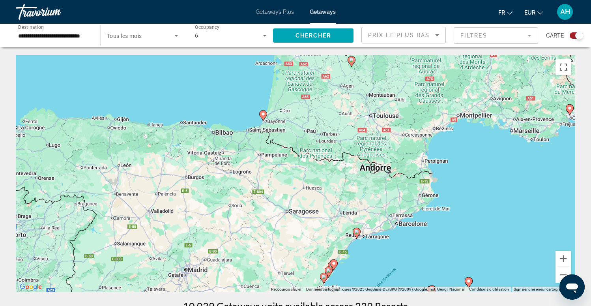
drag, startPoint x: 315, startPoint y: 102, endPoint x: 313, endPoint y: 166, distance: 63.6
click at [313, 166] on div "Pour activer le glissement avec le clavier, appuyez sur Alt+Entrée. Une fois ce…" at bounding box center [296, 173] width 560 height 237
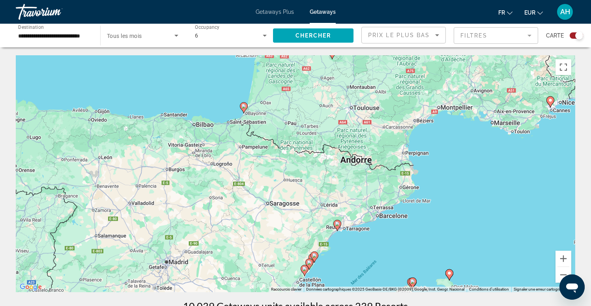
drag, startPoint x: 252, startPoint y: 203, endPoint x: 233, endPoint y: 188, distance: 23.9
click at [233, 188] on div "Pour activer le glissement avec le clavier, appuyez sur Alt+Entrée. Une fois ce…" at bounding box center [296, 173] width 560 height 237
click at [247, 132] on div "Pour activer le glissement avec le clavier, appuyez sur Alt+Entrée. Une fois ce…" at bounding box center [296, 173] width 560 height 237
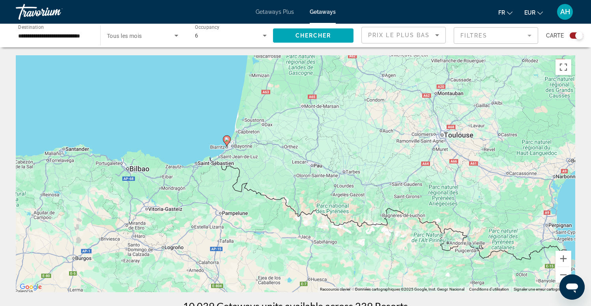
drag, startPoint x: 292, startPoint y: 111, endPoint x: 278, endPoint y: 166, distance: 56.2
click at [278, 166] on div "Pour activer le glissement avec le clavier, appuyez sur Alt+Entrée. Une fois ce…" at bounding box center [296, 173] width 560 height 237
click at [248, 154] on div "Pour activer le glissement avec le clavier, appuyez sur Alt+Entrée. Une fois ce…" at bounding box center [296, 173] width 560 height 237
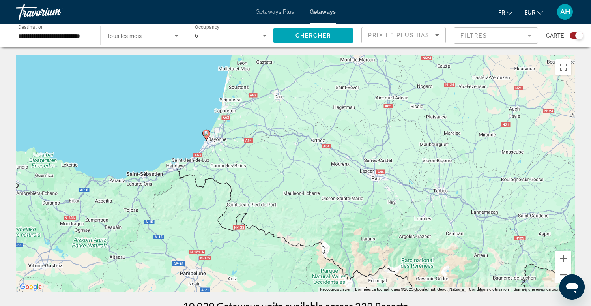
click at [220, 154] on div "Pour activer le glissement avec le clavier, appuyez sur Alt+Entrée. Une fois ce…" at bounding box center [296, 173] width 560 height 237
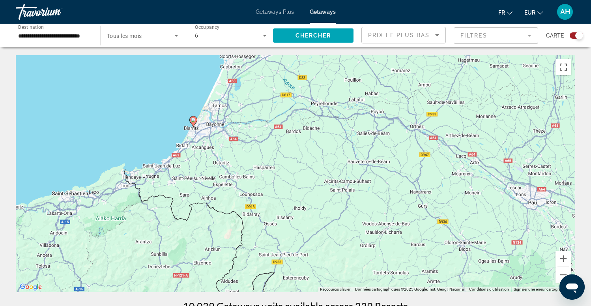
click at [205, 154] on div "Pour activer le glissement avec le clavier, appuyez sur Alt+Entrée. Une fois ce…" at bounding box center [296, 173] width 560 height 237
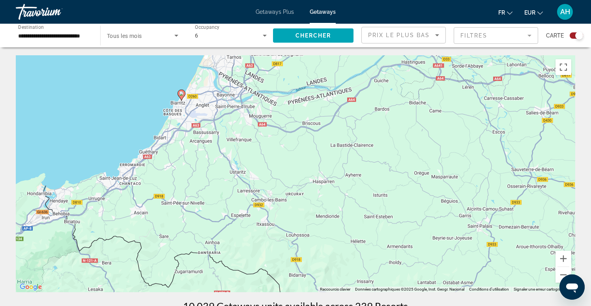
click at [190, 124] on div "Pour activer le glissement avec le clavier, appuyez sur Alt+Entrée. Une fois ce…" at bounding box center [296, 173] width 560 height 237
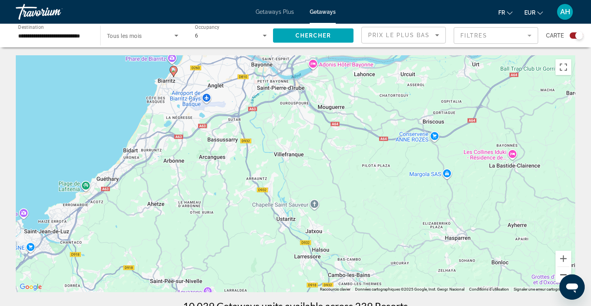
click at [562, 271] on button "Zoom arrière" at bounding box center [564, 275] width 16 height 16
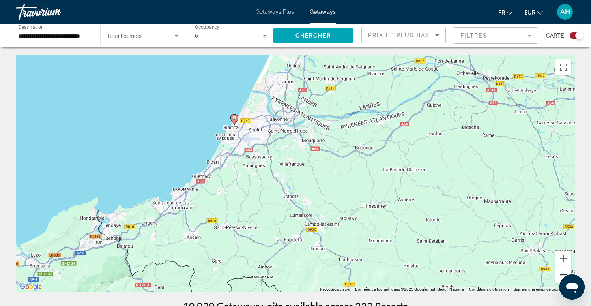
click at [562, 271] on button "Zoom arrière" at bounding box center [564, 275] width 16 height 16
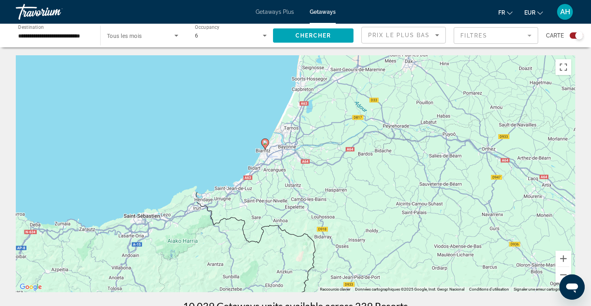
click at [379, 201] on div "Pour activer le glissement avec le clavier, appuyez sur Alt+Entrée. Une fois ce…" at bounding box center [296, 173] width 560 height 237
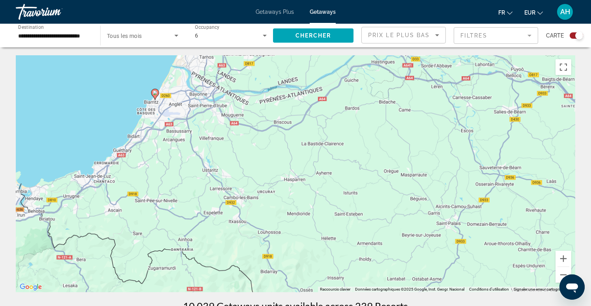
click at [379, 201] on div "Pour activer le glissement avec le clavier, appuyez sur Alt+Entrée. Une fois ce…" at bounding box center [296, 173] width 560 height 237
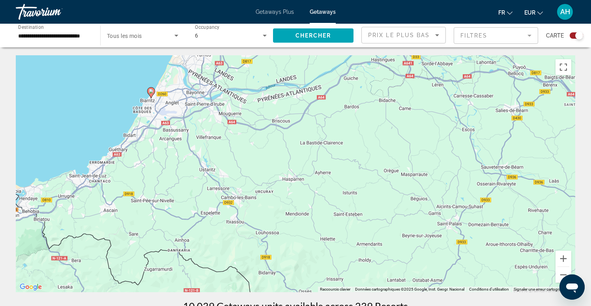
click at [379, 201] on div "Pour activer le glissement avec le clavier, appuyez sur Alt+Entrée. Une fois ce…" at bounding box center [296, 173] width 560 height 237
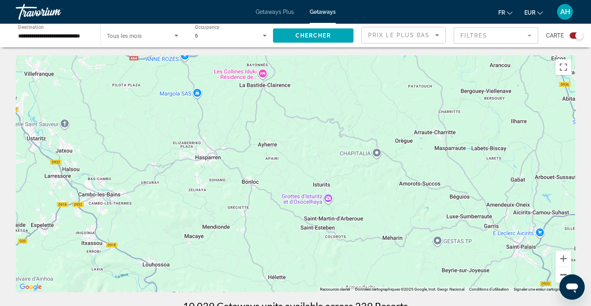
click at [560, 276] on button "Zoom arrière" at bounding box center [564, 275] width 16 height 16
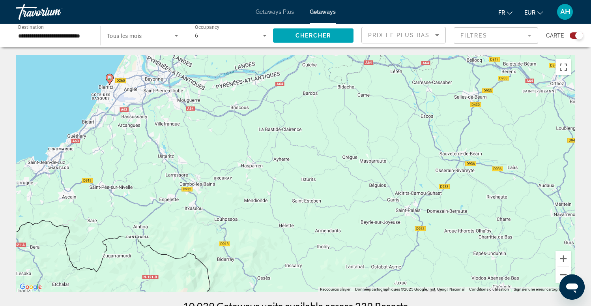
click at [560, 276] on button "Zoom arrière" at bounding box center [564, 275] width 16 height 16
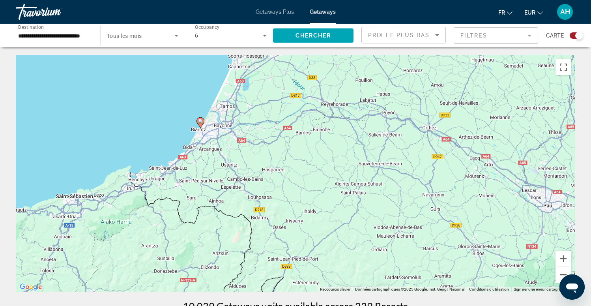
click at [560, 276] on button "Zoom arrière" at bounding box center [564, 275] width 16 height 16
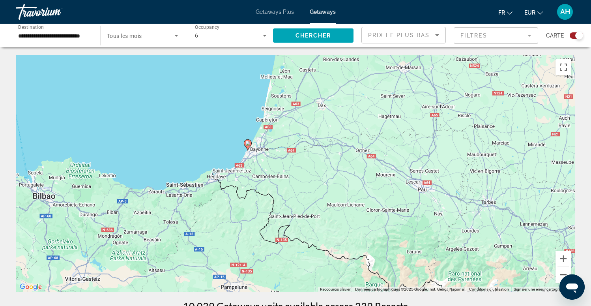
click at [560, 276] on button "Zoom arrière" at bounding box center [564, 275] width 16 height 16
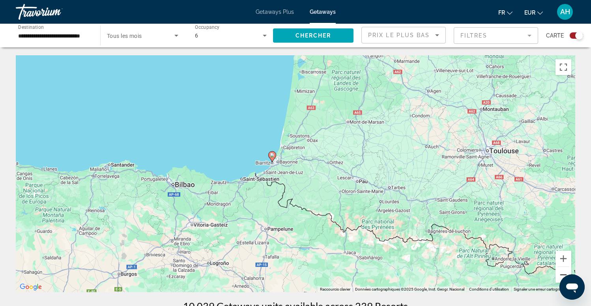
click at [560, 276] on button "Zoom arrière" at bounding box center [564, 275] width 16 height 16
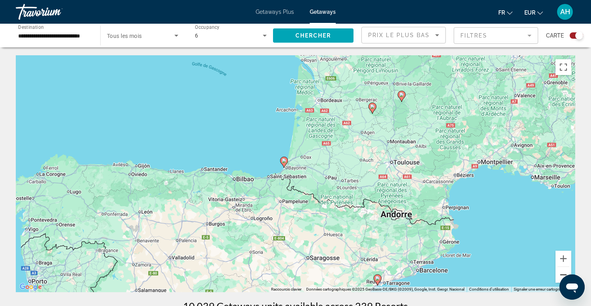
click at [560, 276] on button "Zoom arrière" at bounding box center [564, 275] width 16 height 16
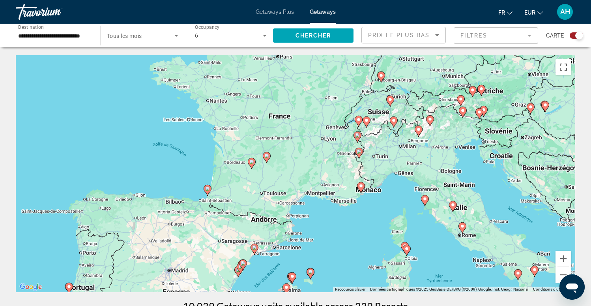
drag, startPoint x: 434, startPoint y: 183, endPoint x: 349, endPoint y: 208, distance: 88.0
click at [349, 208] on div "Pour activer le glissement avec le clavier, appuyez sur Alt+Entrée. Une fois ce…" at bounding box center [296, 173] width 560 height 237
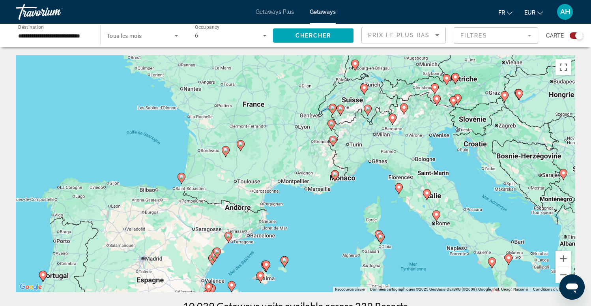
drag, startPoint x: 355, startPoint y: 167, endPoint x: 329, endPoint y: 156, distance: 27.6
click at [329, 156] on div "Pour activer le glissement avec le clavier, appuyez sur Alt+Entrée. Une fois ce…" at bounding box center [296, 173] width 560 height 237
click at [328, 182] on div "Pour activer le glissement avec le clavier, appuyez sur Alt+Entrée. Une fois ce…" at bounding box center [296, 173] width 560 height 237
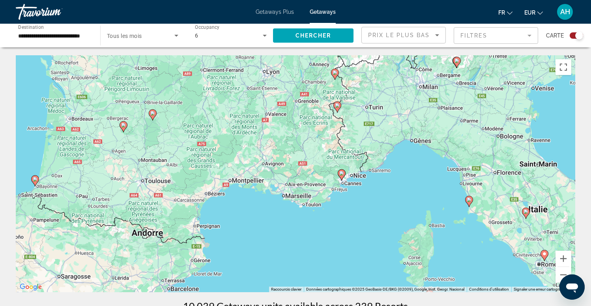
click at [325, 181] on div "Pour activer le glissement avec le clavier, appuyez sur Alt+Entrée. Une fois ce…" at bounding box center [296, 173] width 560 height 237
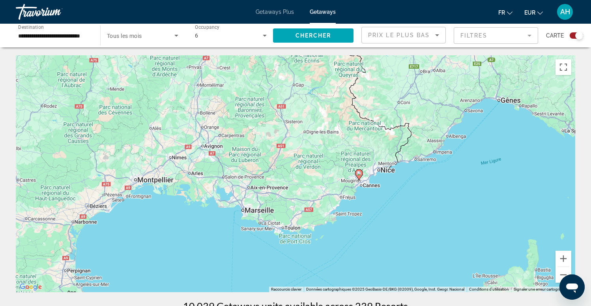
click at [349, 196] on div "Pour activer le glissement avec le clavier, appuyez sur Alt+Entrée. Une fois ce…" at bounding box center [296, 173] width 560 height 237
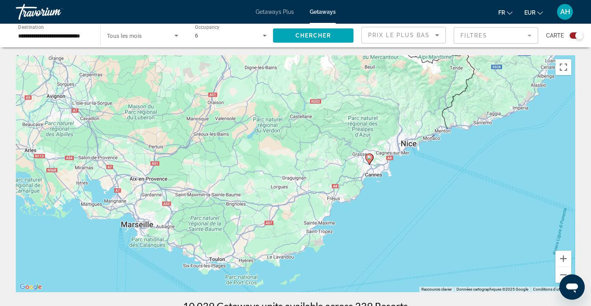
click at [377, 178] on div "Pour activer le glissement avec le clavier, appuyez sur Alt+Entrée. Une fois ce…" at bounding box center [296, 173] width 560 height 237
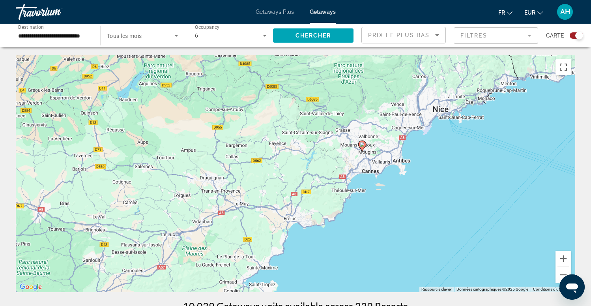
click at [360, 162] on div "Pour activer le glissement avec le clavier, appuyez sur Alt+Entrée. Une fois ce…" at bounding box center [296, 173] width 560 height 237
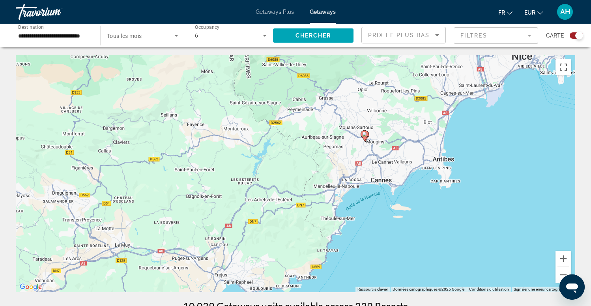
click at [371, 148] on div "Pour activer le glissement avec le clavier, appuyez sur Alt+Entrée. Une fois ce…" at bounding box center [296, 173] width 560 height 237
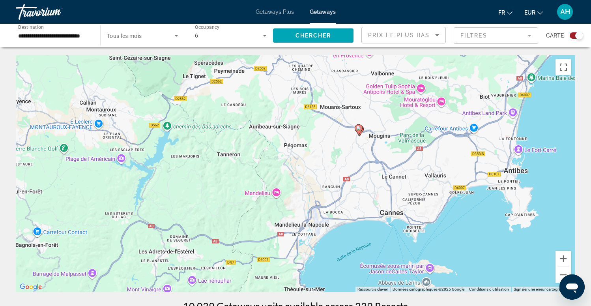
click at [370, 143] on div "Pour activer le glissement avec le clavier, appuyez sur Alt+Entrée. Une fois ce…" at bounding box center [296, 173] width 560 height 237
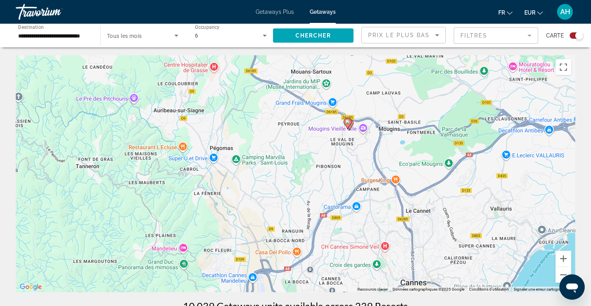
click at [355, 141] on div "Pour activer le glissement avec le clavier, appuyez sur Alt+Entrée. Une fois ce…" at bounding box center [296, 173] width 560 height 237
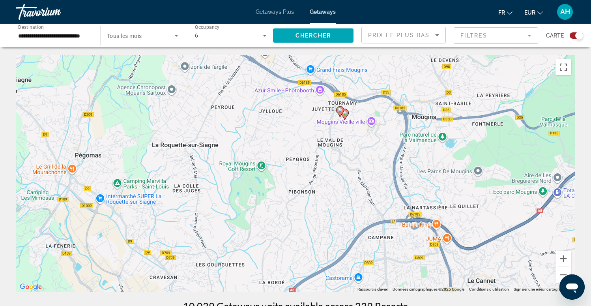
click at [346, 135] on div "Pour activer le glissement avec le clavier, appuyez sur Alt+Entrée. Une fois ce…" at bounding box center [296, 173] width 560 height 237
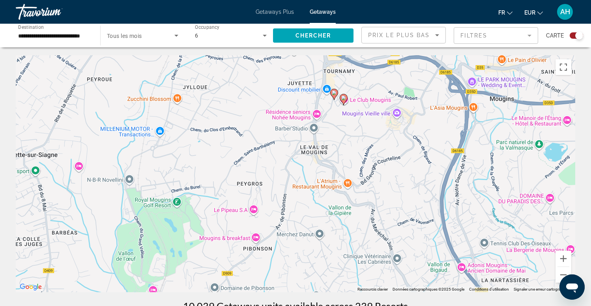
click at [334, 90] on icon "Main content" at bounding box center [334, 94] width 7 height 10
type input "**********"
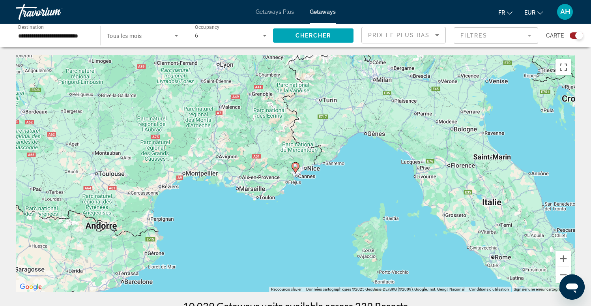
click at [297, 167] on image "Main content" at bounding box center [295, 166] width 5 height 5
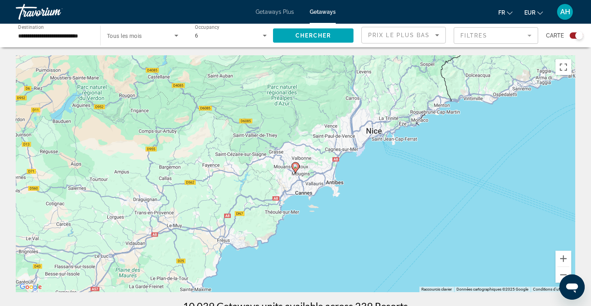
click at [297, 167] on image "Main content" at bounding box center [295, 166] width 5 height 5
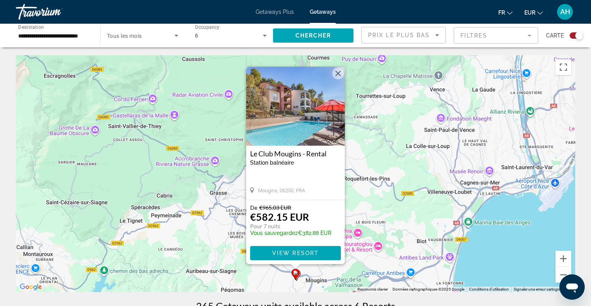
click at [308, 274] on div "Pour activer le glissement avec le clavier, appuyez sur Alt+Entrée. Une fois ce…" at bounding box center [296, 173] width 560 height 237
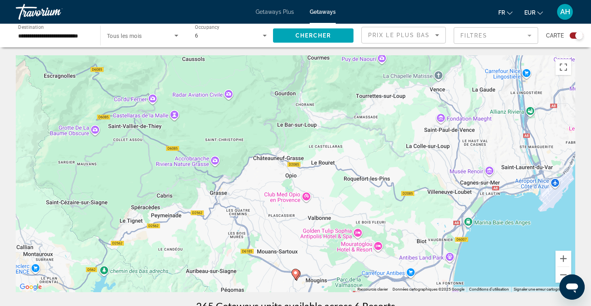
click at [308, 274] on div "Pour activer le glissement avec le clavier, appuyez sur Alt+Entrée. Une fois ce…" at bounding box center [296, 173] width 560 height 237
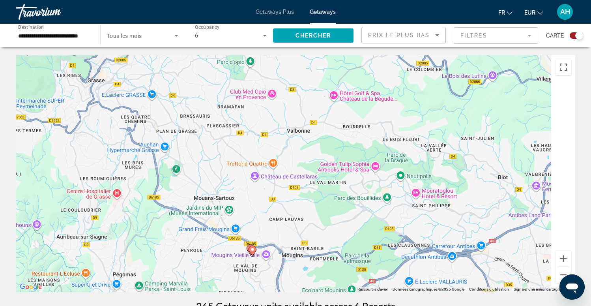
drag, startPoint x: 298, startPoint y: 271, endPoint x: 260, endPoint y: 233, distance: 53.6
click at [260, 233] on div "Pour activer le glissement avec le clavier, appuyez sur Alt+Entrée. Une fois ce…" at bounding box center [296, 173] width 560 height 237
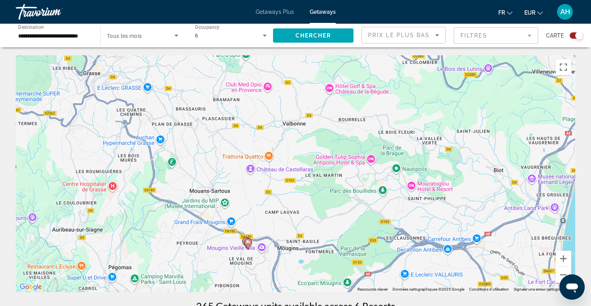
click at [260, 233] on div "Pour activer le glissement avec le clavier, appuyez sur Alt+Entrée. Une fois ce…" at bounding box center [296, 173] width 560 height 237
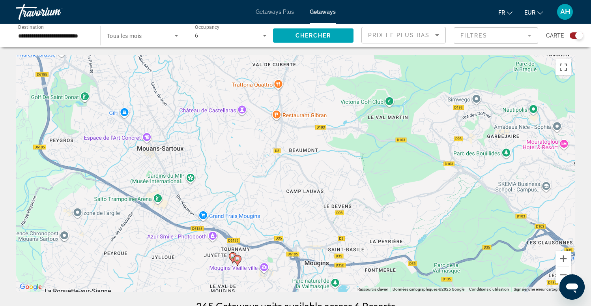
click at [236, 242] on div "Pour activer le glissement avec le clavier, appuyez sur Alt+Entrée. Une fois ce…" at bounding box center [296, 173] width 560 height 237
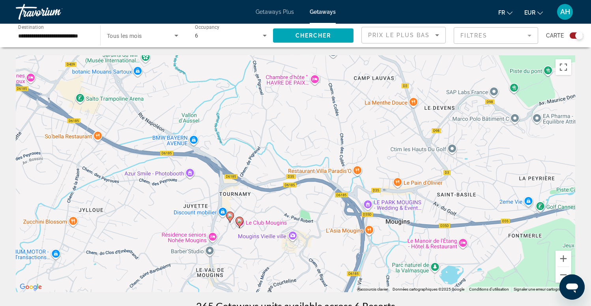
drag, startPoint x: 235, startPoint y: 264, endPoint x: 235, endPoint y: 201, distance: 62.8
click at [235, 201] on div "Pour activer le glissement avec le clavier, appuyez sur Alt+Entrée. Une fois ce…" at bounding box center [296, 173] width 560 height 237
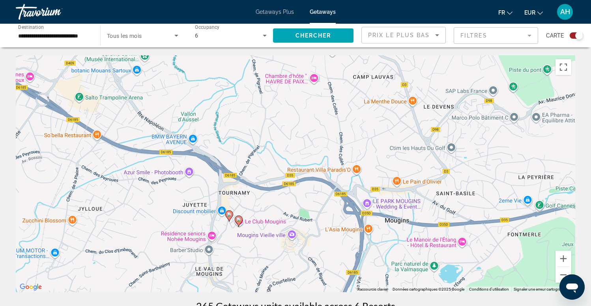
click at [229, 214] on image "Main content" at bounding box center [229, 214] width 5 height 5
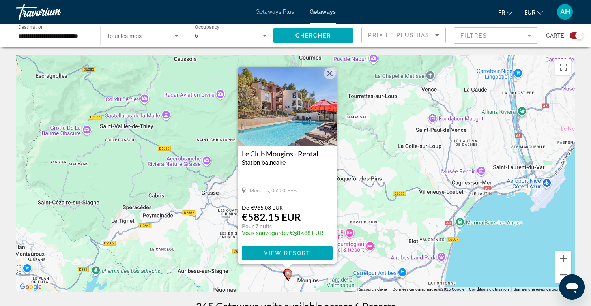
click at [306, 272] on div "Pour activer le glissement avec le clavier, appuyez sur Alt+Entrée. Une fois ce…" at bounding box center [296, 173] width 560 height 237
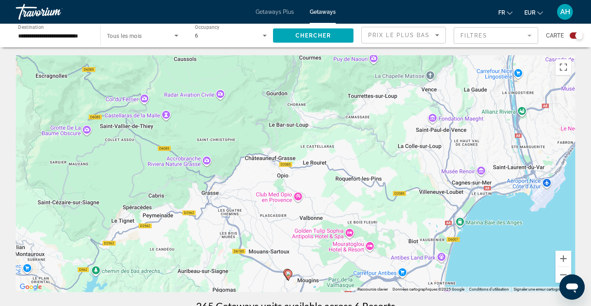
click at [301, 271] on div "Pour activer le glissement avec le clavier, appuyez sur Alt+Entrée. Une fois ce…" at bounding box center [296, 173] width 560 height 237
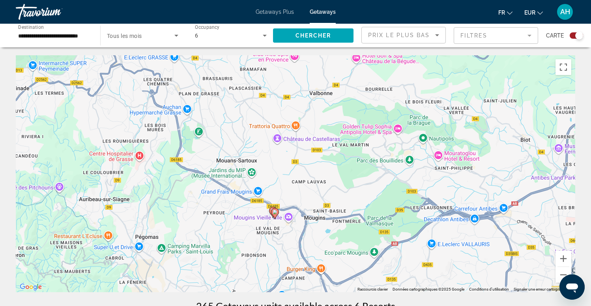
drag, startPoint x: 287, startPoint y: 271, endPoint x: 287, endPoint y: 199, distance: 71.9
click at [287, 199] on div "Pour activer le glissement avec le clavier, appuyez sur Alt+Entrée. Une fois ce…" at bounding box center [296, 173] width 560 height 237
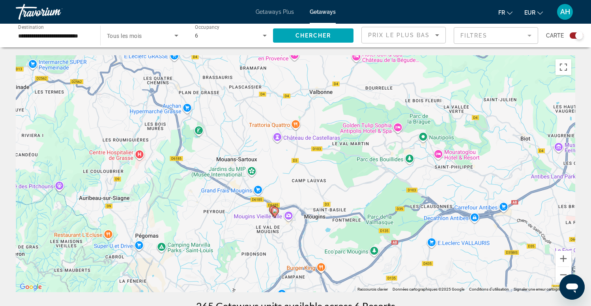
click at [269, 223] on div "Pour activer le glissement avec le clavier, appuyez sur Alt+Entrée. Une fois ce…" at bounding box center [296, 173] width 560 height 237
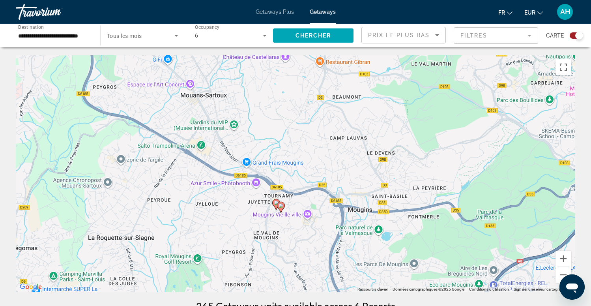
click at [269, 223] on div "Pour activer le glissement avec le clavier, appuyez sur Alt+Entrée. Une fois ce…" at bounding box center [296, 173] width 560 height 237
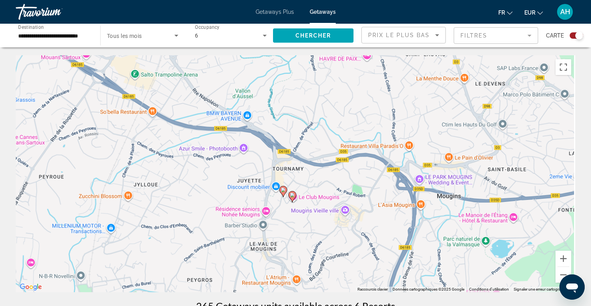
click at [269, 223] on div "Pour activer le glissement avec le clavier, appuyez sur Alt+Entrée. Une fois ce…" at bounding box center [296, 173] width 560 height 237
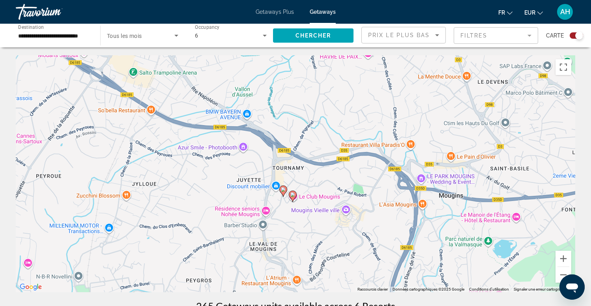
click at [269, 223] on div "Pour activer le glissement avec le clavier, appuyez sur Alt+Entrée. Une fois ce…" at bounding box center [296, 173] width 560 height 237
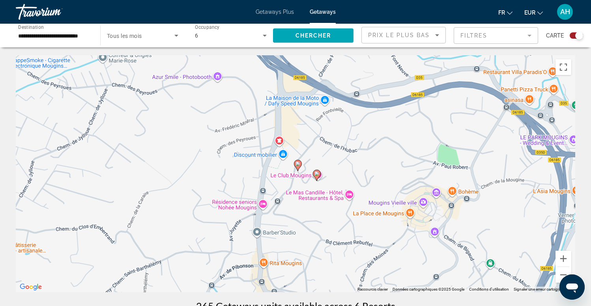
click at [269, 223] on div "Pour activer le glissement avec le clavier, appuyez sur Alt+Entrée. Une fois ce…" at bounding box center [296, 173] width 560 height 237
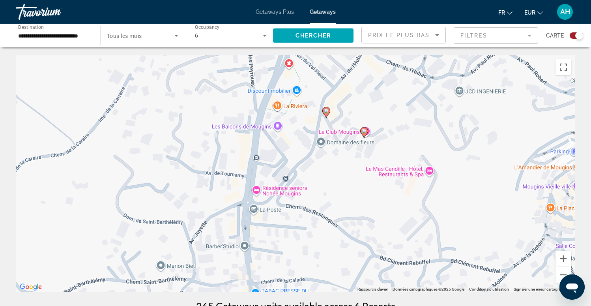
click at [327, 112] on image "Main content" at bounding box center [326, 111] width 5 height 5
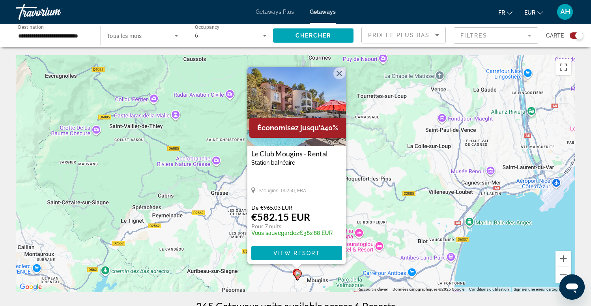
click at [387, 223] on div "Pour activer le glissement avec le clavier, appuyez sur Alt+Entrée. Une fois ce…" at bounding box center [296, 173] width 560 height 237
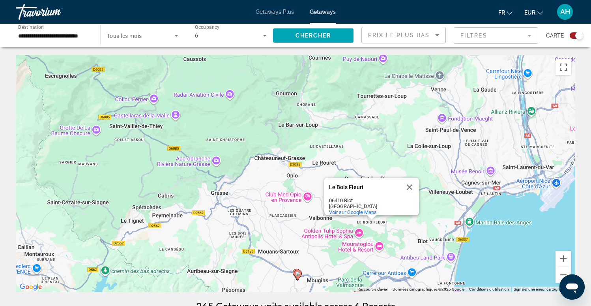
click at [307, 279] on div "Pour activer le glissement avec le clavier, appuyez sur Alt+Entrée. Une fois ce…" at bounding box center [296, 173] width 560 height 237
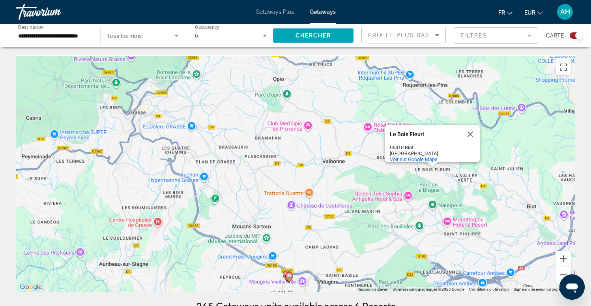
click at [307, 279] on div "Pour activer le glissement avec le clavier, appuyez sur Alt+Entrée. Une fois ce…" at bounding box center [296, 173] width 560 height 237
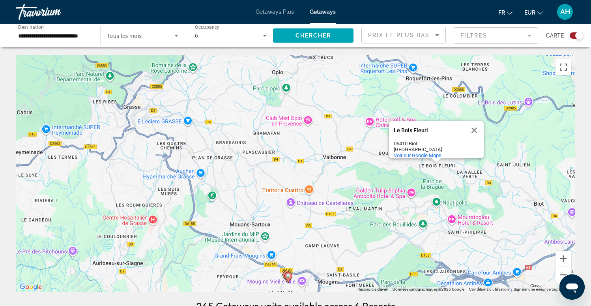
click at [307, 279] on div "Pour activer le glissement avec le clavier, appuyez sur Alt+Entrée. Une fois ce…" at bounding box center [296, 173] width 560 height 237
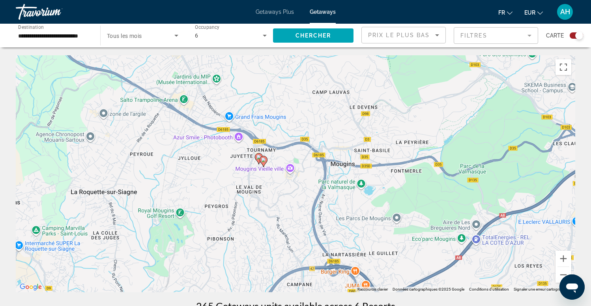
drag, startPoint x: 287, startPoint y: 271, endPoint x: 280, endPoint y: 154, distance: 117.5
click at [280, 154] on div "Pour activer le glissement avec le clavier, appuyez sur Alt+Entrée. Une fois ce…" at bounding box center [296, 173] width 560 height 237
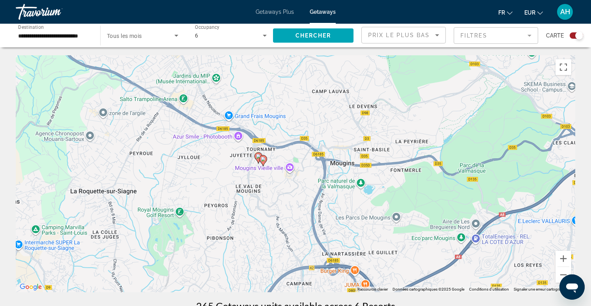
click at [260, 185] on div "Pour activer le glissement avec le clavier, appuyez sur Alt+Entrée. Une fois ce…" at bounding box center [296, 173] width 560 height 237
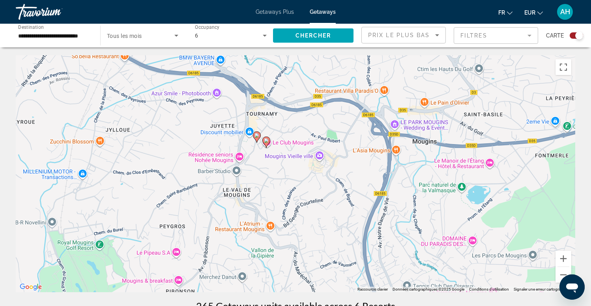
click at [271, 180] on div "Pour activer le glissement avec le clavier, appuyez sur Alt+Entrée. Une fois ce…" at bounding box center [296, 173] width 560 height 237
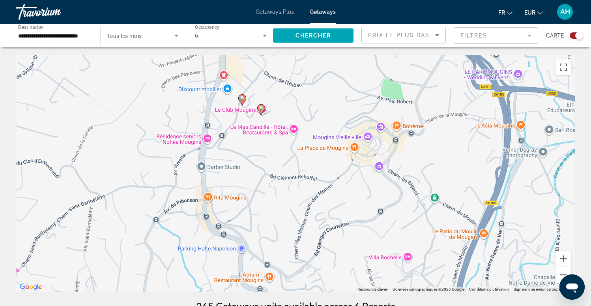
click at [271, 180] on div "Pour activer le glissement avec le clavier, appuyez sur Alt+Entrée. Une fois ce…" at bounding box center [296, 173] width 560 height 237
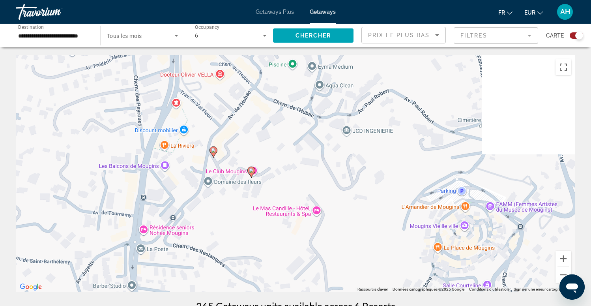
drag, startPoint x: 253, startPoint y: 83, endPoint x: 253, endPoint y: 214, distance: 131.1
click at [253, 214] on div "Pour activer le glissement avec le clavier, appuyez sur Alt+Entrée. Une fois ce…" at bounding box center [296, 173] width 560 height 237
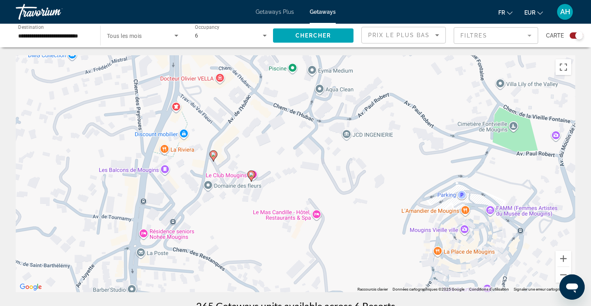
click at [252, 175] on image "Main content" at bounding box center [251, 174] width 5 height 5
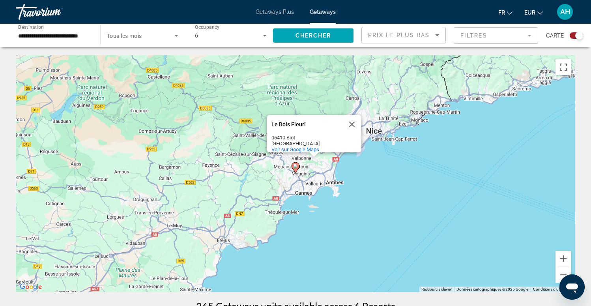
click at [297, 167] on image "Main content" at bounding box center [295, 166] width 5 height 5
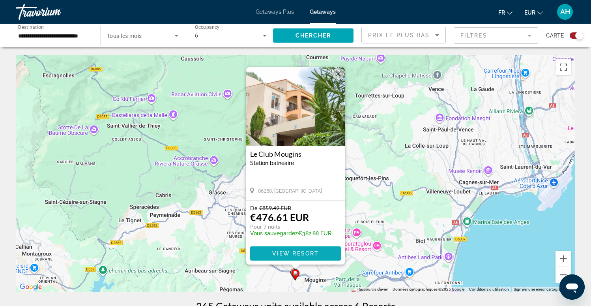
click at [320, 250] on span "Main content" at bounding box center [295, 253] width 91 height 19
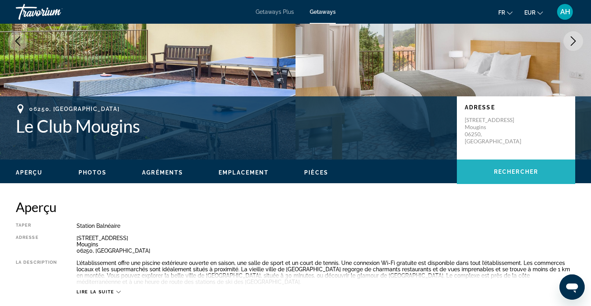
click at [515, 173] on span "Rechercher" at bounding box center [516, 172] width 44 height 6
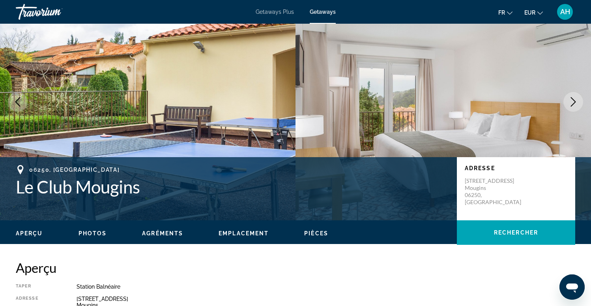
scroll to position [36, 0]
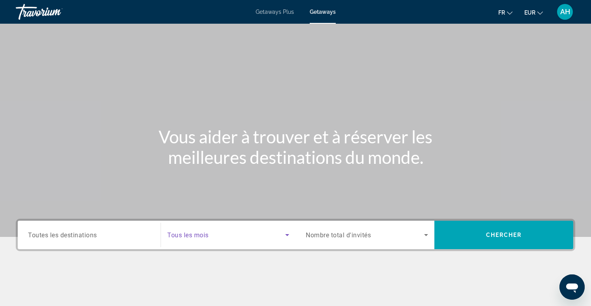
click at [227, 235] on span "Search widget" at bounding box center [226, 234] width 118 height 9
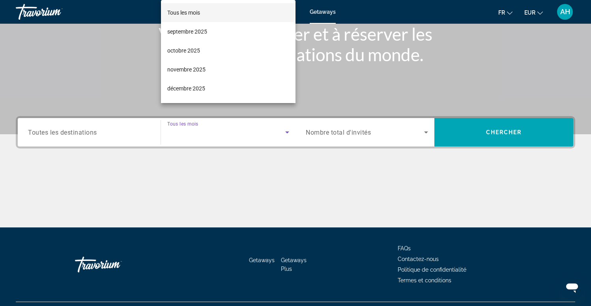
scroll to position [121, 0]
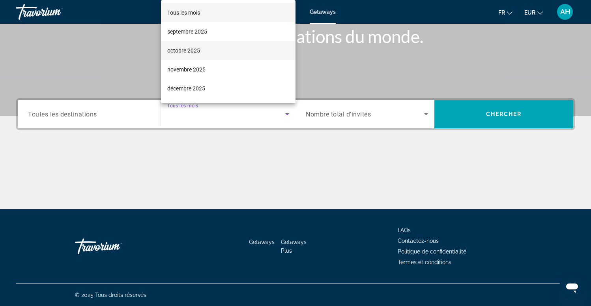
click at [206, 48] on mat-option "octobre 2025" at bounding box center [228, 50] width 135 height 19
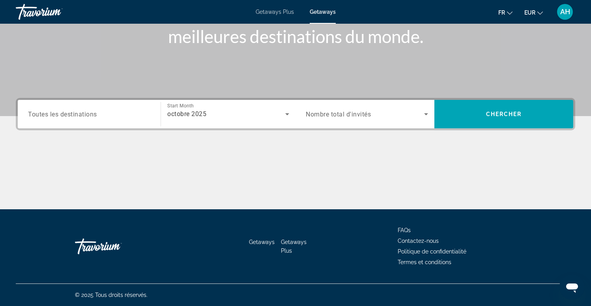
click at [335, 116] on span "Nombre total d'invités" at bounding box center [338, 115] width 65 height 8
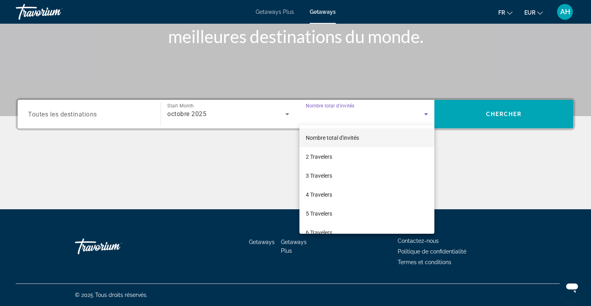
click at [226, 103] on div at bounding box center [295, 153] width 591 height 306
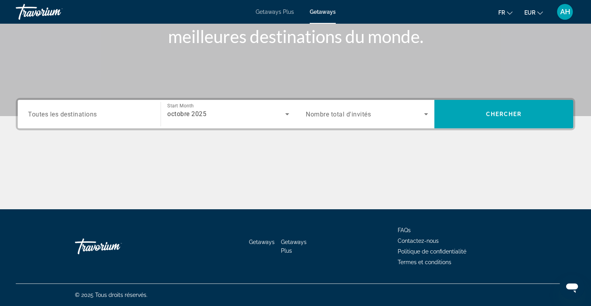
click at [215, 120] on div "octobre 2025" at bounding box center [228, 114] width 122 height 22
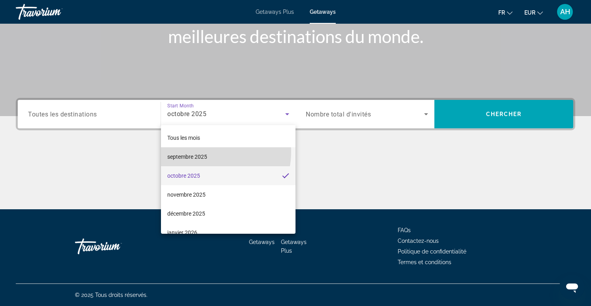
click at [204, 152] on mat-option "septembre 2025" at bounding box center [228, 156] width 135 height 19
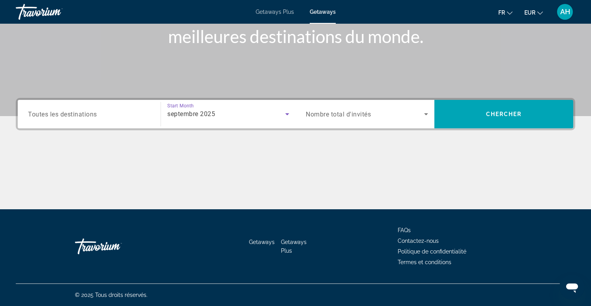
click at [360, 114] on span "Nombre total d'invités" at bounding box center [338, 115] width 65 height 8
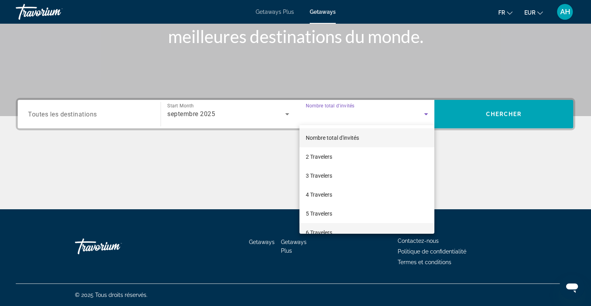
click at [323, 229] on span "6 Travelers" at bounding box center [319, 232] width 26 height 9
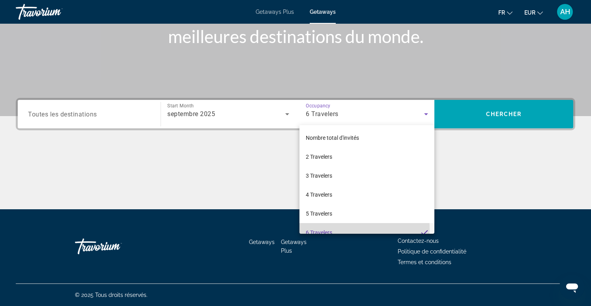
scroll to position [8, 0]
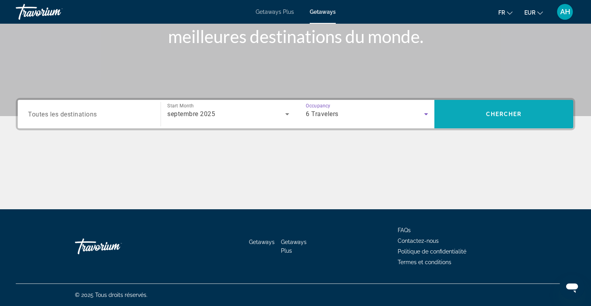
click at [507, 114] on span "Chercher" at bounding box center [504, 114] width 36 height 6
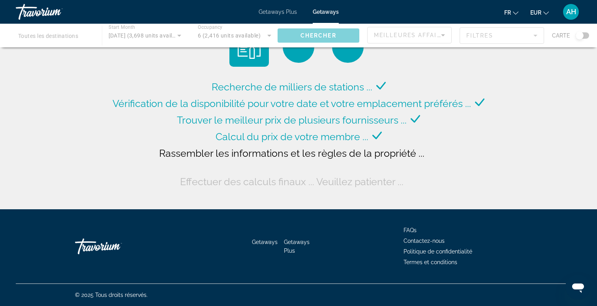
click at [582, 34] on div "Main content" at bounding box center [298, 36] width 597 height 24
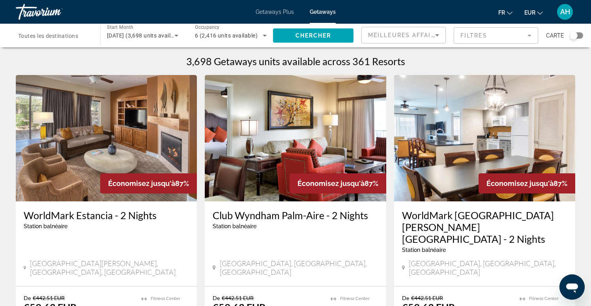
click at [582, 34] on div "Search widget" at bounding box center [576, 35] width 13 height 6
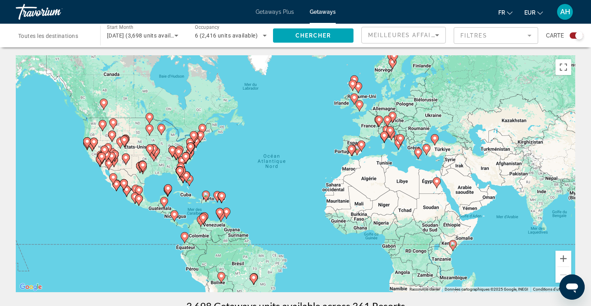
click at [374, 133] on div "Pour activer le glissement avec le clavier, appuyez sur Alt+Entrée. Une fois ce…" at bounding box center [296, 173] width 560 height 237
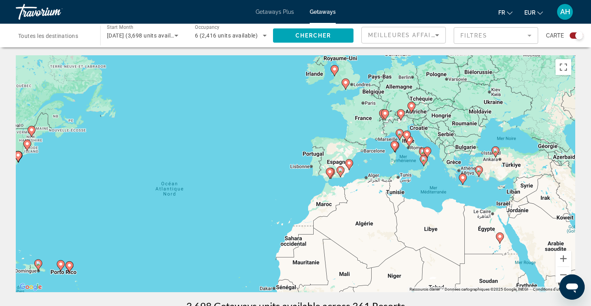
click at [374, 133] on div "Pour activer le glissement avec le clavier, appuyez sur Alt+Entrée. Une fois ce…" at bounding box center [296, 173] width 560 height 237
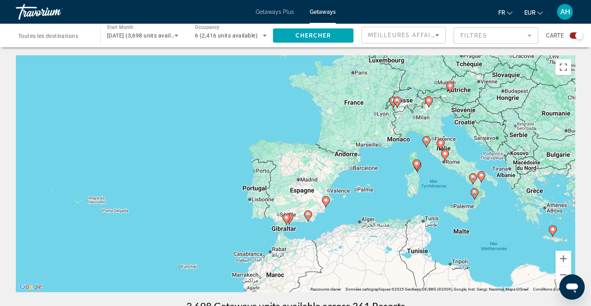
click at [387, 124] on div "Pour activer le glissement avec le clavier, appuyez sur Alt+Entrée. Une fois ce…" at bounding box center [296, 173] width 560 height 237
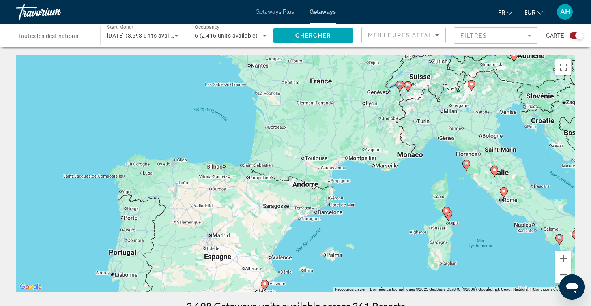
click at [407, 123] on div "Pour activer le glissement avec le clavier, appuyez sur Alt+Entrée. Une fois ce…" at bounding box center [296, 173] width 560 height 237
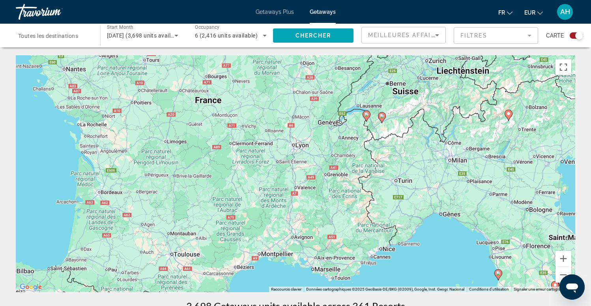
drag, startPoint x: 411, startPoint y: 88, endPoint x: 383, endPoint y: 151, distance: 68.8
click at [383, 151] on div "Pour activer le glissement avec le clavier, appuyez sur Alt+Entrée. Une fois ce…" at bounding box center [296, 173] width 560 height 237
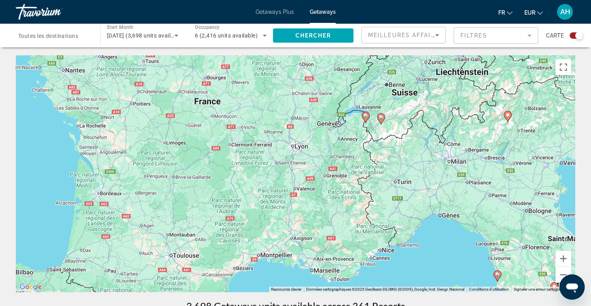
click at [379, 136] on div "Pour activer le glissement avec le clavier, appuyez sur Alt+Entrée. Une fois ce…" at bounding box center [296, 173] width 560 height 237
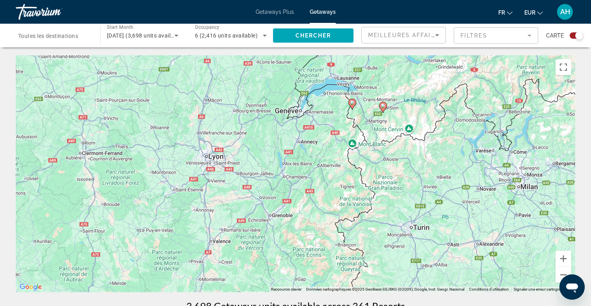
click at [368, 124] on div "Pour activer le glissement avec le clavier, appuyez sur Alt+Entrée. Une fois ce…" at bounding box center [296, 173] width 560 height 237
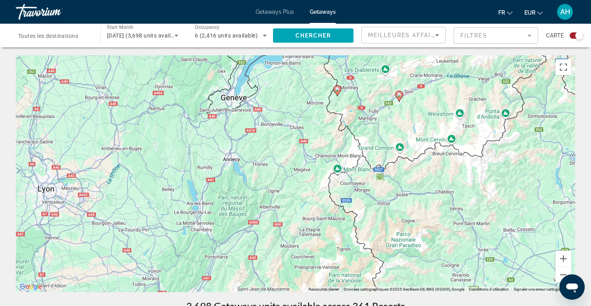
click at [373, 120] on div "Pour activer le glissement avec le clavier, appuyez sur Alt+Entrée. Une fois ce…" at bounding box center [296, 173] width 560 height 237
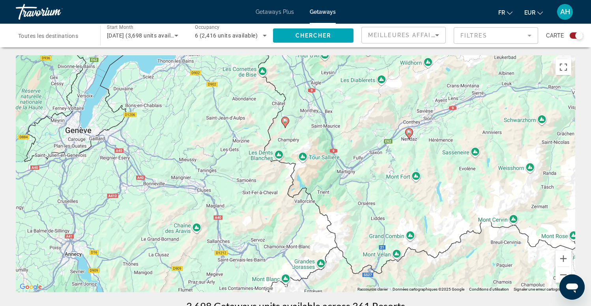
drag, startPoint x: 357, startPoint y: 82, endPoint x: 341, endPoint y: 138, distance: 58.8
click at [341, 138] on div "Pour activer le glissement avec le clavier, appuyez sur Alt+Entrée. Une fois ce…" at bounding box center [296, 173] width 560 height 237
click at [312, 141] on div "Pour activer le glissement avec le clavier, appuyez sur Alt+Entrée. Une fois ce…" at bounding box center [296, 173] width 560 height 237
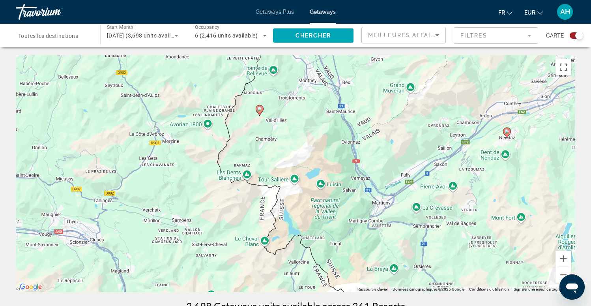
click at [278, 133] on div "Pour activer le glissement avec le clavier, appuyez sur Alt+Entrée. Une fois ce…" at bounding box center [296, 173] width 560 height 237
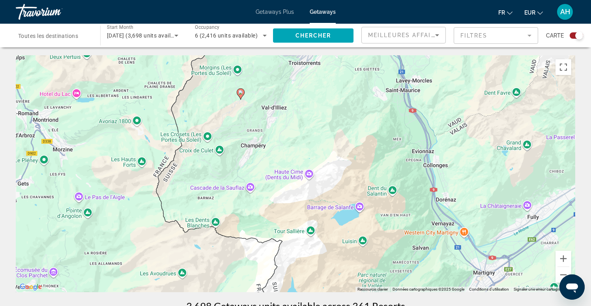
click at [251, 122] on div "Pour activer le glissement avec le clavier, appuyez sur Alt+Entrée. Une fois ce…" at bounding box center [296, 173] width 560 height 237
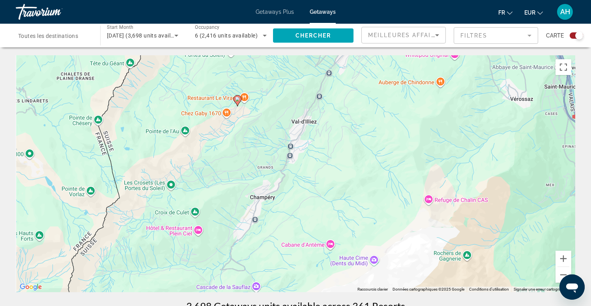
drag, startPoint x: 234, startPoint y: 103, endPoint x: 252, endPoint y: 158, distance: 57.2
click at [252, 158] on div "Pour activer le glissement avec le clavier, appuyez sur Alt+Entrée. Une fois ce…" at bounding box center [296, 173] width 560 height 237
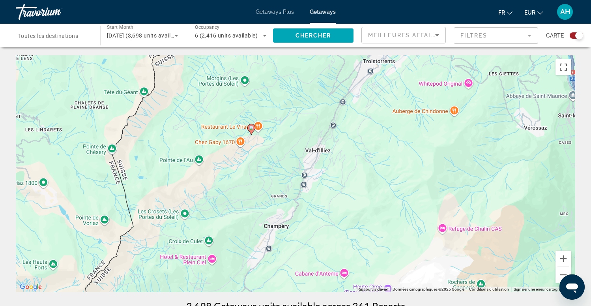
click at [251, 128] on image "Main content" at bounding box center [251, 128] width 5 height 5
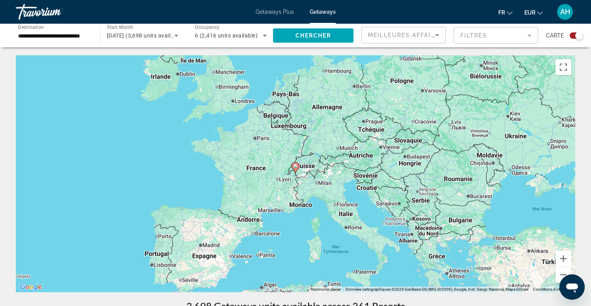
click at [296, 166] on image "Main content" at bounding box center [295, 166] width 5 height 5
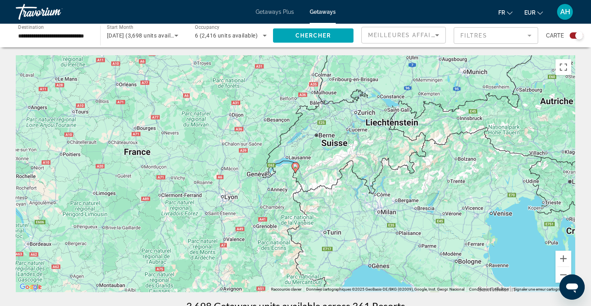
click at [296, 166] on image "Main content" at bounding box center [295, 166] width 5 height 5
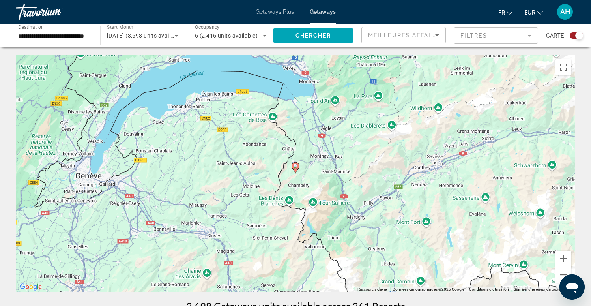
click at [296, 166] on image "Main content" at bounding box center [295, 166] width 5 height 5
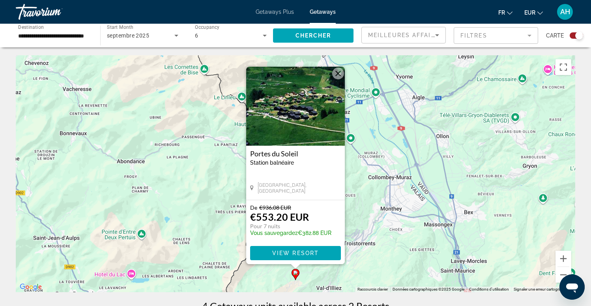
click at [341, 72] on button "Fermer" at bounding box center [338, 74] width 12 height 12
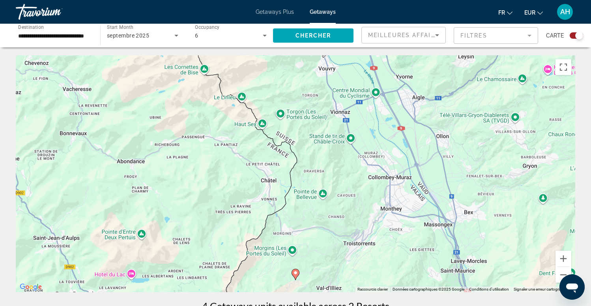
scroll to position [35, 0]
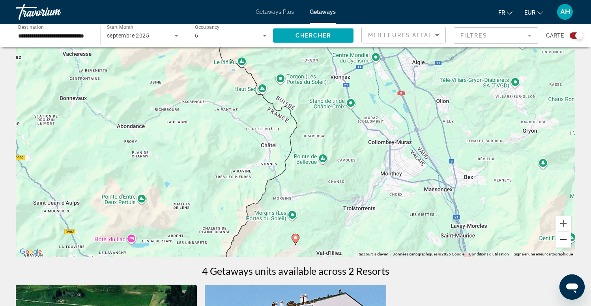
click at [561, 240] on button "Zoom arrière" at bounding box center [564, 240] width 16 height 16
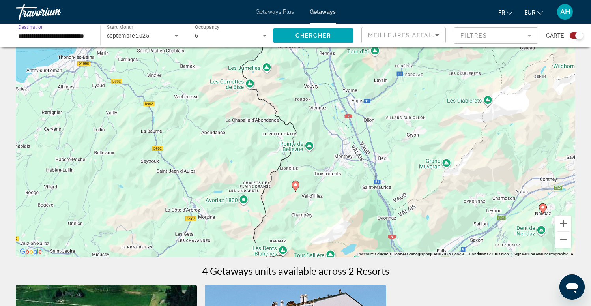
click at [69, 34] on input "**********" at bounding box center [54, 35] width 72 height 9
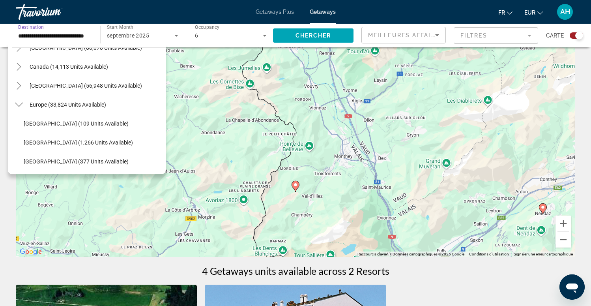
scroll to position [45, 0]
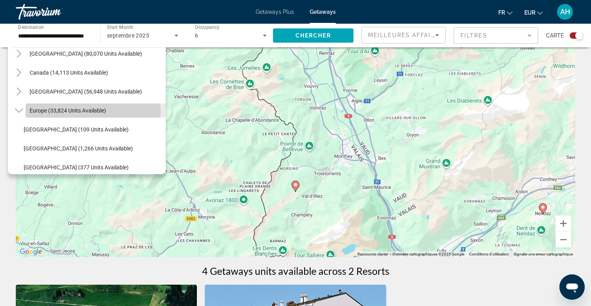
click at [54, 112] on span "Europe (33,824 units available)" at bounding box center [68, 110] width 77 height 6
type input "**********"
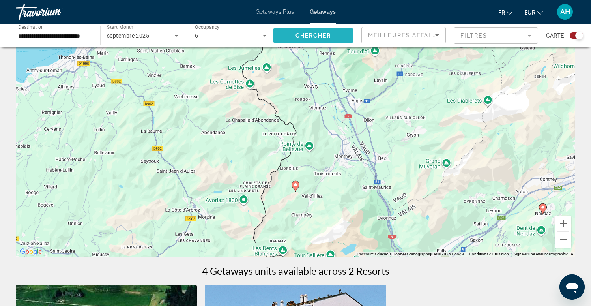
click at [299, 34] on span "Chercher" at bounding box center [314, 35] width 36 height 6
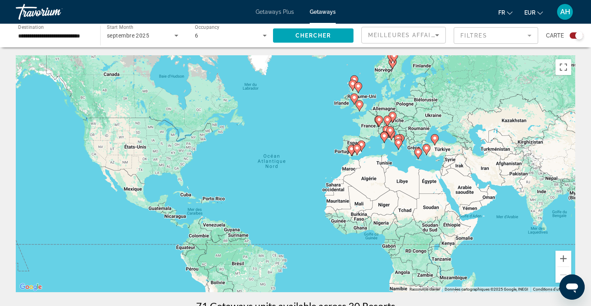
click at [383, 154] on div "Pour activer le glissement avec le clavier, appuyez sur Alt+Entrée. Une fois ce…" at bounding box center [296, 173] width 560 height 237
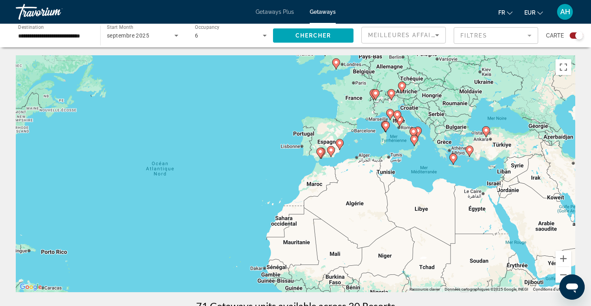
click at [369, 140] on div "Pour activer le glissement avec le clavier, appuyez sur Alt+Entrée. Une fois ce…" at bounding box center [296, 173] width 560 height 237
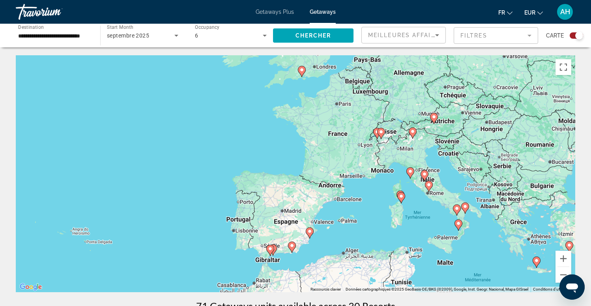
drag, startPoint x: 372, startPoint y: 93, endPoint x: 370, endPoint y: 173, distance: 79.8
click at [370, 173] on div "Pour activer le glissement avec le clavier, appuyez sur Alt+Entrée. Une fois ce…" at bounding box center [296, 173] width 560 height 237
click at [391, 158] on div "Pour activer le glissement avec le clavier, appuyez sur Alt+Entrée. Une fois ce…" at bounding box center [296, 173] width 560 height 237
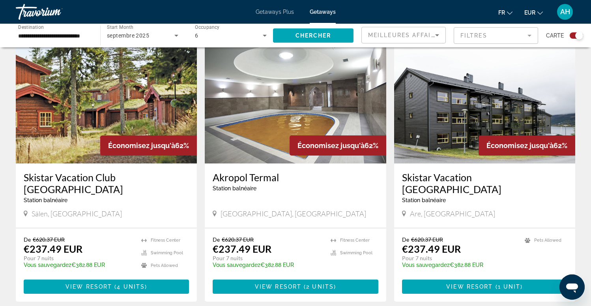
scroll to position [280, 0]
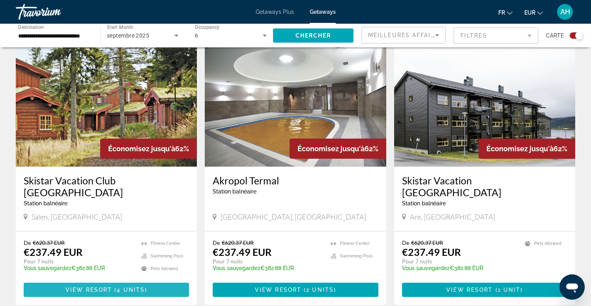
click at [109, 287] on span "View Resort" at bounding box center [89, 290] width 47 height 6
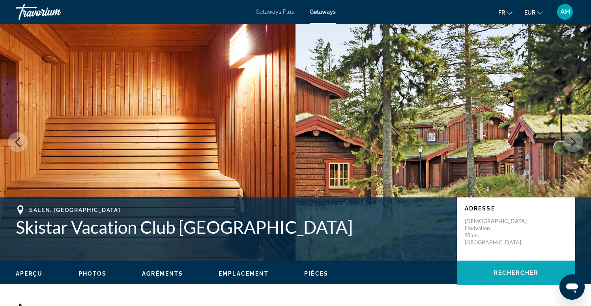
click at [484, 272] on span "Main content" at bounding box center [516, 272] width 118 height 19
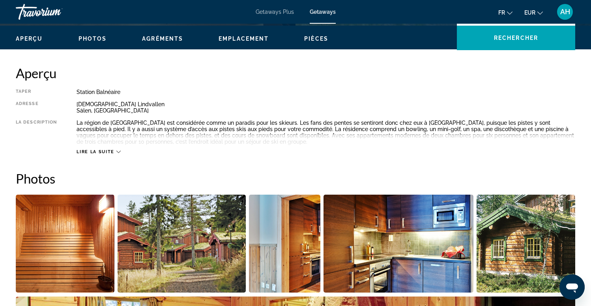
scroll to position [232, 0]
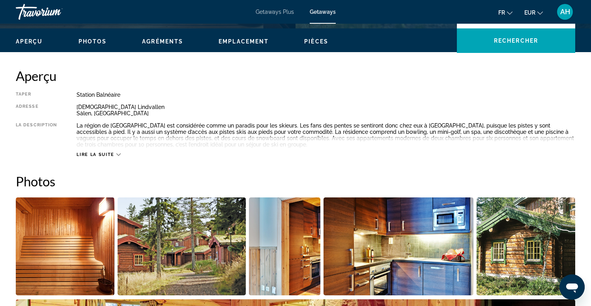
click at [98, 152] on span "Lire la suite" at bounding box center [96, 154] width 38 height 5
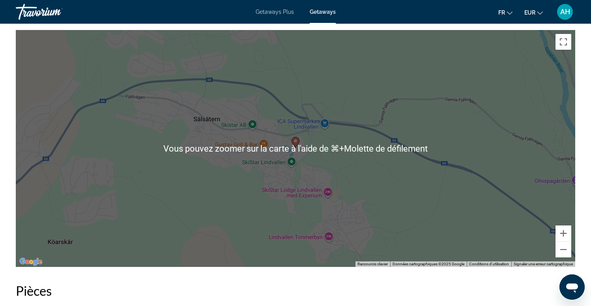
scroll to position [1164, 0]
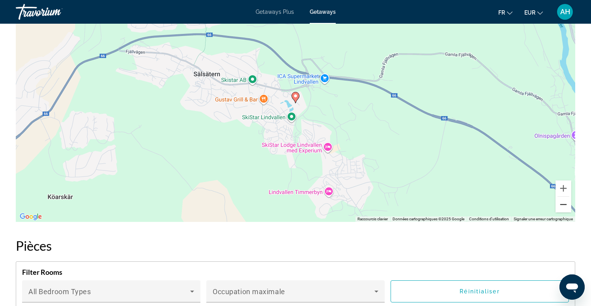
click at [562, 206] on button "Zoom arrière" at bounding box center [564, 205] width 16 height 16
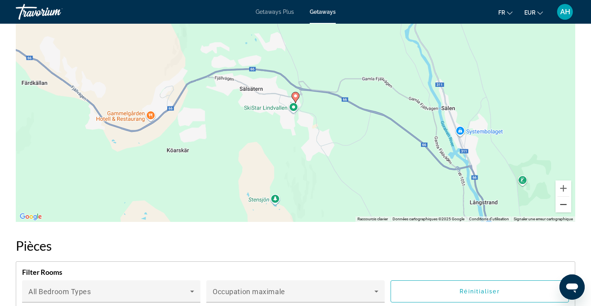
click at [562, 206] on button "Zoom arrière" at bounding box center [564, 205] width 16 height 16
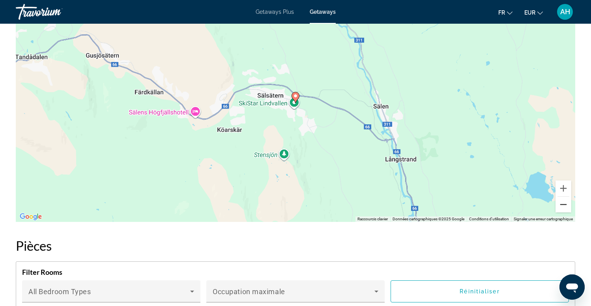
click at [562, 206] on button "Zoom arrière" at bounding box center [564, 205] width 16 height 16
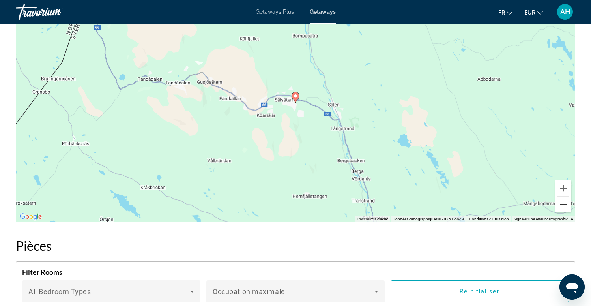
click at [562, 206] on button "Zoom arrière" at bounding box center [564, 205] width 16 height 16
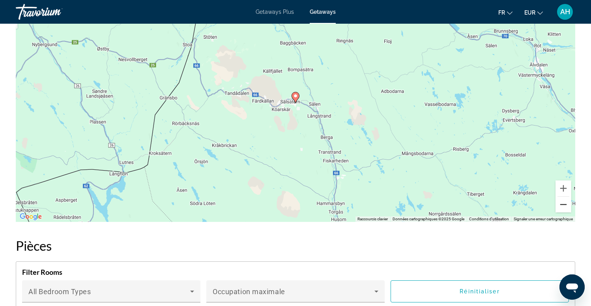
click at [562, 206] on button "Zoom arrière" at bounding box center [564, 205] width 16 height 16
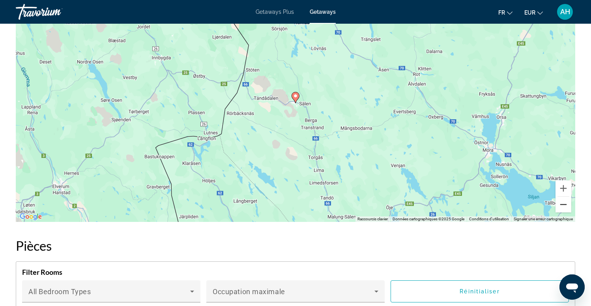
click at [562, 206] on button "Zoom arrière" at bounding box center [564, 205] width 16 height 16
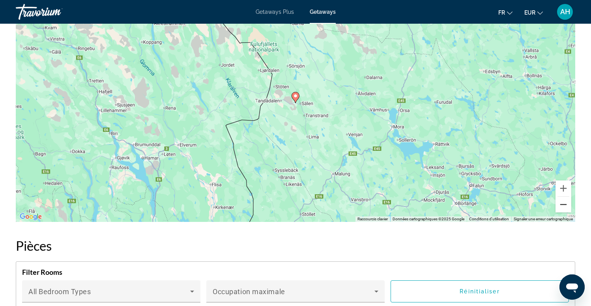
click at [562, 206] on button "Zoom arrière" at bounding box center [564, 205] width 16 height 16
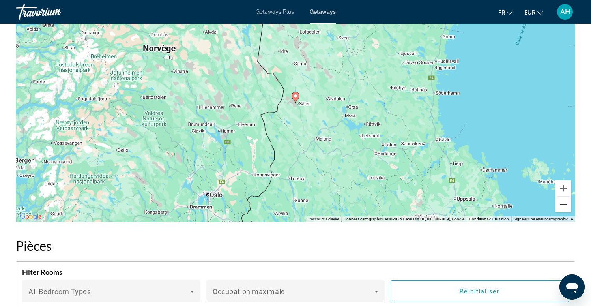
click at [562, 206] on button "Zoom arrière" at bounding box center [564, 205] width 16 height 16
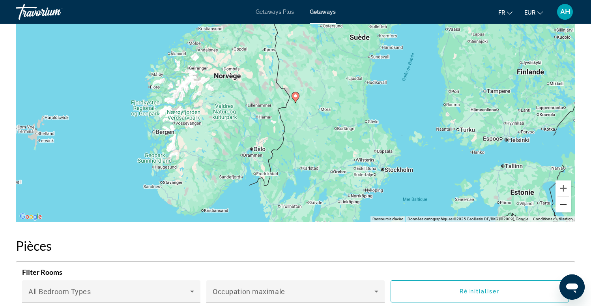
click at [562, 206] on button "Zoom arrière" at bounding box center [564, 205] width 16 height 16
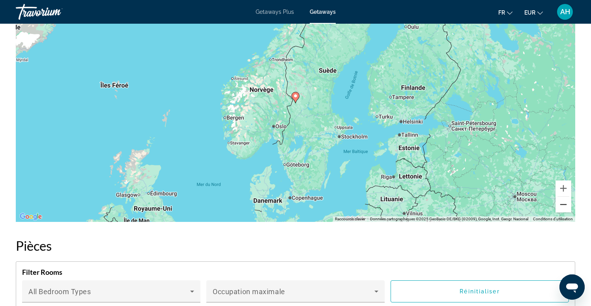
click at [562, 206] on button "Zoom arrière" at bounding box center [564, 205] width 16 height 16
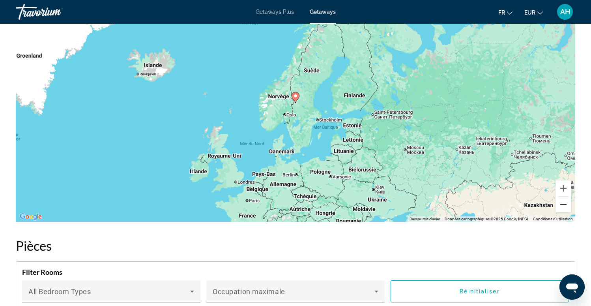
click at [562, 206] on button "Zoom arrière" at bounding box center [564, 205] width 16 height 16
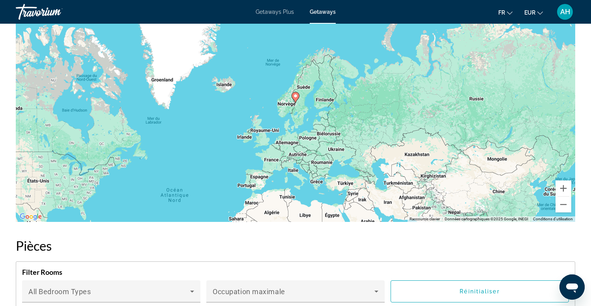
click at [322, 13] on span "Getaways" at bounding box center [323, 12] width 26 height 6
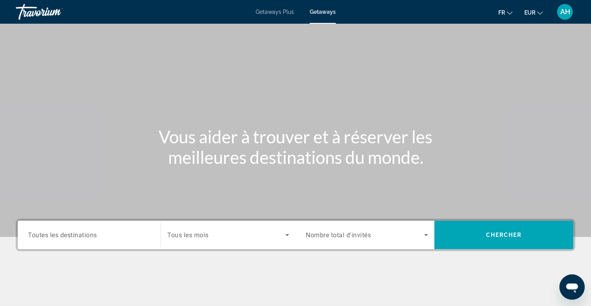
click at [210, 239] on span "Search widget" at bounding box center [226, 234] width 118 height 9
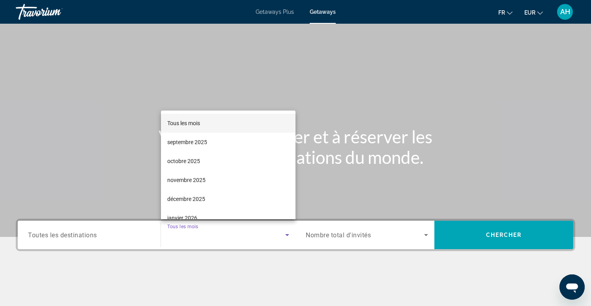
scroll to position [121, 0]
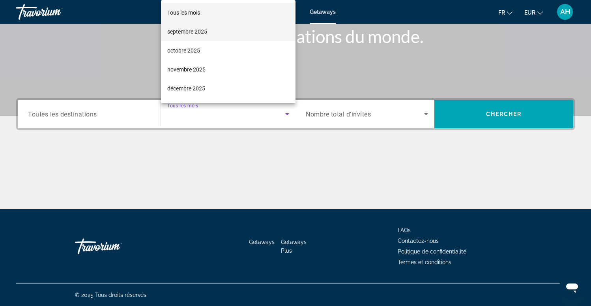
click at [201, 32] on span "septembre 2025" at bounding box center [187, 31] width 40 height 9
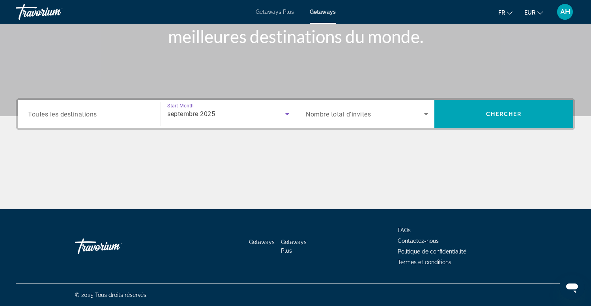
click at [102, 109] on div "Search widget" at bounding box center [89, 114] width 122 height 23
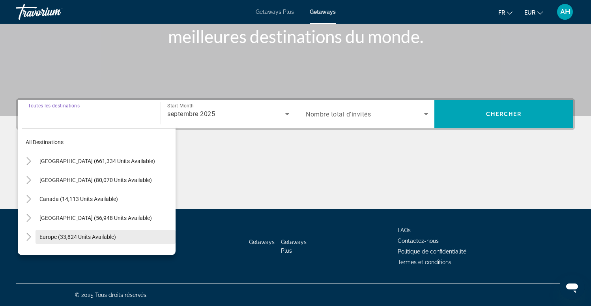
click at [57, 234] on span "Europe (33,824 units available)" at bounding box center [77, 237] width 77 height 6
type input "**********"
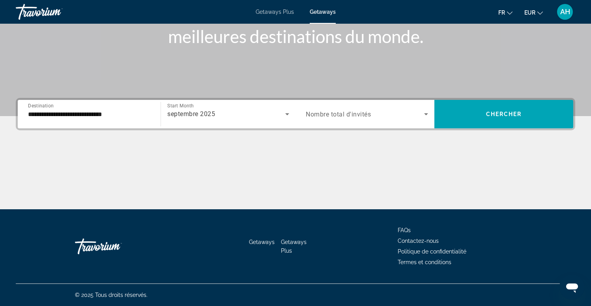
click at [343, 106] on div "Search widget" at bounding box center [367, 114] width 122 height 22
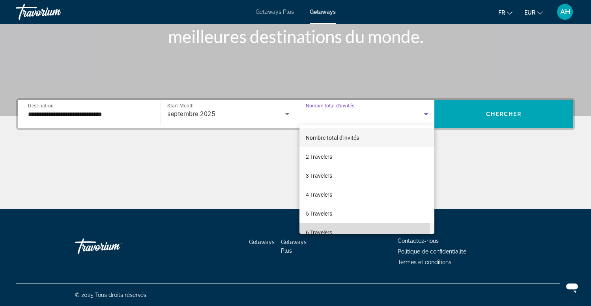
click at [316, 226] on mat-option "6 Travelers" at bounding box center [367, 232] width 135 height 19
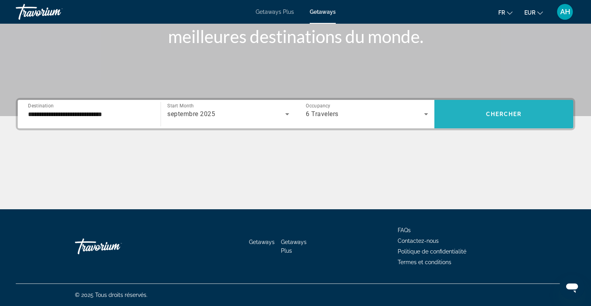
click at [492, 121] on span "Search widget" at bounding box center [504, 114] width 139 height 19
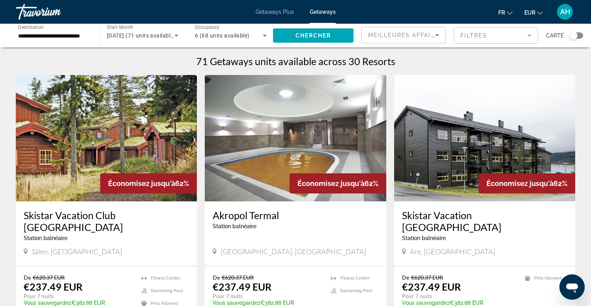
click at [579, 34] on div "Search widget" at bounding box center [576, 35] width 13 height 6
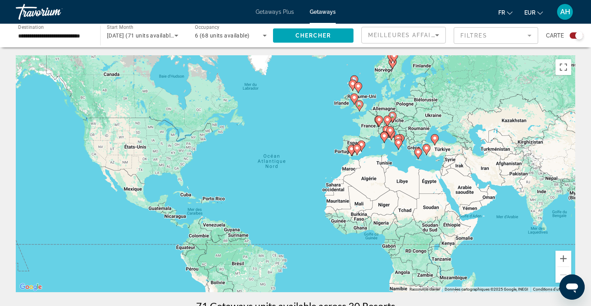
click at [422, 37] on span "Meilleures affaires" at bounding box center [406, 35] width 76 height 6
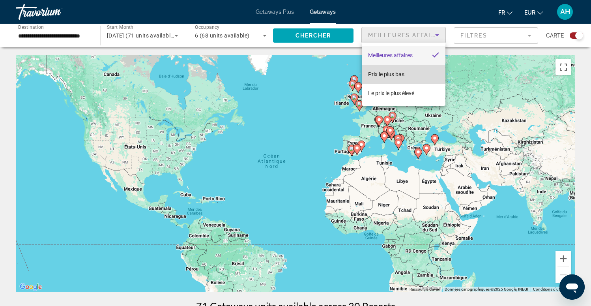
click at [406, 73] on mat-option "Prix ​​le plus bas" at bounding box center [404, 74] width 84 height 19
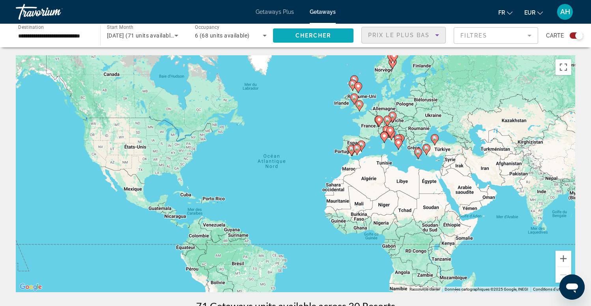
click at [314, 35] on span "Chercher" at bounding box center [314, 35] width 36 height 6
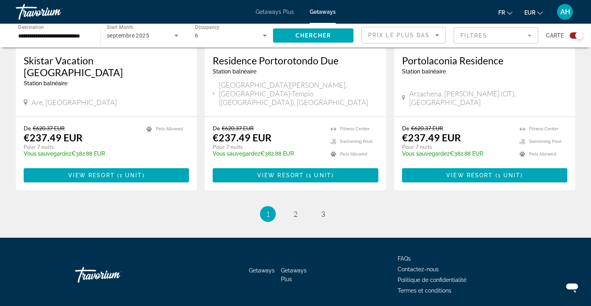
scroll to position [1228, 0]
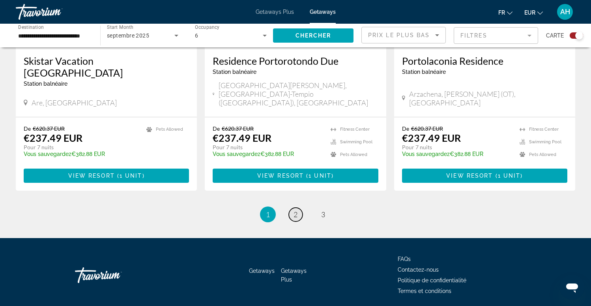
click at [293, 208] on link "page 2" at bounding box center [296, 215] width 14 height 14
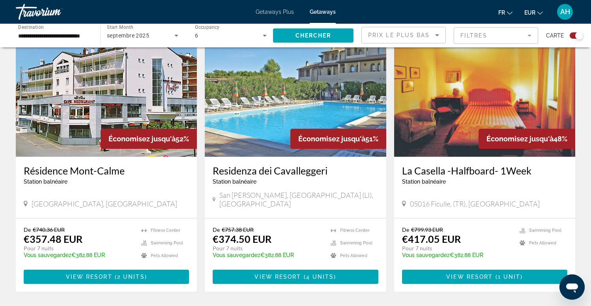
scroll to position [302, 0]
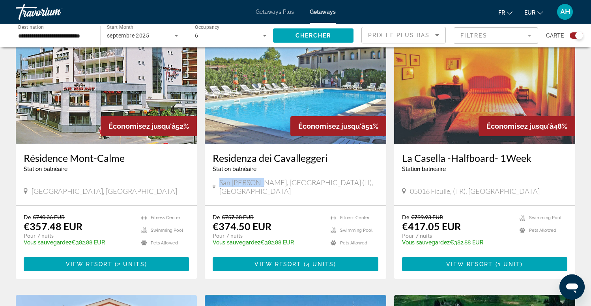
drag, startPoint x: 261, startPoint y: 183, endPoint x: 216, endPoint y: 183, distance: 45.4
click at [216, 183] on div "San [PERSON_NAME], [GEOGRAPHIC_DATA] (LI), [GEOGRAPHIC_DATA]" at bounding box center [295, 186] width 165 height 17
copy div "San [PERSON_NAME]"
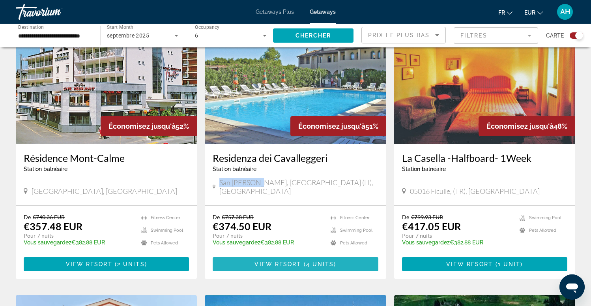
click at [292, 261] on span "View Resort" at bounding box center [278, 264] width 47 height 6
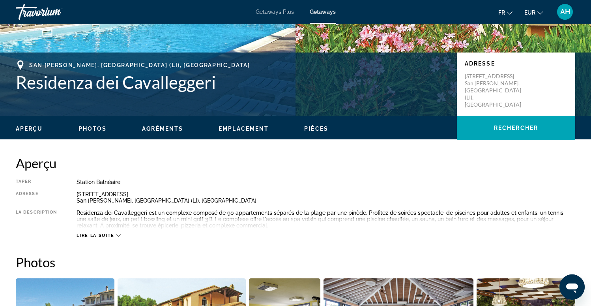
scroll to position [154, 0]
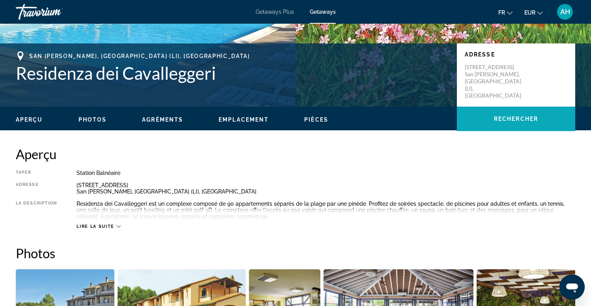
click at [510, 120] on span "Rechercher" at bounding box center [516, 119] width 44 height 6
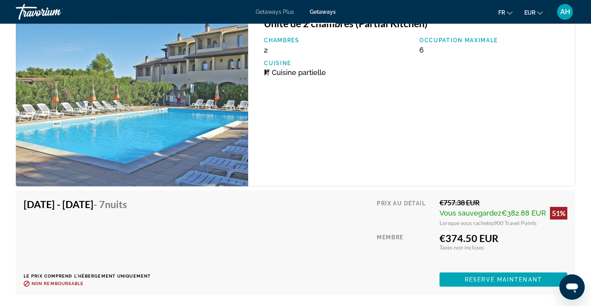
scroll to position [1470, 0]
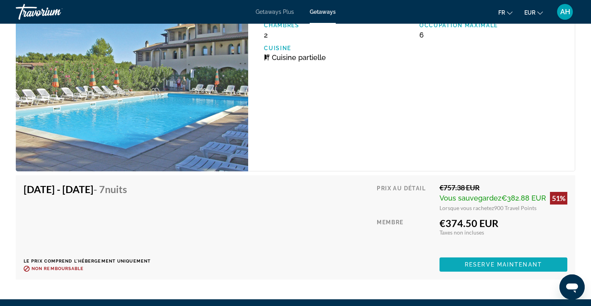
click at [493, 263] on span "Reserve maintenant" at bounding box center [503, 264] width 77 height 6
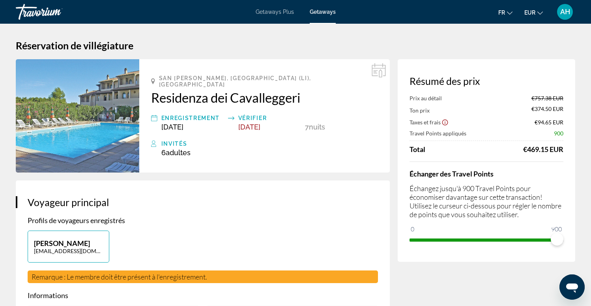
click at [325, 16] on div "Getaways Plus Getaways fr English Español Français Italiano Português русский E…" at bounding box center [295, 12] width 591 height 21
click at [321, 11] on span "Getaways" at bounding box center [323, 12] width 26 height 6
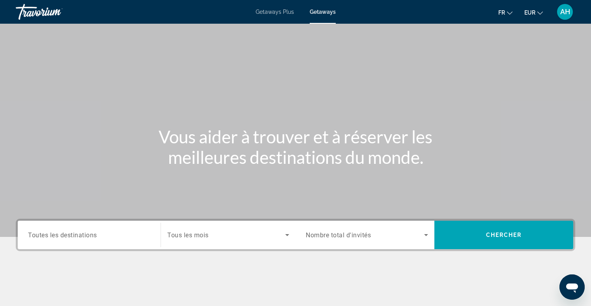
click at [78, 238] on span "Toutes les destinations" at bounding box center [62, 235] width 69 height 8
click at [78, 238] on input "Destination Toutes les destinations" at bounding box center [89, 235] width 122 height 9
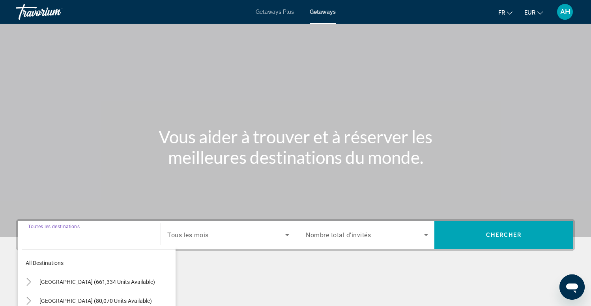
scroll to position [121, 0]
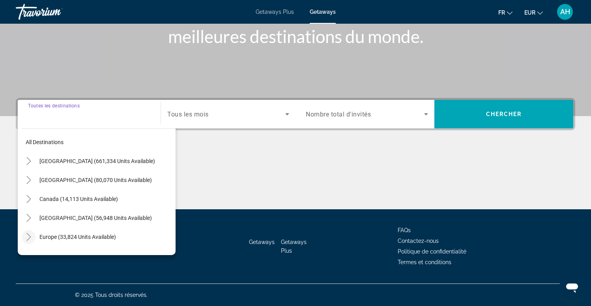
click at [30, 235] on icon "Toggle Europe (33,824 units available)" at bounding box center [29, 237] width 8 height 8
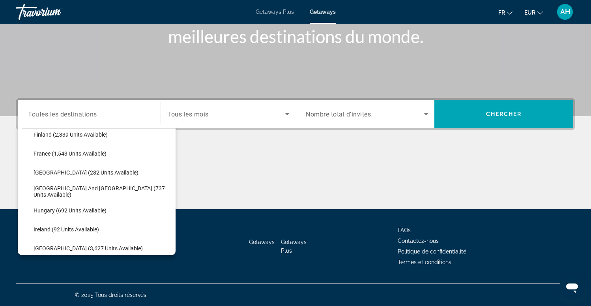
scroll to position [221, 0]
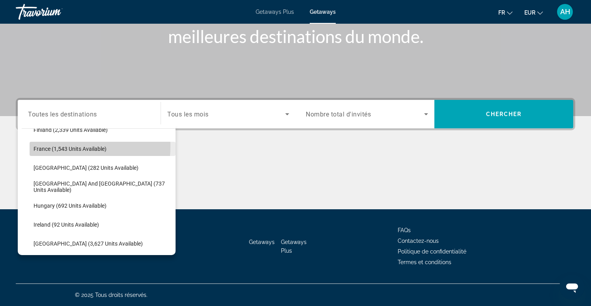
click at [65, 146] on span "France (1,543 units available)" at bounding box center [70, 149] width 73 height 6
type input "**********"
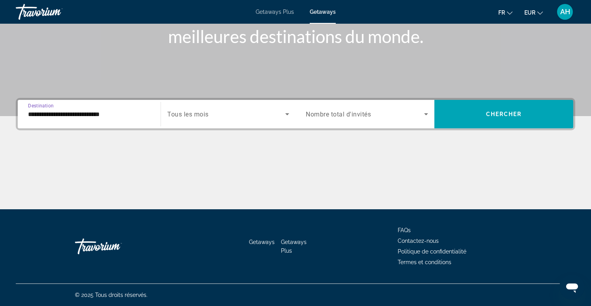
click at [213, 116] on span "Search widget" at bounding box center [226, 113] width 118 height 9
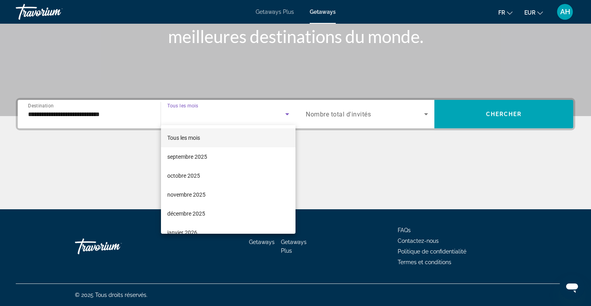
click at [213, 116] on div at bounding box center [295, 153] width 591 height 306
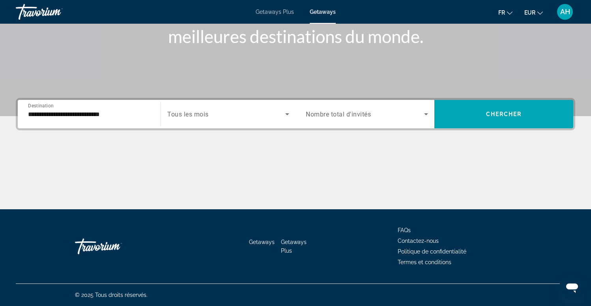
click at [340, 114] on span "Nombre total d'invités" at bounding box center [338, 115] width 65 height 8
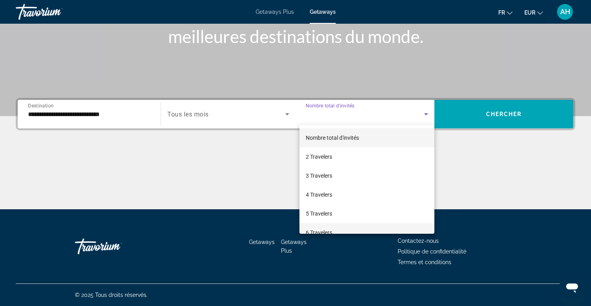
click at [319, 228] on span "6 Travelers" at bounding box center [319, 232] width 26 height 9
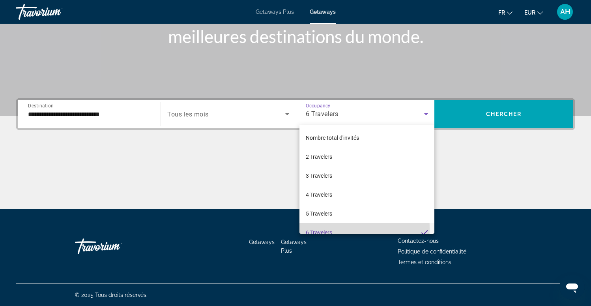
scroll to position [0, 0]
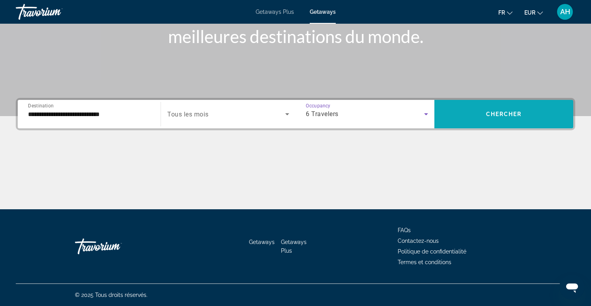
click at [507, 117] on span "Search widget" at bounding box center [504, 114] width 139 height 19
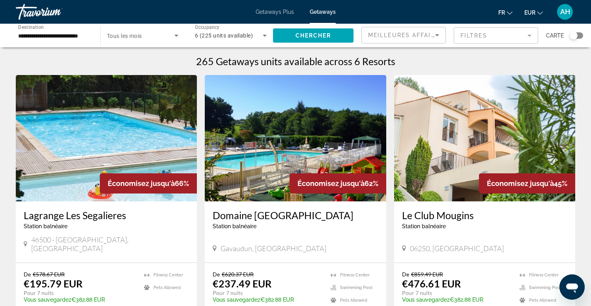
click at [142, 35] on span "Tous les mois" at bounding box center [124, 36] width 35 height 6
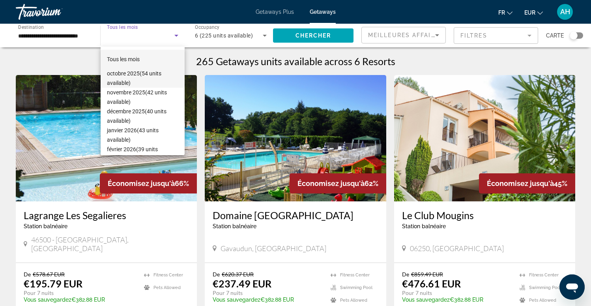
click at [122, 79] on span "octobre 2025 (54 units available)" at bounding box center [142, 78] width 71 height 19
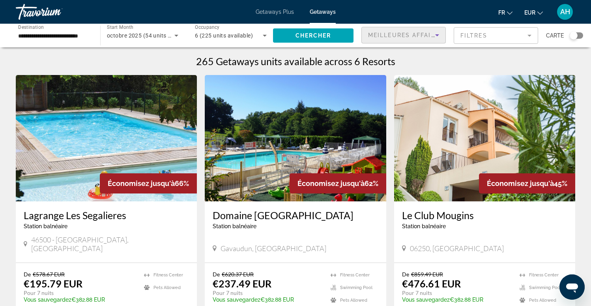
click at [405, 32] on span "Meilleures affaires" at bounding box center [406, 35] width 76 height 6
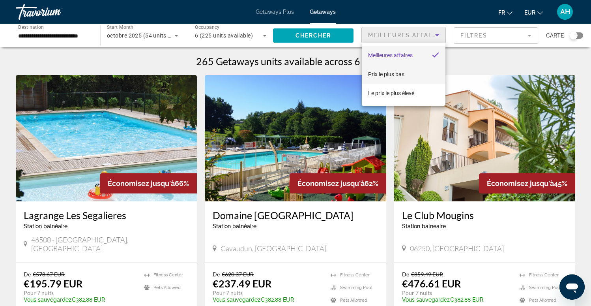
click at [390, 75] on span "Prix ​​le plus bas" at bounding box center [386, 74] width 36 height 6
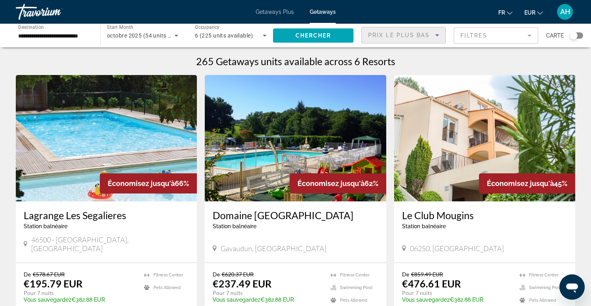
click at [576, 34] on div "Search widget" at bounding box center [574, 36] width 8 height 8
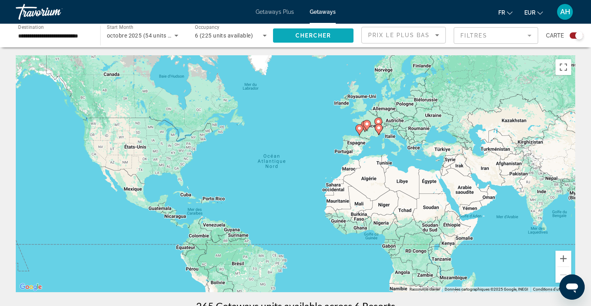
click at [323, 36] on span "Chercher" at bounding box center [314, 35] width 36 height 6
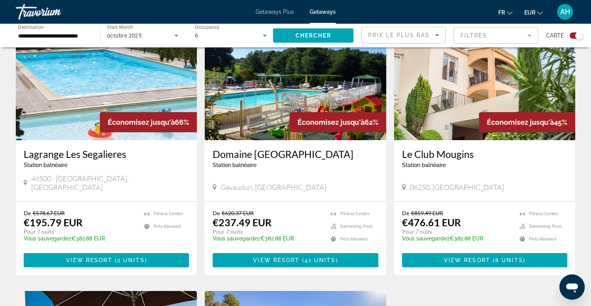
scroll to position [307, 0]
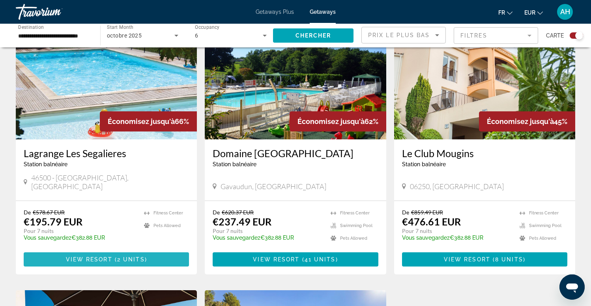
click at [98, 256] on span "View Resort" at bounding box center [89, 259] width 47 height 6
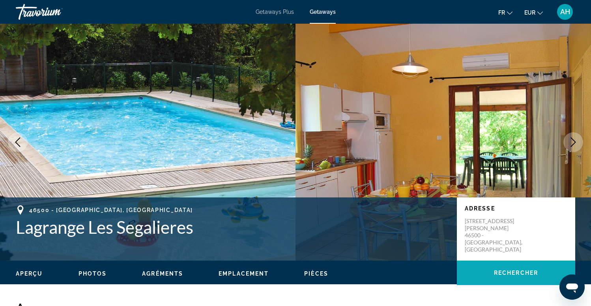
click at [497, 271] on span "Rechercher" at bounding box center [516, 273] width 44 height 6
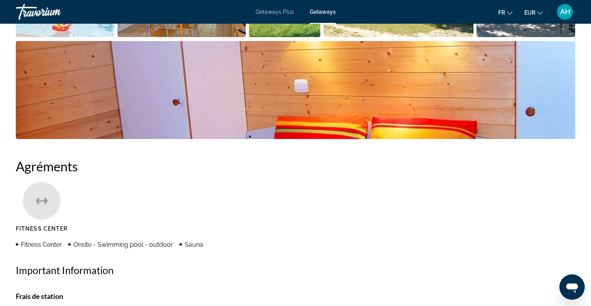
scroll to position [505, 0]
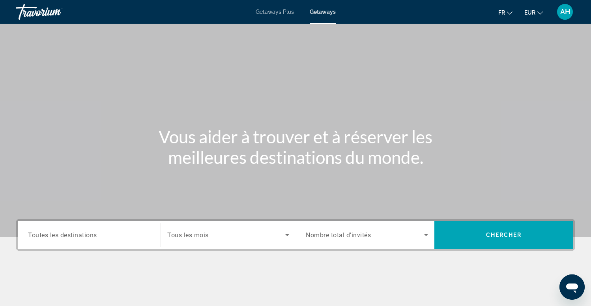
click at [62, 238] on span "Toutes les destinations" at bounding box center [62, 235] width 69 height 8
click at [62, 238] on input "Destination Toutes les destinations" at bounding box center [89, 235] width 122 height 9
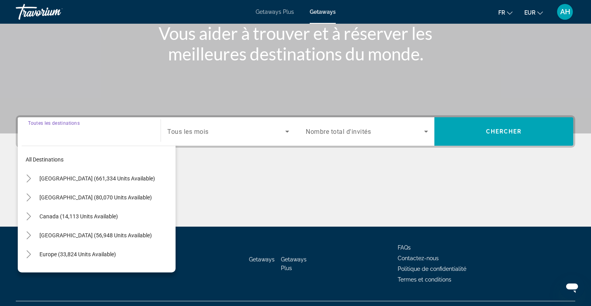
scroll to position [121, 0]
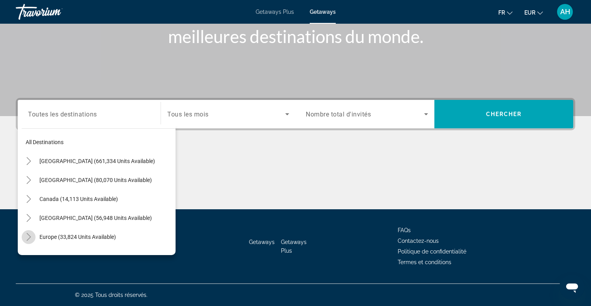
click at [29, 237] on icon "Toggle Europe (33,824 units available)" at bounding box center [29, 237] width 8 height 8
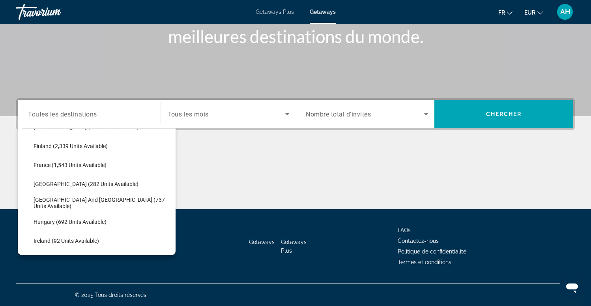
scroll to position [208, 0]
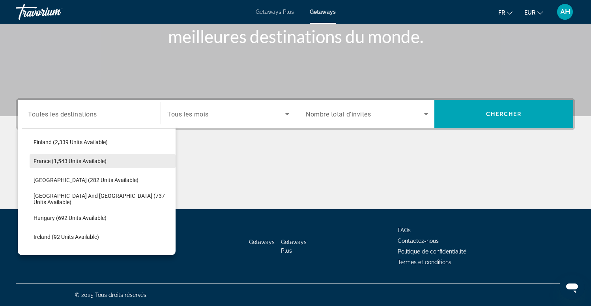
click at [88, 164] on span "France (1,543 units available)" at bounding box center [70, 161] width 73 height 6
type input "**********"
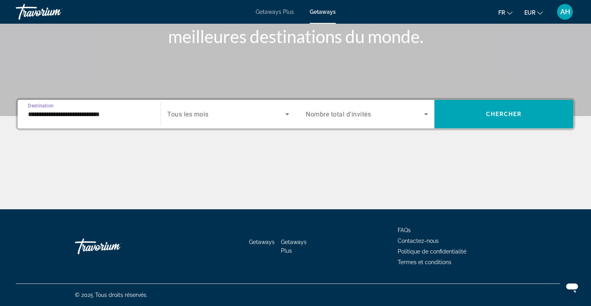
click at [273, 119] on div "Search widget" at bounding box center [228, 114] width 122 height 22
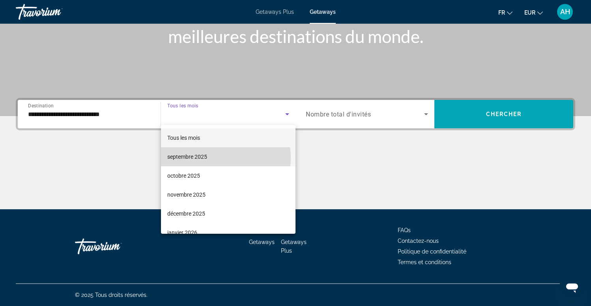
click at [216, 158] on mat-option "septembre 2025" at bounding box center [228, 156] width 135 height 19
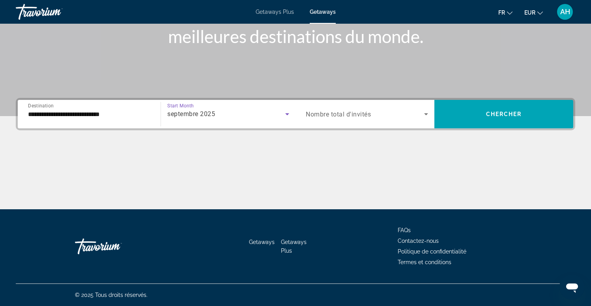
click at [376, 119] on div "Search widget" at bounding box center [367, 114] width 122 height 22
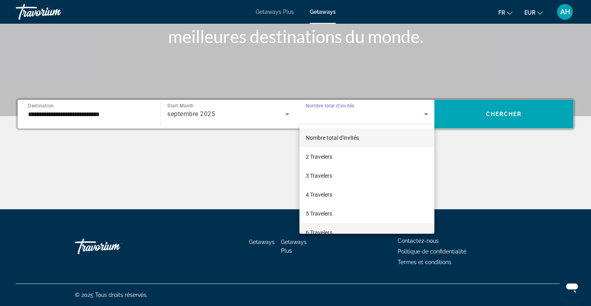
click at [330, 231] on span "6 Travelers" at bounding box center [319, 232] width 26 height 9
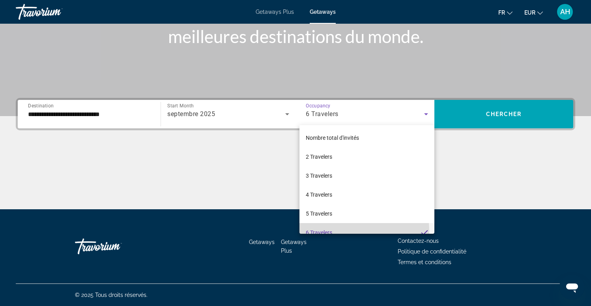
scroll to position [8, 0]
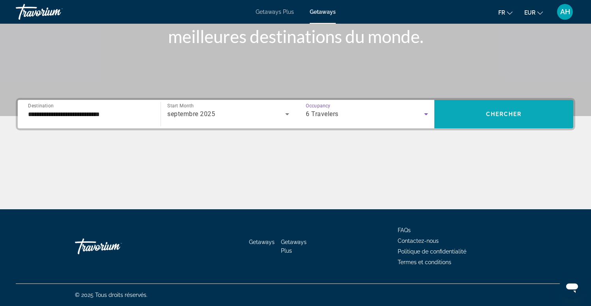
click at [500, 113] on span "Chercher" at bounding box center [504, 114] width 36 height 6
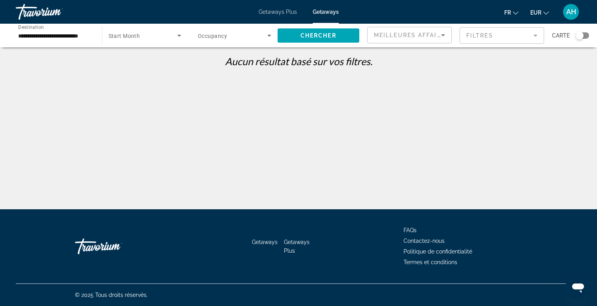
click at [147, 36] on span "Search widget" at bounding box center [143, 35] width 69 height 9
click at [82, 33] on div at bounding box center [298, 153] width 597 height 306
click at [333, 10] on span "Getaways" at bounding box center [326, 12] width 26 height 6
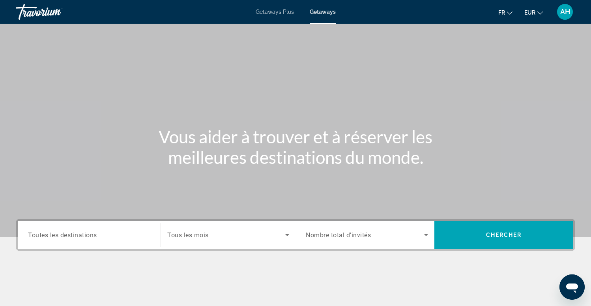
click at [84, 237] on span "Toutes les destinations" at bounding box center [62, 235] width 69 height 8
click at [84, 237] on input "Destination Toutes les destinations" at bounding box center [89, 235] width 122 height 9
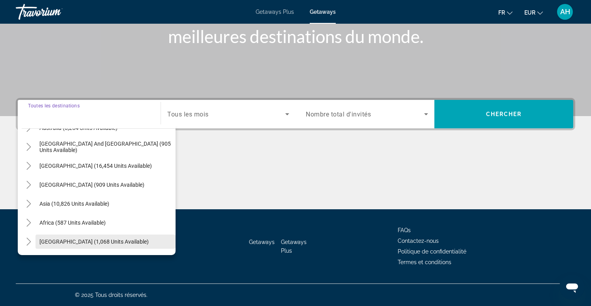
scroll to position [128, 0]
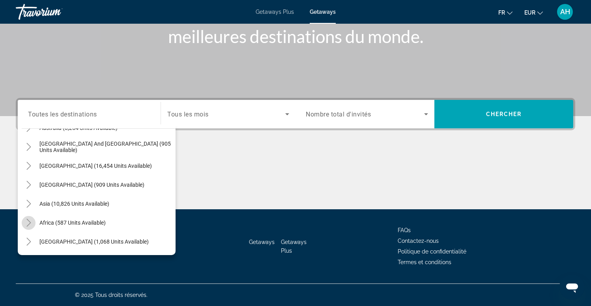
click at [29, 224] on icon "Toggle Africa (587 units available)" at bounding box center [28, 223] width 4 height 8
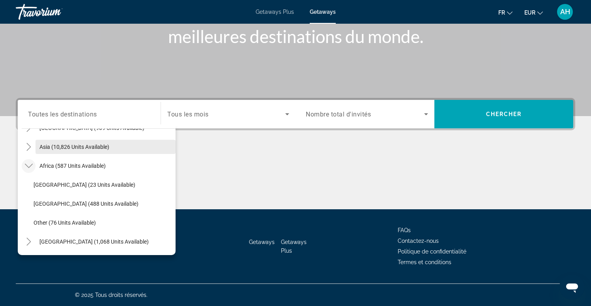
scroll to position [185, 0]
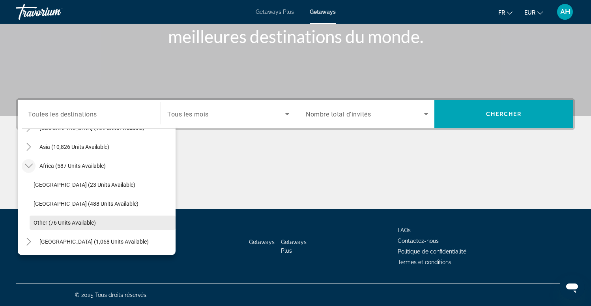
click at [44, 222] on span "Other (76 units available)" at bounding box center [65, 223] width 62 height 6
type input "**********"
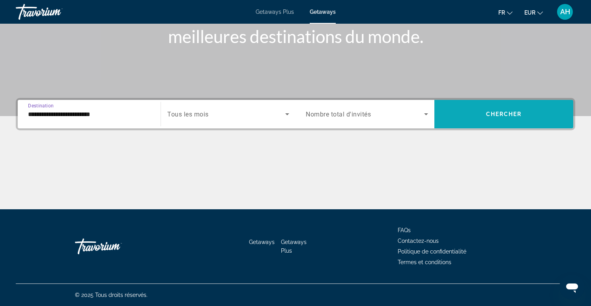
click at [495, 116] on span "Chercher" at bounding box center [504, 114] width 36 height 6
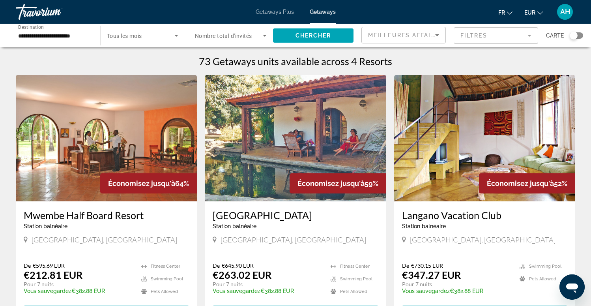
click at [580, 34] on div "Search widget" at bounding box center [576, 35] width 13 height 6
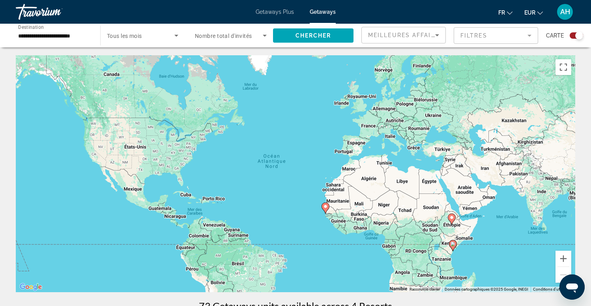
click at [27, 32] on input "**********" at bounding box center [54, 35] width 72 height 9
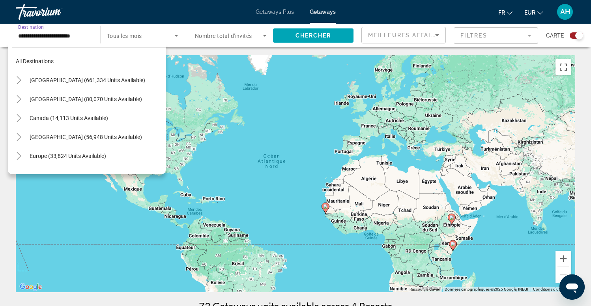
scroll to position [185, 0]
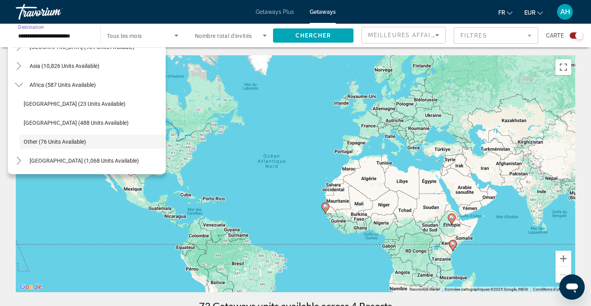
click at [279, 136] on div "Pour activer le glissement avec le clavier, appuyez sur Alt+Entrée. Une fois ce…" at bounding box center [296, 173] width 560 height 237
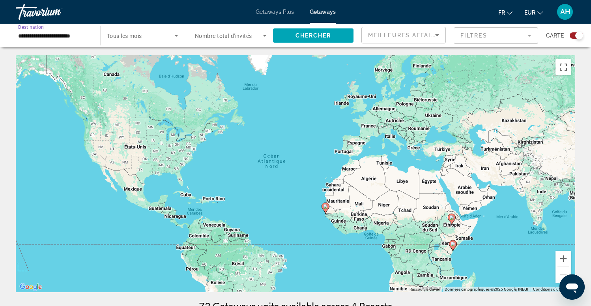
click at [54, 39] on input "**********" at bounding box center [54, 35] width 72 height 9
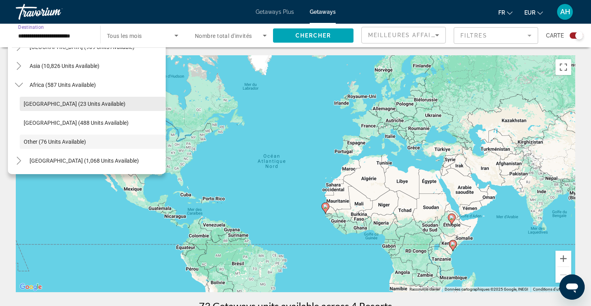
click at [48, 105] on span "[GEOGRAPHIC_DATA] (23 units available)" at bounding box center [75, 104] width 102 height 6
type input "**********"
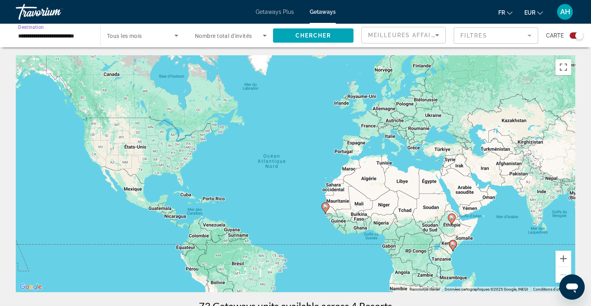
click at [36, 37] on input "**********" at bounding box center [54, 35] width 72 height 9
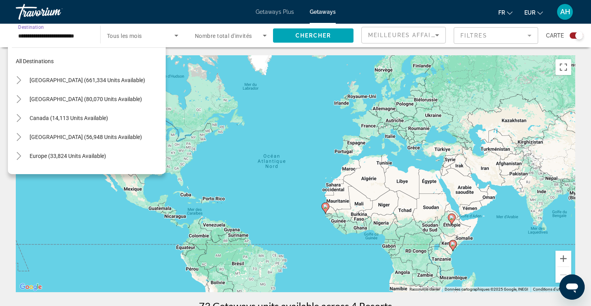
scroll to position [180, 0]
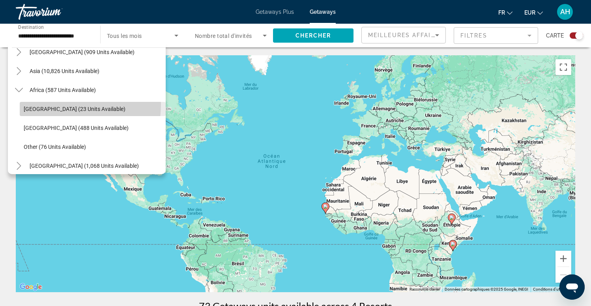
click at [58, 104] on span "Search widget" at bounding box center [93, 108] width 146 height 19
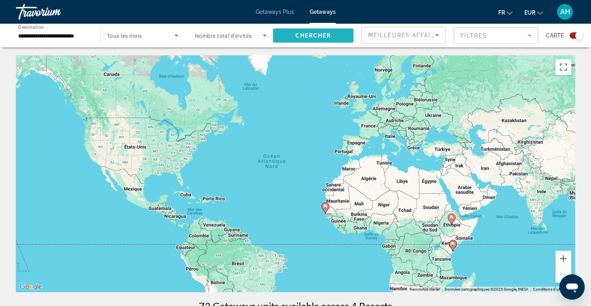
click at [303, 42] on span "Search widget" at bounding box center [313, 35] width 81 height 19
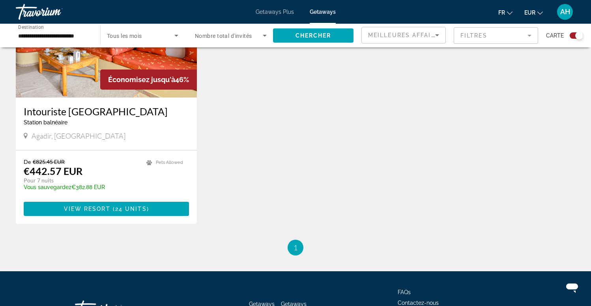
scroll to position [358, 0]
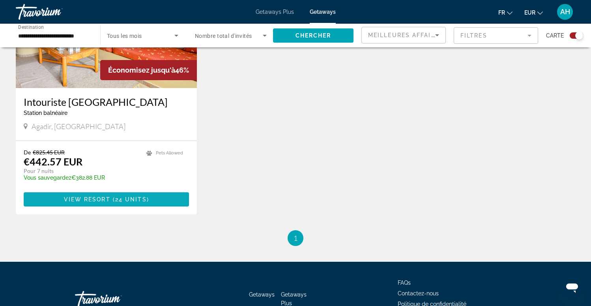
click at [108, 198] on span "View Resort" at bounding box center [87, 199] width 47 height 6
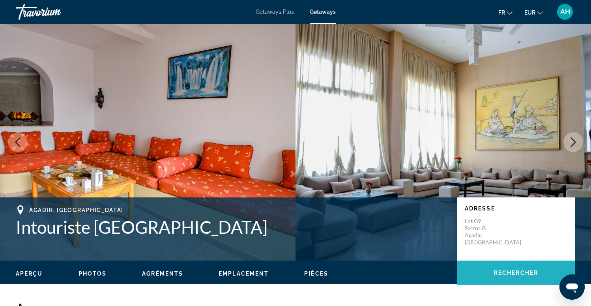
click at [497, 278] on span "Main content" at bounding box center [516, 272] width 118 height 19
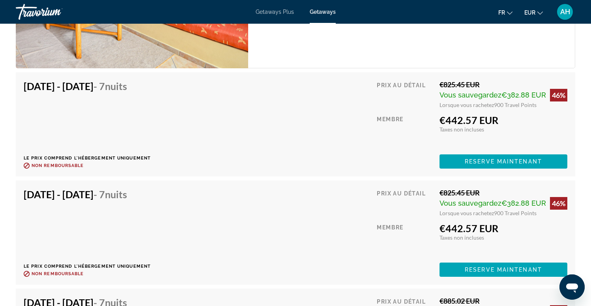
scroll to position [1295, 0]
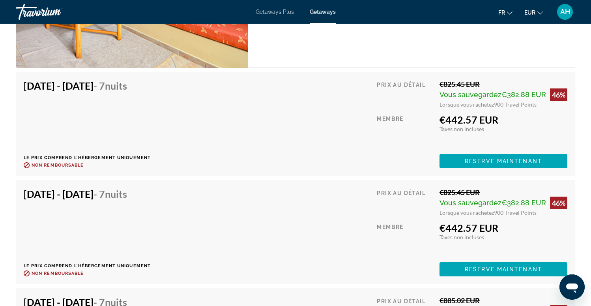
click at [330, 8] on div "Getaways Plus Getaways fr English Español Français Italiano Português русский E…" at bounding box center [295, 12] width 591 height 21
click at [325, 12] on span "Getaways" at bounding box center [323, 12] width 26 height 6
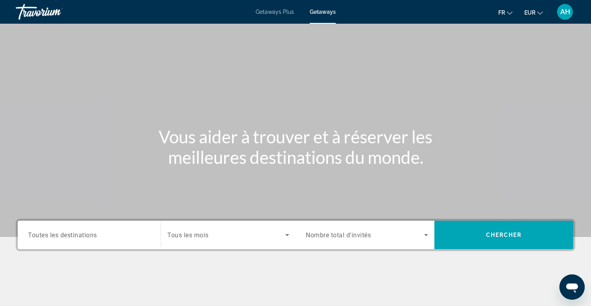
click at [95, 226] on div "Search widget" at bounding box center [89, 235] width 122 height 23
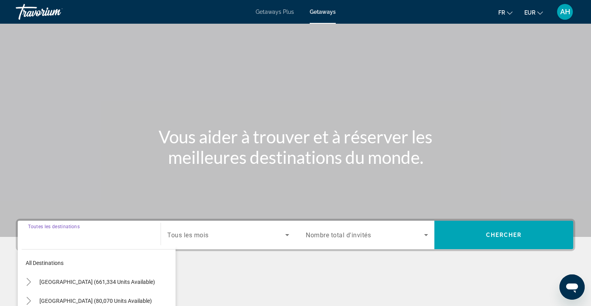
scroll to position [121, 0]
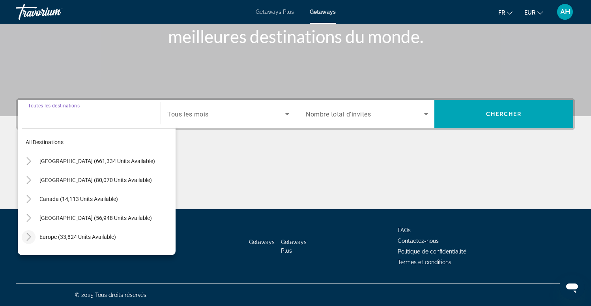
click at [29, 239] on icon "Toggle Europe (33,824 units available)" at bounding box center [28, 237] width 4 height 8
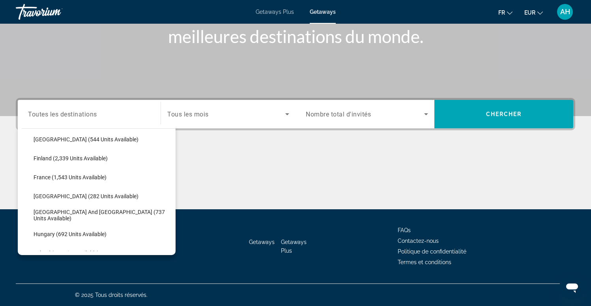
scroll to position [207, 0]
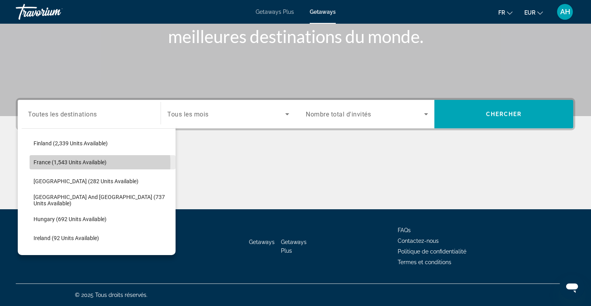
click at [74, 163] on span "France (1,543 units available)" at bounding box center [70, 162] width 73 height 6
type input "**********"
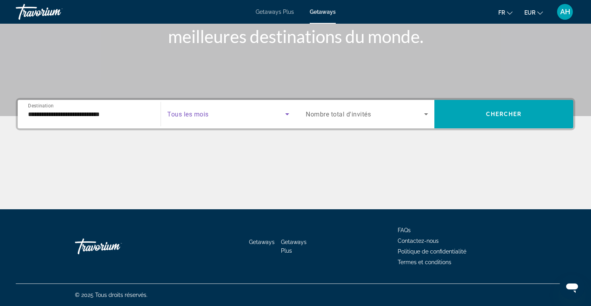
click at [252, 117] on span "Search widget" at bounding box center [226, 113] width 118 height 9
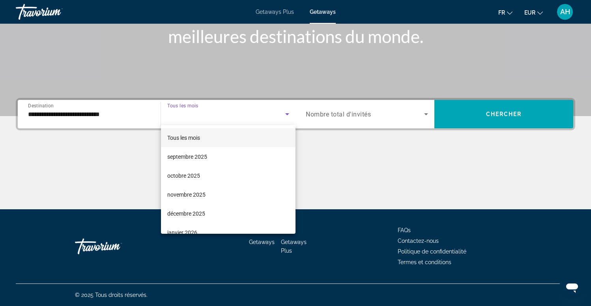
click at [252, 117] on div at bounding box center [295, 153] width 591 height 306
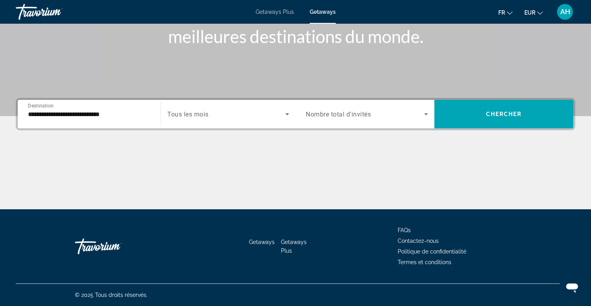
click at [385, 118] on span "Search widget" at bounding box center [365, 113] width 118 height 9
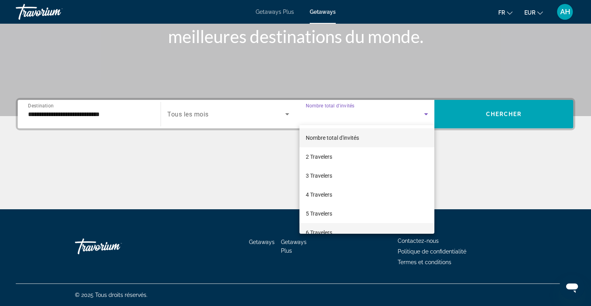
click at [324, 227] on mat-option "6 Travelers" at bounding box center [367, 232] width 135 height 19
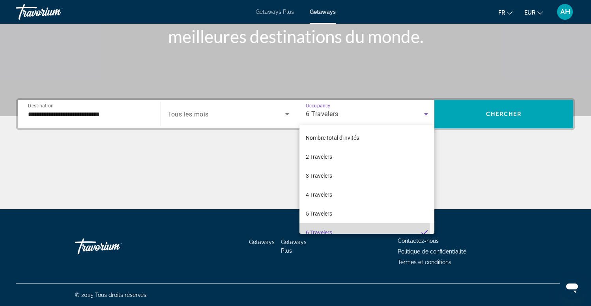
scroll to position [0, 0]
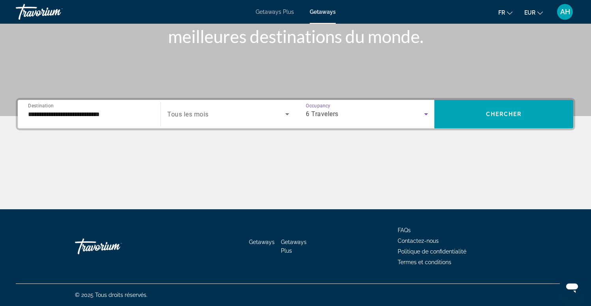
click at [396, 117] on div "6 Travelers" at bounding box center [365, 113] width 118 height 9
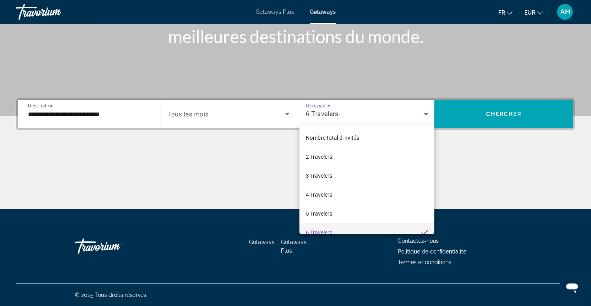
scroll to position [8, 0]
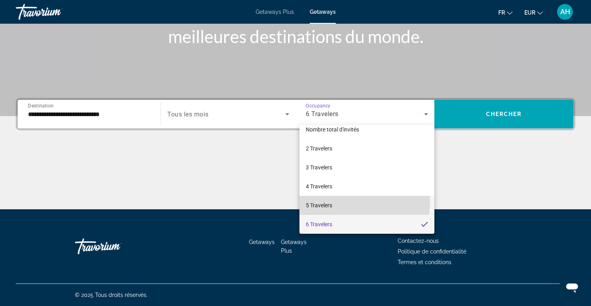
click at [325, 200] on mat-option "5 Travelers" at bounding box center [367, 205] width 135 height 19
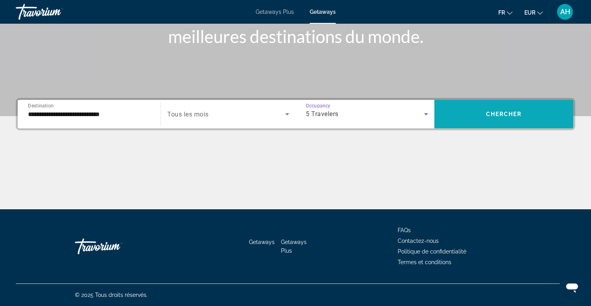
click at [516, 103] on span "Search widget" at bounding box center [504, 114] width 139 height 28
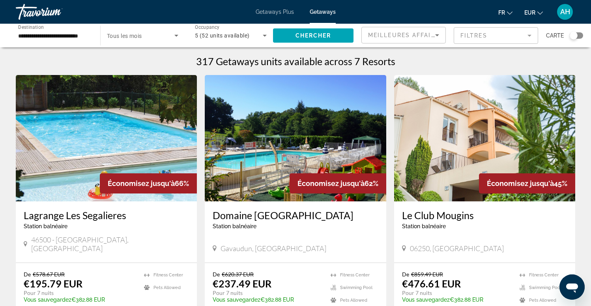
click at [172, 39] on icon "Search widget" at bounding box center [176, 35] width 9 height 9
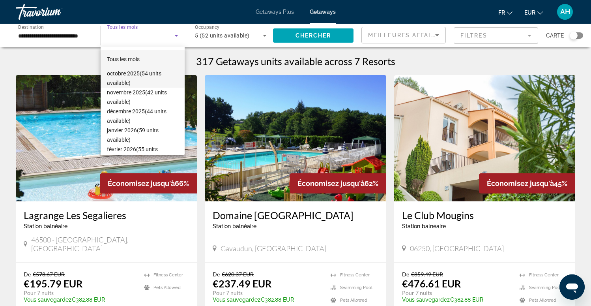
click at [106, 76] on mat-option "octobre 2025 (54 units available)" at bounding box center [143, 78] width 84 height 19
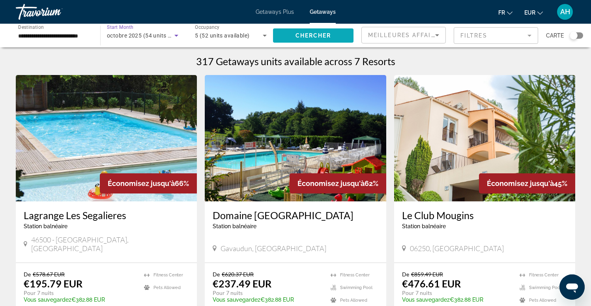
click at [293, 34] on span "Search widget" at bounding box center [313, 35] width 81 height 19
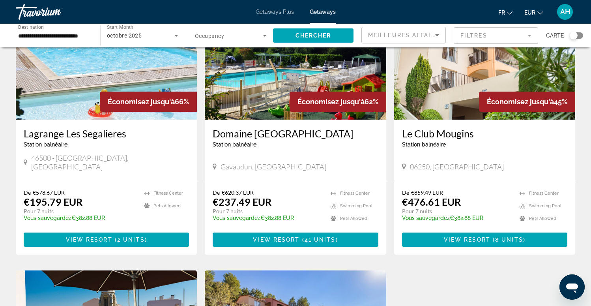
scroll to position [87, 0]
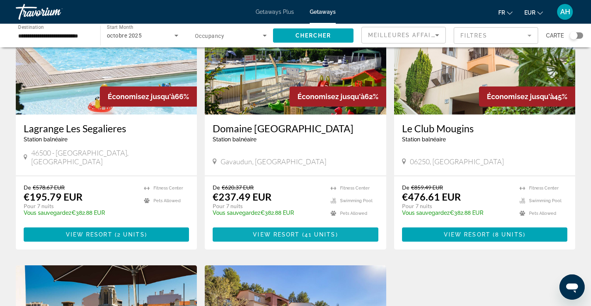
click at [261, 231] on span "View Resort" at bounding box center [276, 234] width 47 height 6
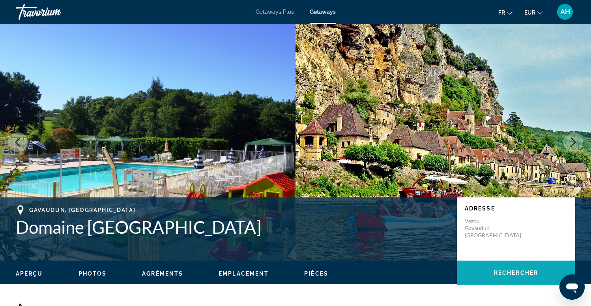
click at [524, 274] on span "Rechercher" at bounding box center [516, 273] width 44 height 6
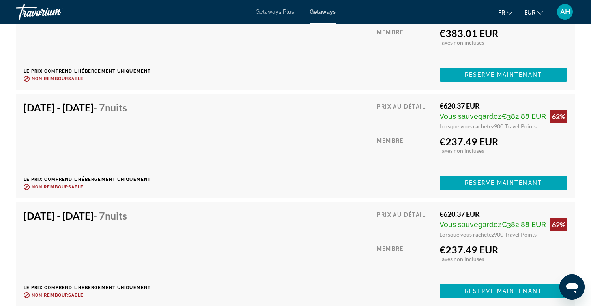
scroll to position [1706, 0]
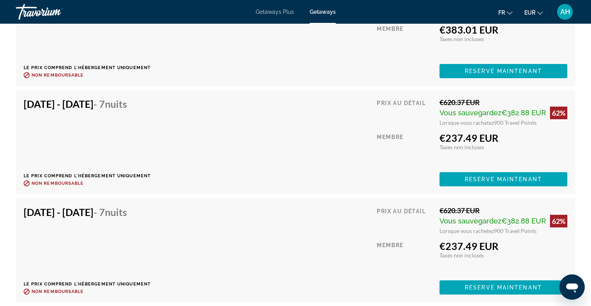
click at [474, 154] on div "Prix au détail €620.37 EUR Vous sauvegardez €382.88 EUR 62% Lorsque vous rachet…" at bounding box center [472, 142] width 191 height 88
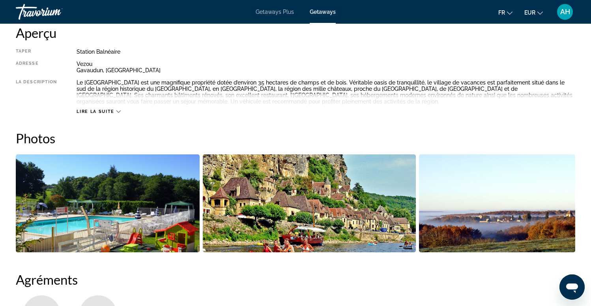
scroll to position [273, 0]
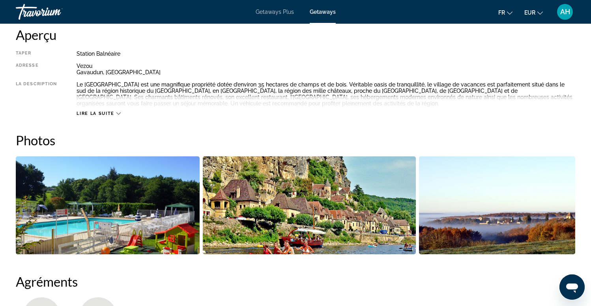
click at [113, 113] on span "Lire la suite" at bounding box center [96, 113] width 38 height 5
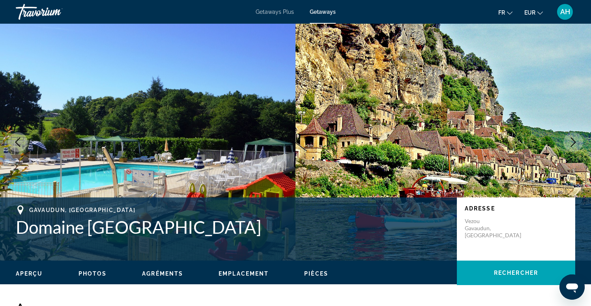
scroll to position [0, 0]
click at [315, 15] on span "Getaways" at bounding box center [323, 12] width 26 height 6
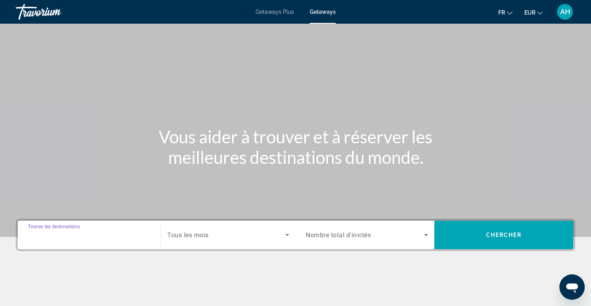
click at [105, 237] on input "Destination Toutes les destinations" at bounding box center [89, 235] width 122 height 9
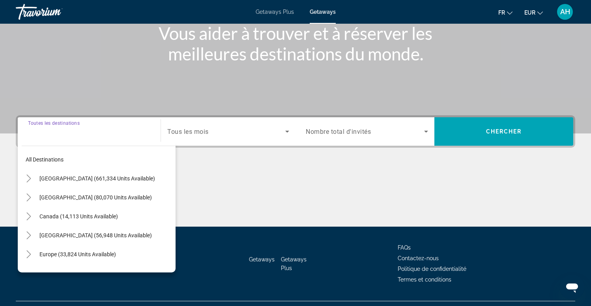
scroll to position [121, 0]
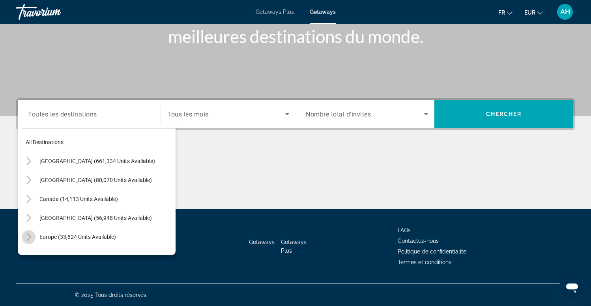
click at [29, 238] on icon "Toggle Europe (33,824 units available)" at bounding box center [29, 237] width 8 height 8
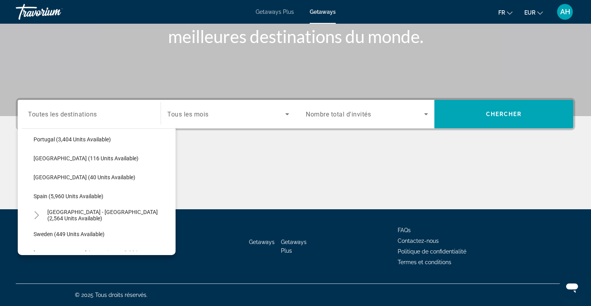
scroll to position [387, 0]
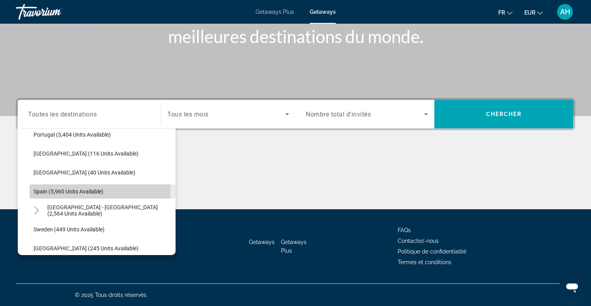
click at [75, 194] on span "Spain (5,960 units available)" at bounding box center [69, 191] width 70 height 6
type input "**********"
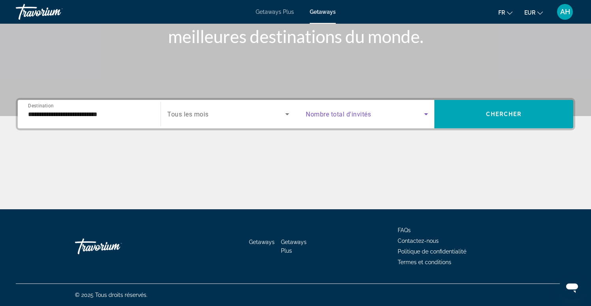
click at [376, 116] on span "Search widget" at bounding box center [365, 113] width 118 height 9
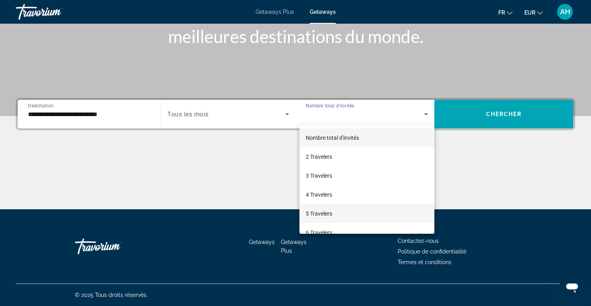
click at [320, 215] on span "5 Travelers" at bounding box center [319, 213] width 26 height 9
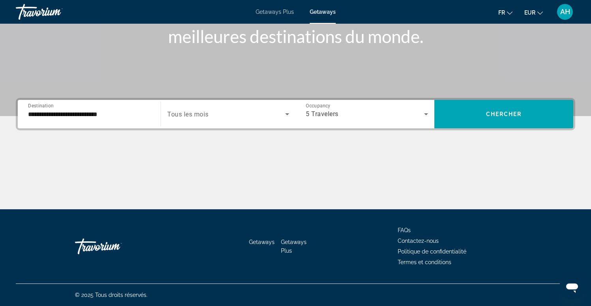
click at [202, 121] on div "Search widget" at bounding box center [228, 114] width 122 height 22
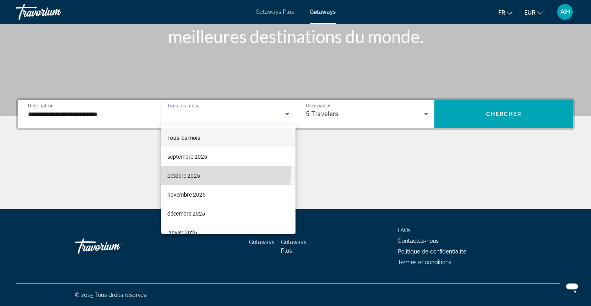
click at [181, 168] on mat-option "octobre 2025" at bounding box center [228, 175] width 135 height 19
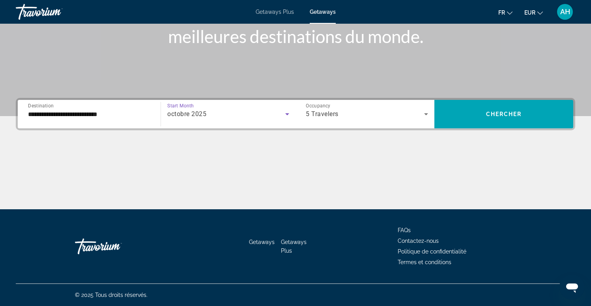
click at [209, 109] on div "octobre 2025" at bounding box center [226, 113] width 118 height 9
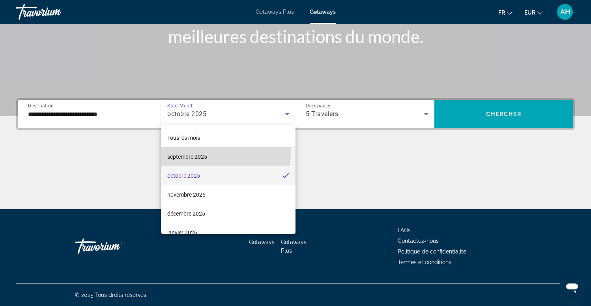
click at [190, 152] on span "septembre 2025" at bounding box center [187, 156] width 40 height 9
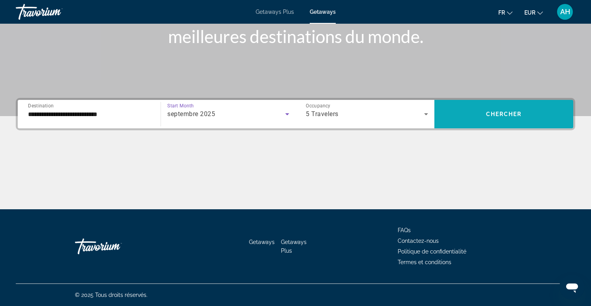
click at [491, 122] on span "Search widget" at bounding box center [504, 114] width 139 height 19
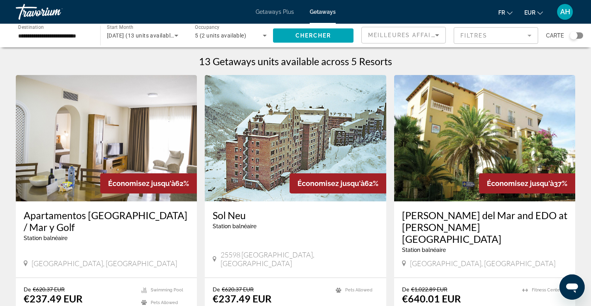
click at [574, 35] on div "Search widget" at bounding box center [574, 36] width 8 height 8
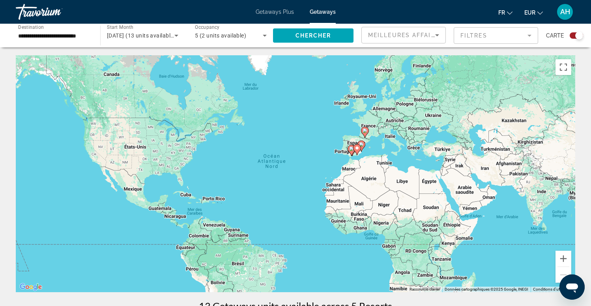
click at [408, 40] on div "Meilleures affaires" at bounding box center [403, 38] width 71 height 22
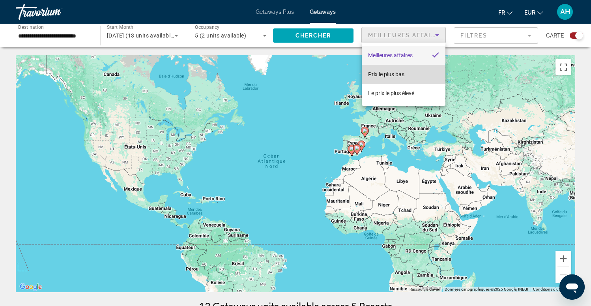
click at [394, 76] on span "Prix ​​le plus bas" at bounding box center [386, 74] width 36 height 6
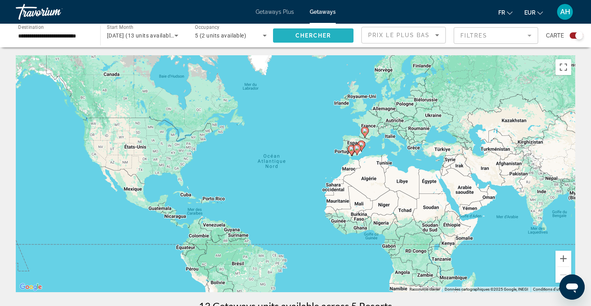
click at [318, 41] on span "Search widget" at bounding box center [313, 35] width 81 height 19
click at [374, 147] on div "Pour activer le glissement avec le clavier, appuyez sur Alt+Entrée. Une fois ce…" at bounding box center [296, 173] width 560 height 237
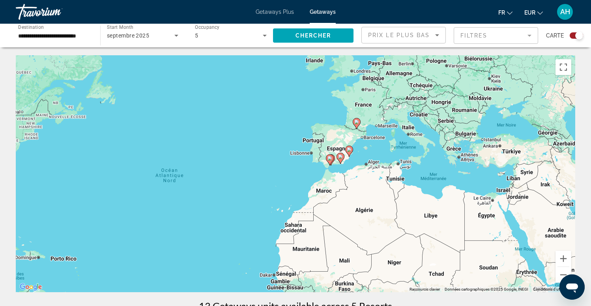
click at [367, 147] on div "Pour activer le glissement avec le clavier, appuyez sur Alt+Entrée. Une fois ce…" at bounding box center [296, 173] width 560 height 237
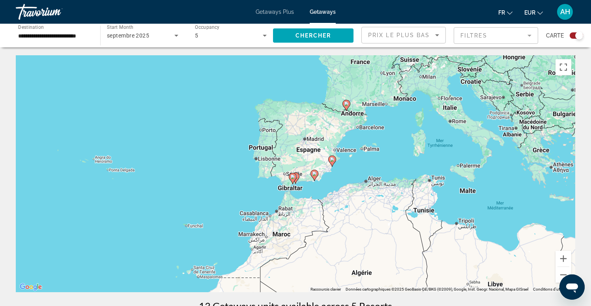
click at [360, 143] on div "Pour activer le glissement avec le clavier, appuyez sur Alt+Entrée. Une fois ce…" at bounding box center [296, 173] width 560 height 237
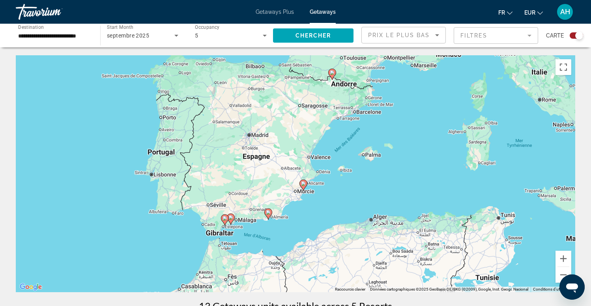
click at [355, 126] on div "Pour activer le glissement avec le clavier, appuyez sur Alt+Entrée. Une fois ce…" at bounding box center [296, 173] width 560 height 237
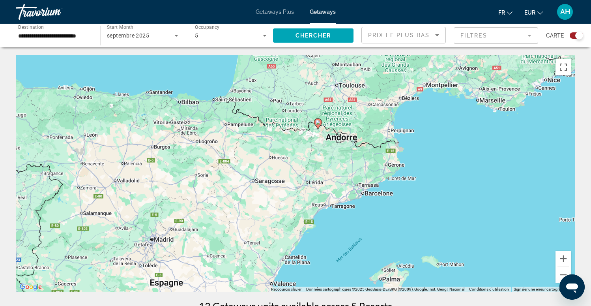
drag, startPoint x: 327, startPoint y: 88, endPoint x: 335, endPoint y: 184, distance: 95.9
click at [335, 184] on div "Pour activer le glissement avec le clavier, appuyez sur Alt+Entrée. Une fois ce…" at bounding box center [296, 173] width 560 height 237
click at [324, 146] on div "Pour activer le glissement avec le clavier, appuyez sur Alt+Entrée. Une fois ce…" at bounding box center [296, 173] width 560 height 237
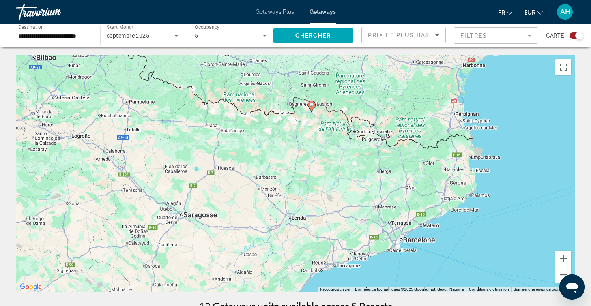
click at [312, 138] on div "Pour activer le glissement avec le clavier, appuyez sur Alt+Entrée. Une fois ce…" at bounding box center [296, 173] width 560 height 237
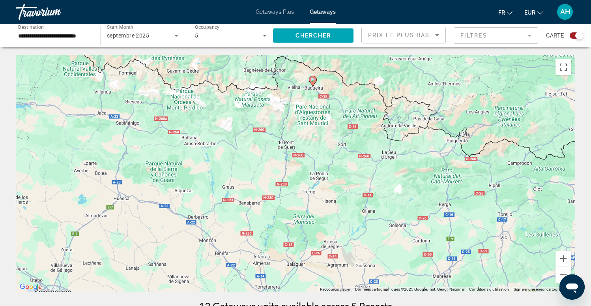
click at [310, 96] on div "Pour activer le glissement avec le clavier, appuyez sur Alt+Entrée. Une fois ce…" at bounding box center [296, 173] width 560 height 237
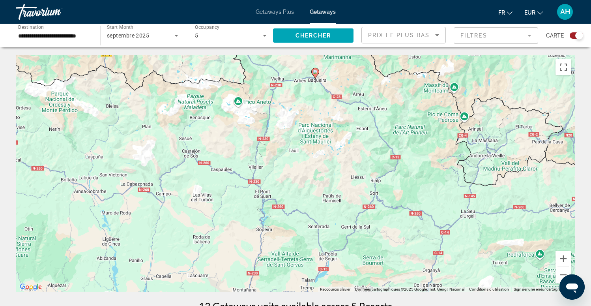
click at [296, 98] on div "Pour activer le glissement avec le clavier, appuyez sur Alt+Entrée. Une fois ce…" at bounding box center [296, 173] width 560 height 237
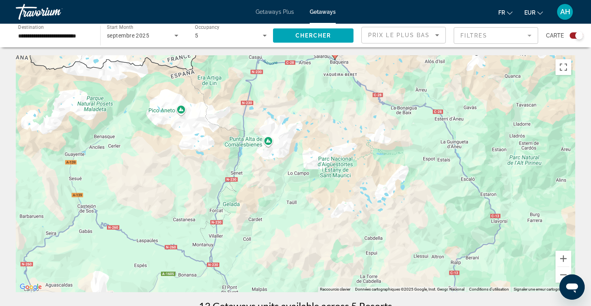
click at [322, 108] on div "Pour activer le glissement avec le clavier, appuyez sur Alt+Entrée. Une fois ce…" at bounding box center [296, 173] width 560 height 237
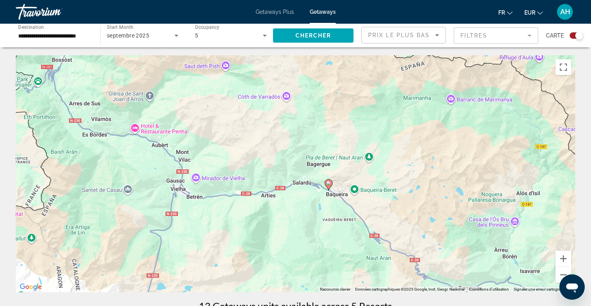
drag, startPoint x: 342, startPoint y: 83, endPoint x: 323, endPoint y: 262, distance: 180.3
click at [323, 262] on div "Pour activer le glissement avec le clavier, appuyez sur Alt+Entrée. Une fois ce…" at bounding box center [296, 173] width 560 height 237
click at [330, 216] on div "Pour activer le glissement avec le clavier, appuyez sur Alt+Entrée. Une fois ce…" at bounding box center [296, 173] width 560 height 237
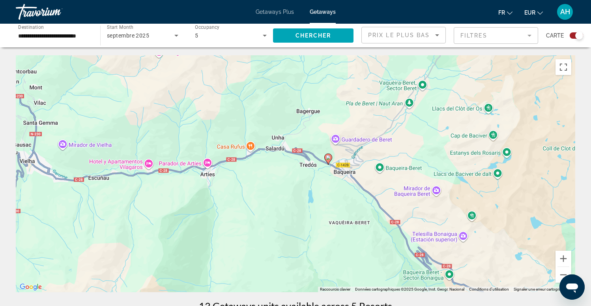
click at [325, 196] on div "Pour activer le glissement avec le clavier, appuyez sur Alt+Entrée. Une fois ce…" at bounding box center [296, 173] width 560 height 237
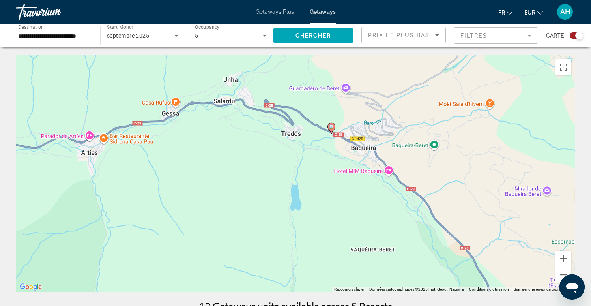
click at [322, 155] on div "Pour activer le glissement avec le clavier, appuyez sur Alt+Entrée. Une fois ce…" at bounding box center [296, 173] width 560 height 237
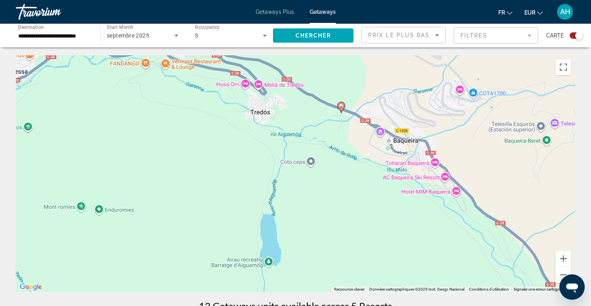
click at [343, 129] on div "Pour activer le glissement avec le clavier, appuyez sur Alt+Entrée. Une fois ce…" at bounding box center [296, 173] width 560 height 237
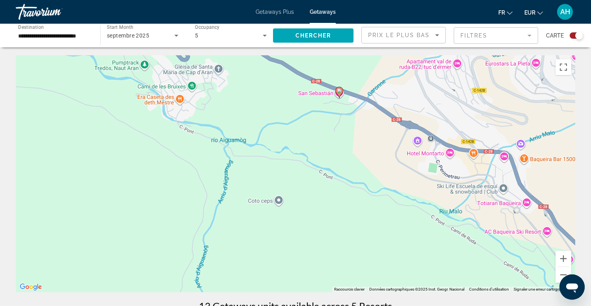
click at [343, 129] on div "Pour activer le glissement avec le clavier, appuyez sur Alt+Entrée. Une fois ce…" at bounding box center [296, 173] width 560 height 237
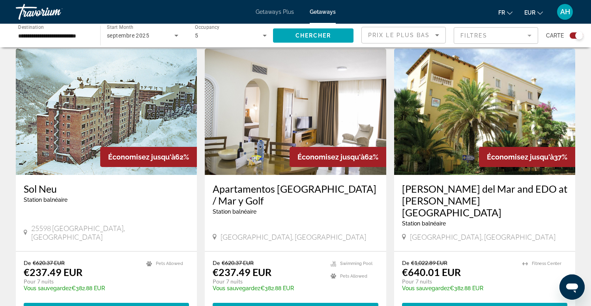
scroll to position [276, 0]
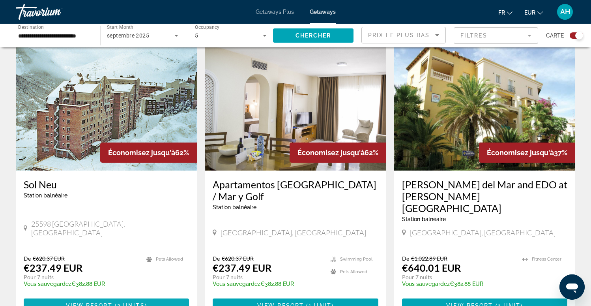
click at [108, 302] on span "View Resort" at bounding box center [89, 305] width 47 height 6
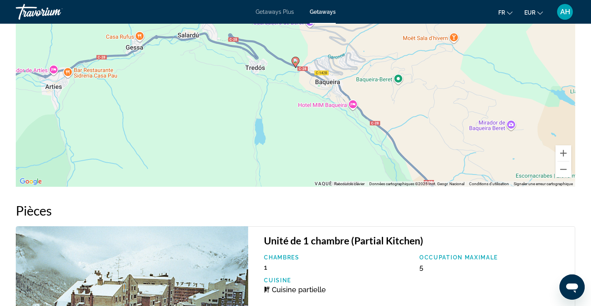
scroll to position [1132, 0]
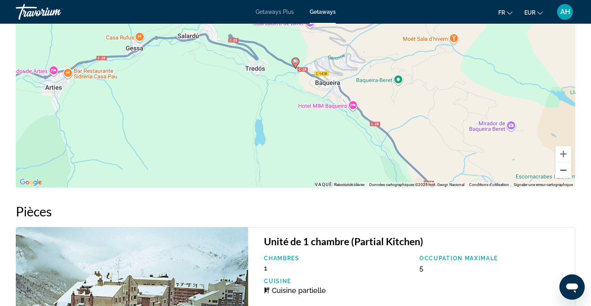
click at [565, 172] on button "Zoom arrière" at bounding box center [564, 170] width 16 height 16
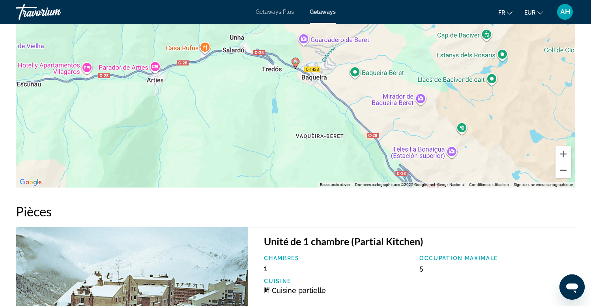
click at [565, 172] on button "Zoom arrière" at bounding box center [564, 170] width 16 height 16
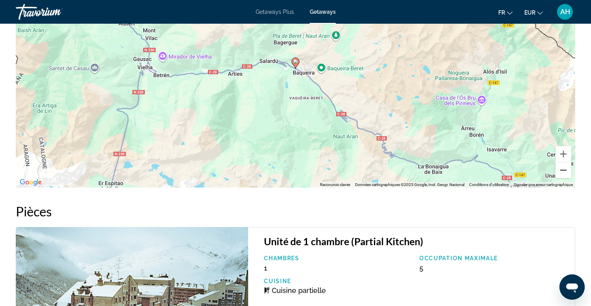
click at [565, 172] on button "Zoom arrière" at bounding box center [564, 170] width 16 height 16
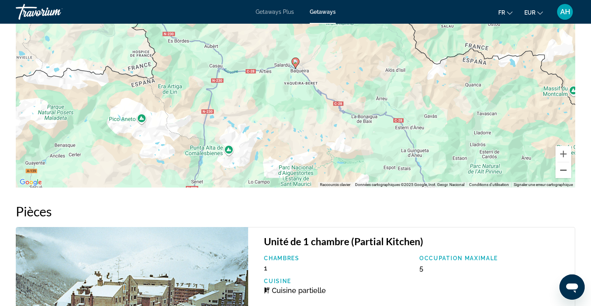
click at [565, 172] on button "Zoom arrière" at bounding box center [564, 170] width 16 height 16
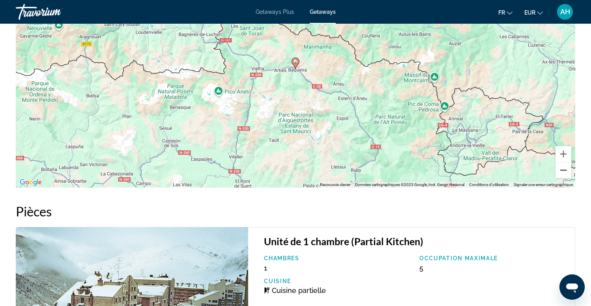
click at [565, 172] on button "Zoom arrière" at bounding box center [564, 170] width 16 height 16
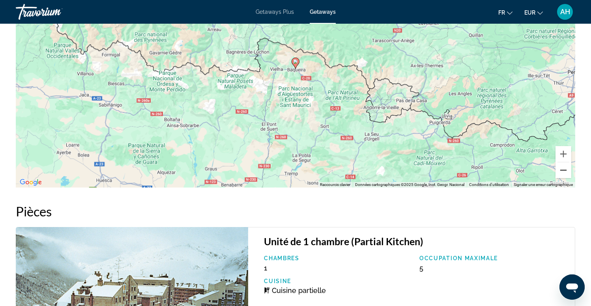
click at [565, 172] on button "Zoom arrière" at bounding box center [564, 170] width 16 height 16
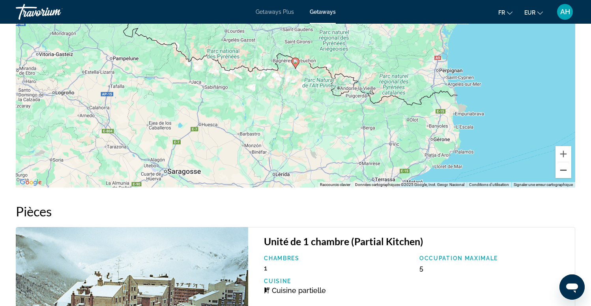
click at [565, 172] on button "Zoom arrière" at bounding box center [564, 170] width 16 height 16
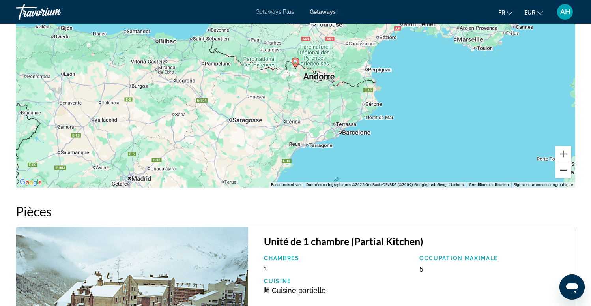
click at [565, 172] on button "Zoom arrière" at bounding box center [564, 170] width 16 height 16
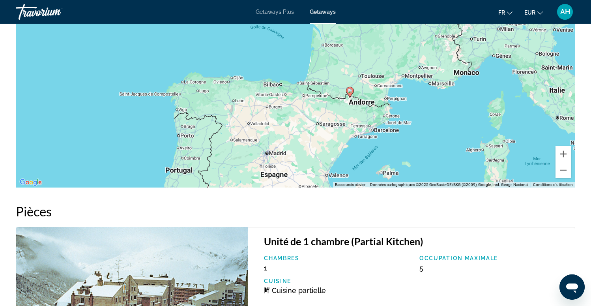
drag, startPoint x: 372, startPoint y: 74, endPoint x: 428, endPoint y: 104, distance: 63.2
click at [428, 104] on div "Pour activer le glissement avec le clavier, appuyez sur Alt+Entrée. Une fois ce…" at bounding box center [296, 69] width 560 height 237
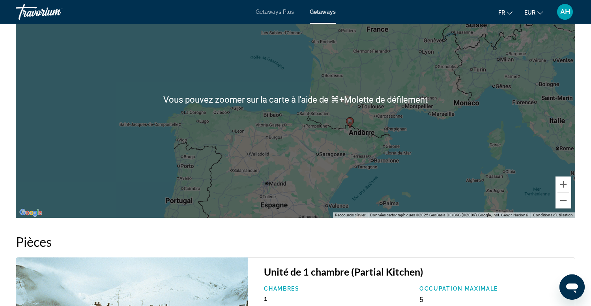
scroll to position [1102, 0]
click at [387, 236] on h2 "Pièces" at bounding box center [296, 241] width 560 height 16
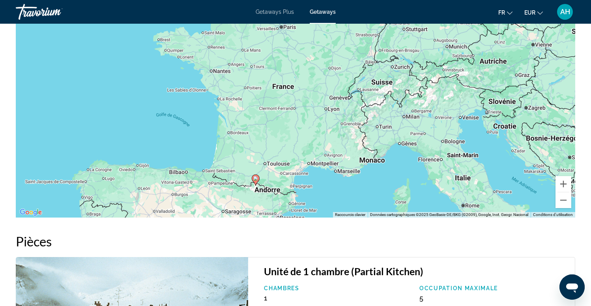
drag, startPoint x: 387, startPoint y: 78, endPoint x: 291, endPoint y: 137, distance: 112.1
click at [291, 137] on div "Pour activer le glissement avec le clavier, appuyez sur Alt+Entrée. Une fois ce…" at bounding box center [296, 99] width 560 height 237
